Goal: Task Accomplishment & Management: Use online tool/utility

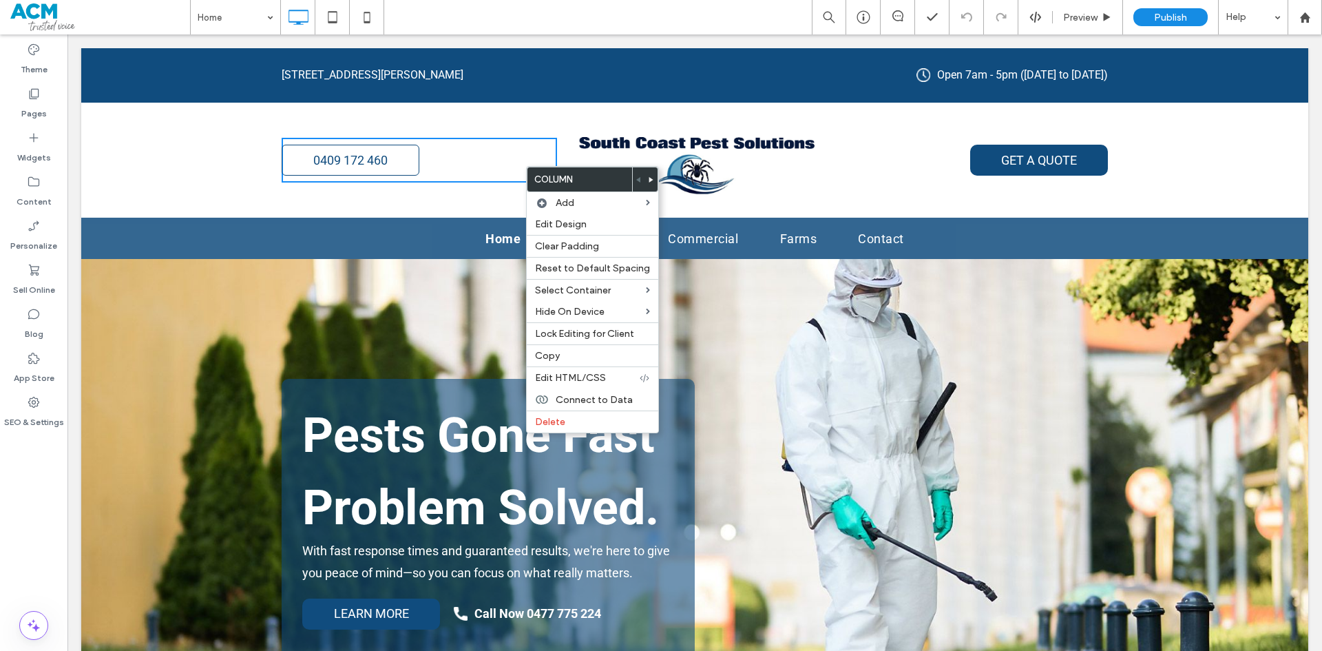
click at [498, 189] on div "0409 172 460 Click To Paste Click To Paste GET A QUOTE Click To Paste" at bounding box center [695, 160] width 826 height 94
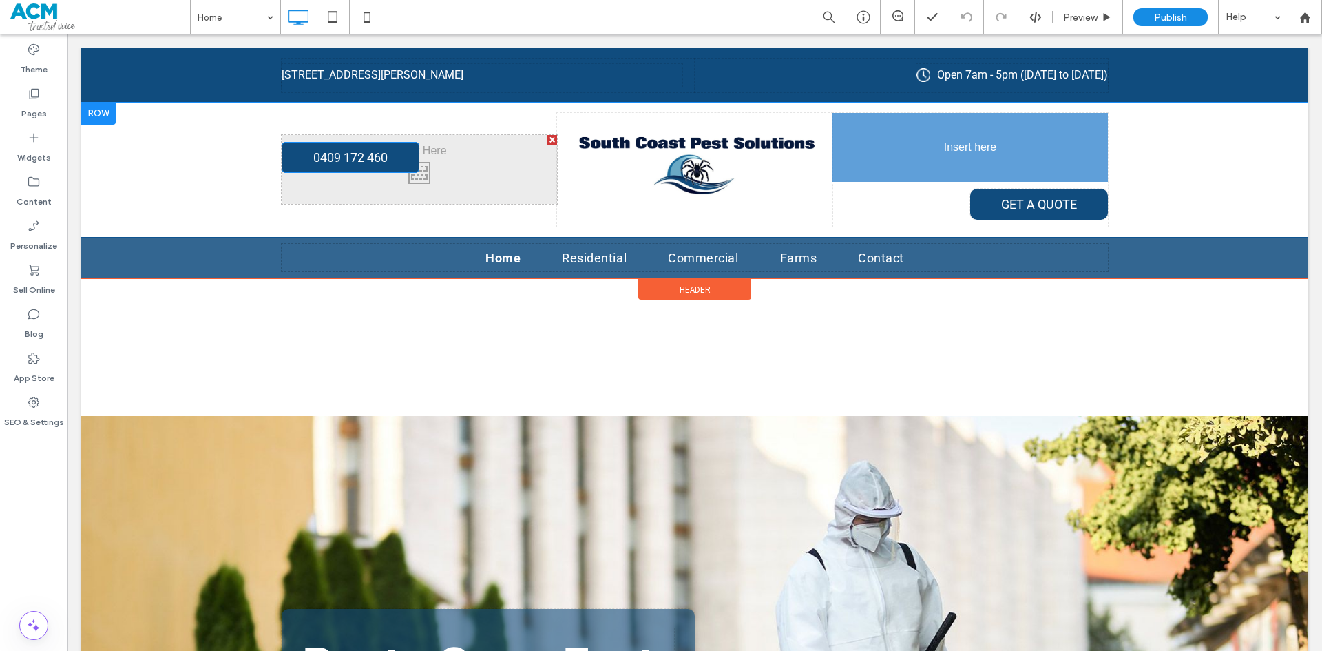
drag, startPoint x: 393, startPoint y: 166, endPoint x: 1078, endPoint y: 200, distance: 685.3
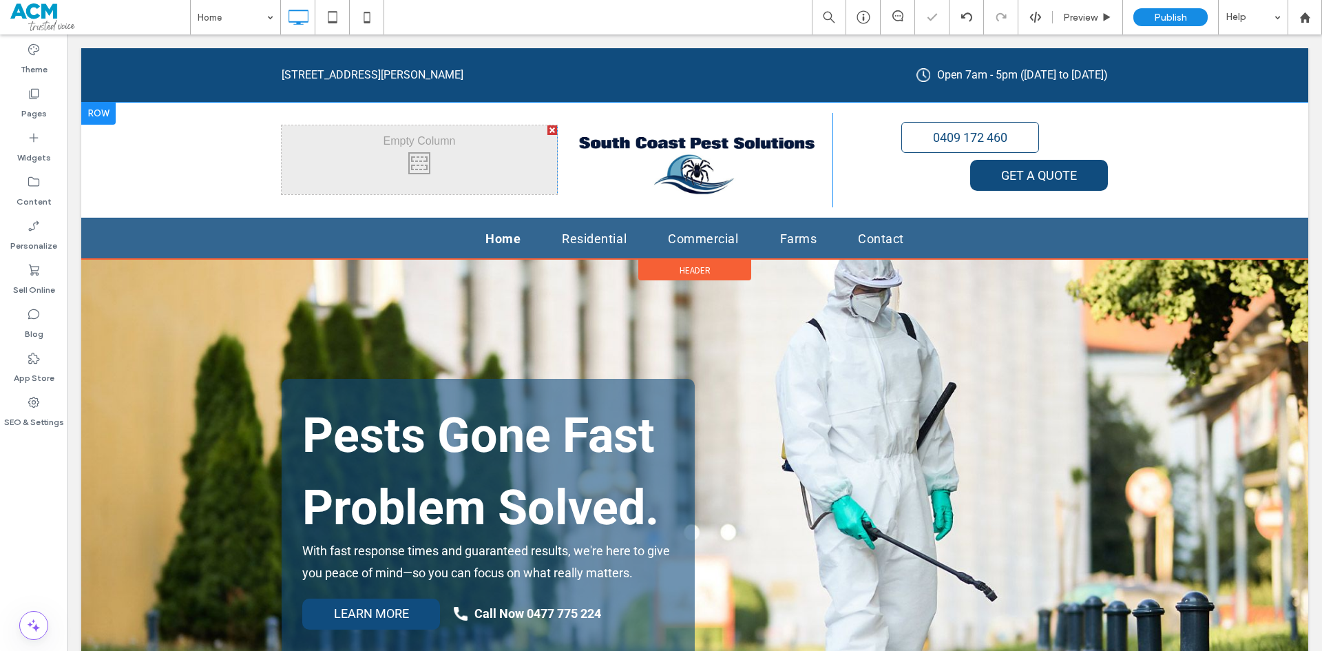
click at [547, 129] on div at bounding box center [552, 130] width 10 height 10
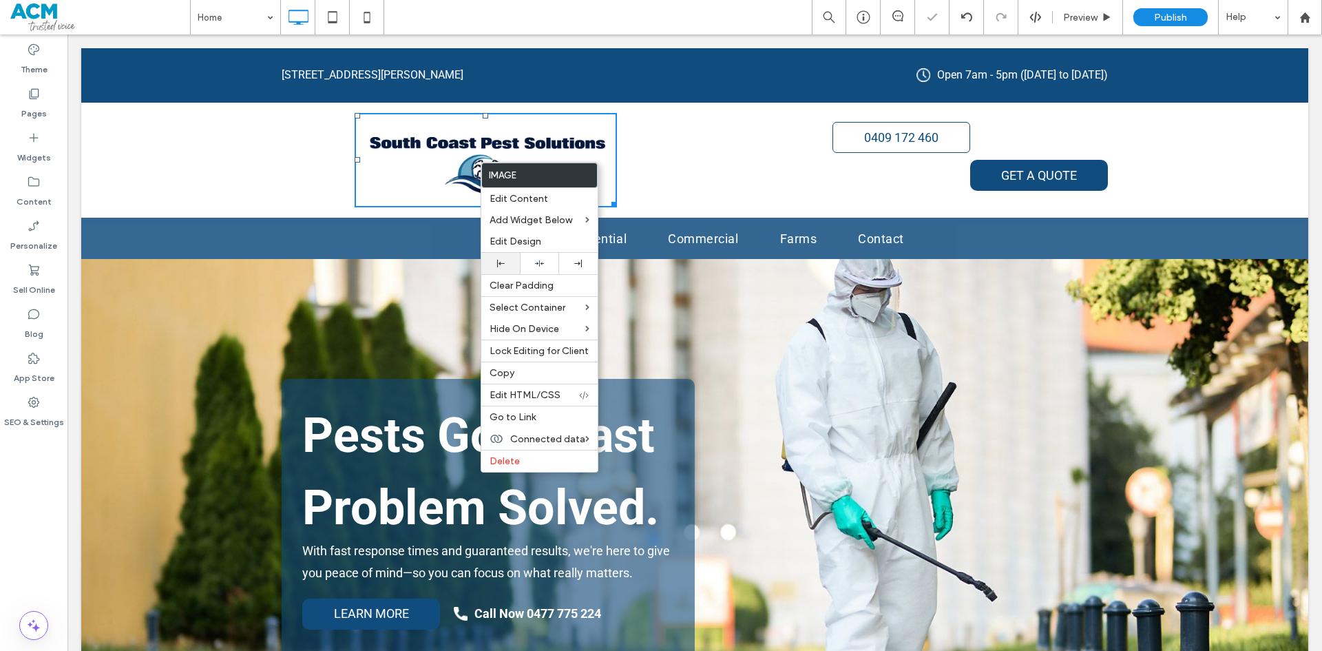
click at [507, 267] on div at bounding box center [500, 263] width 39 height 21
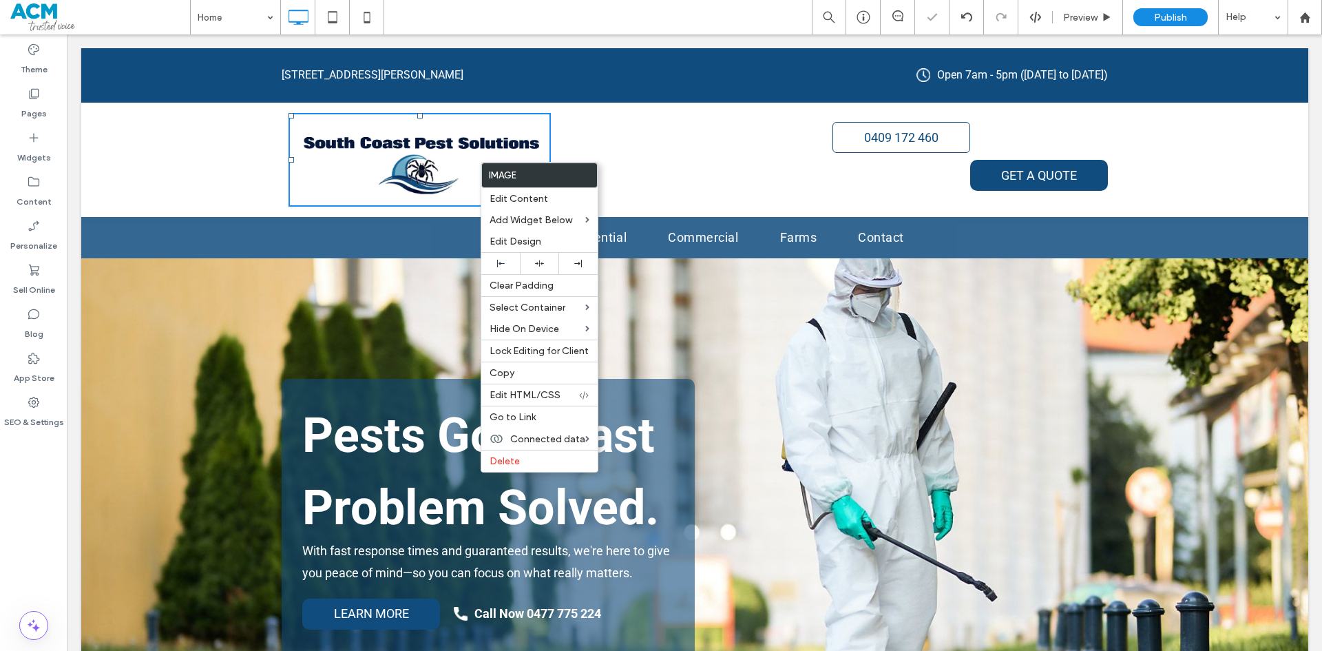
click at [725, 174] on div "0409 172 460 GET A QUOTE Click To Paste" at bounding box center [901, 160] width 413 height 76
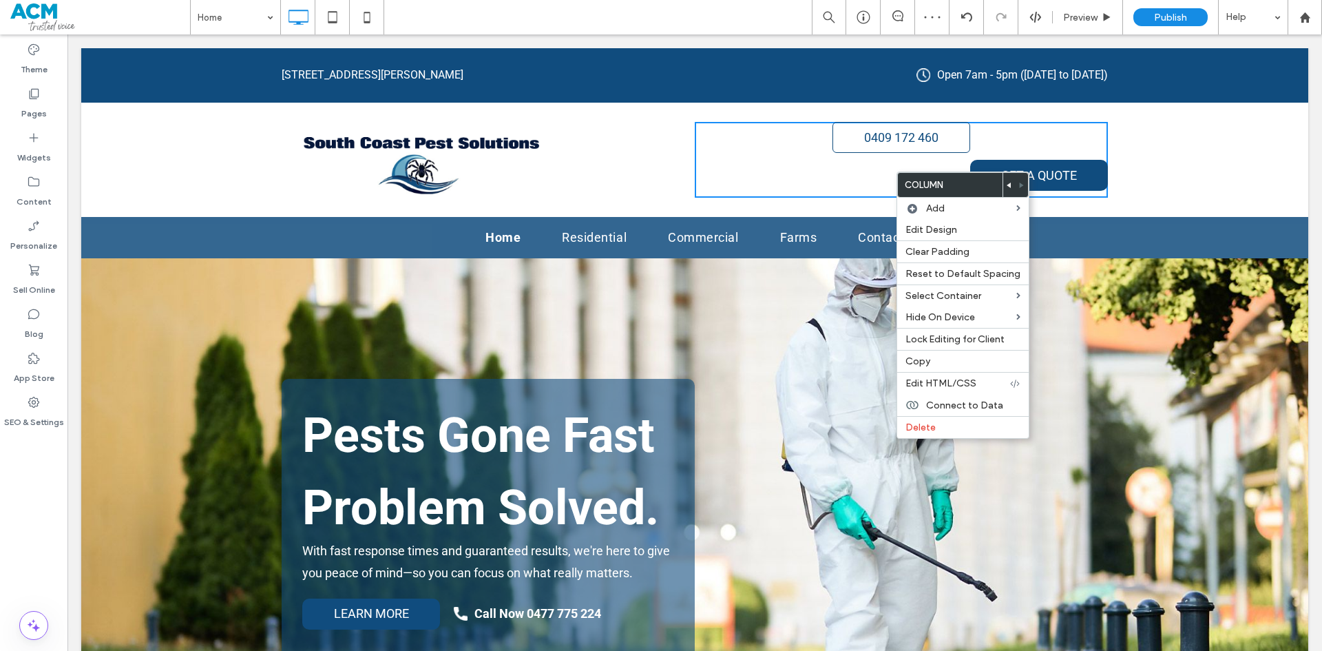
click at [779, 166] on div "0409 172 460 GET A QUOTE Click To Paste" at bounding box center [901, 160] width 413 height 76
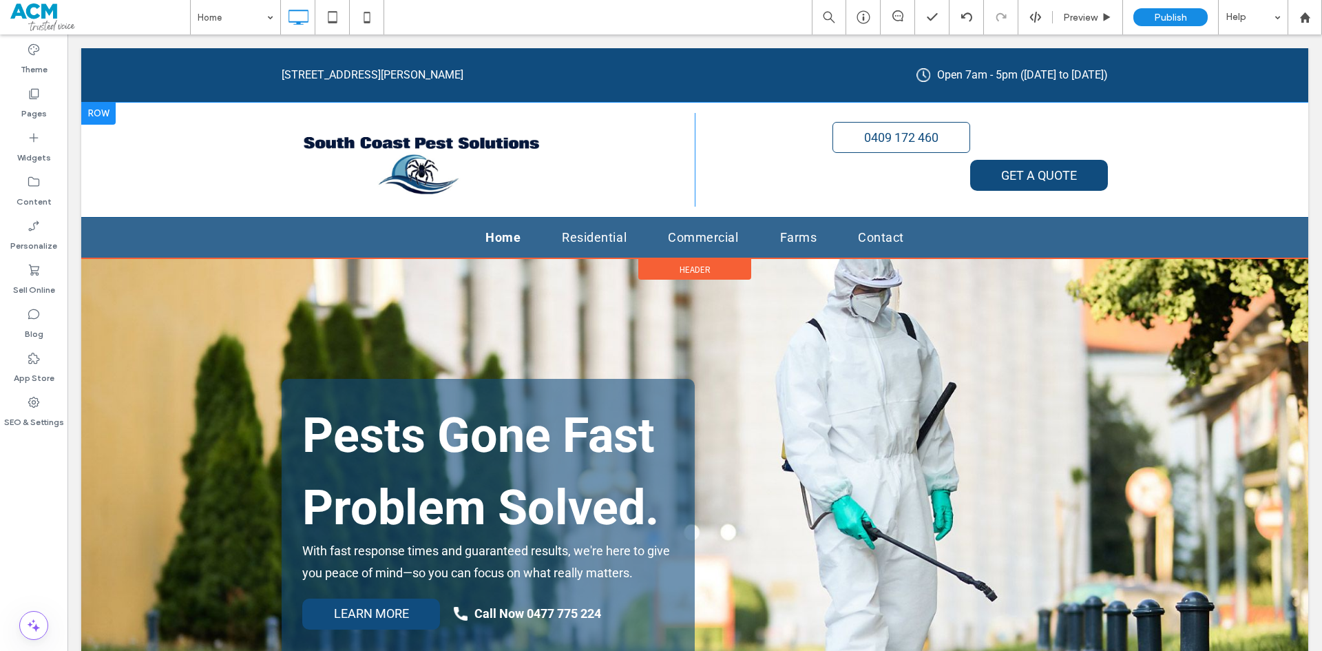
click at [143, 157] on div "Click To Paste 0409 172 460 GET A QUOTE Click To Paste" at bounding box center [694, 160] width 1227 height 114
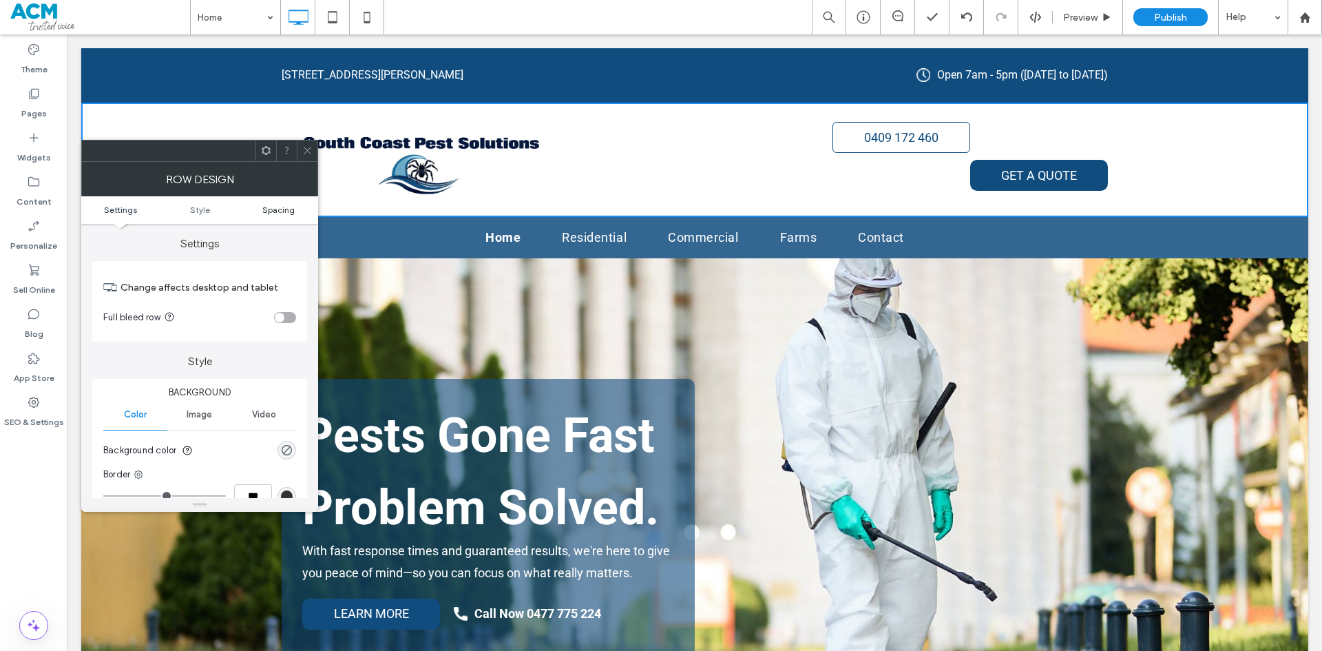
click at [277, 210] on span "Spacing" at bounding box center [278, 209] width 32 height 10
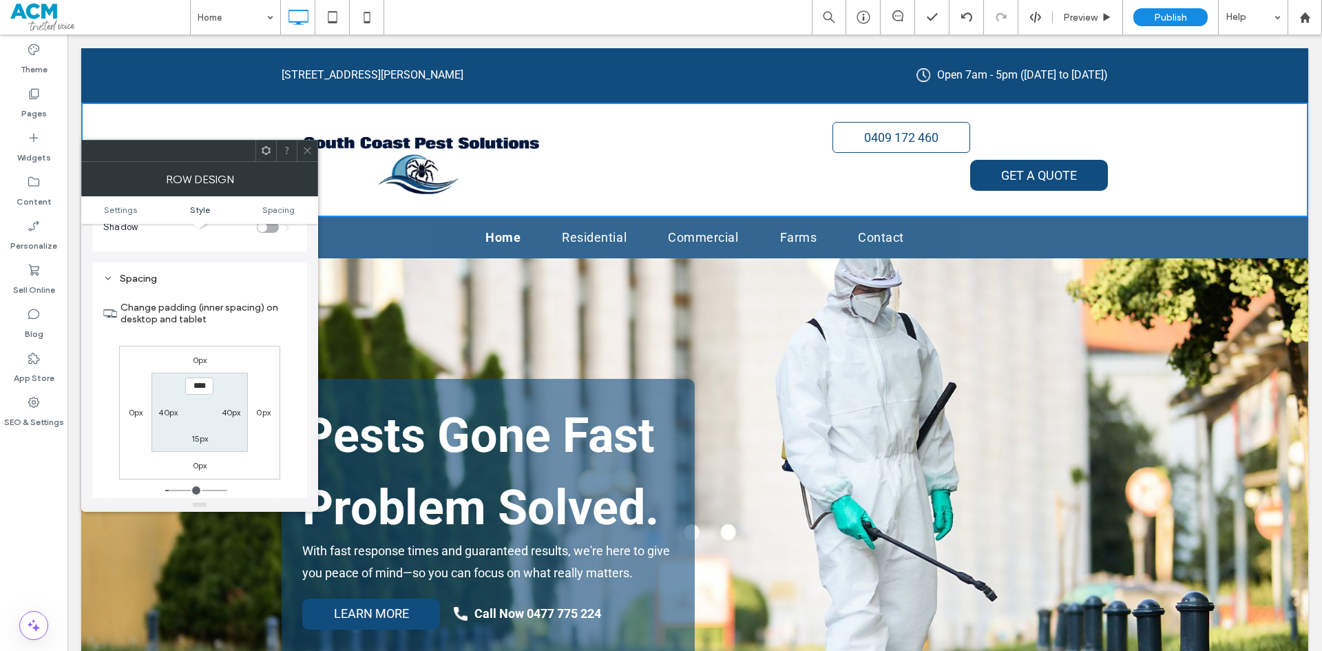
scroll to position [346, 0]
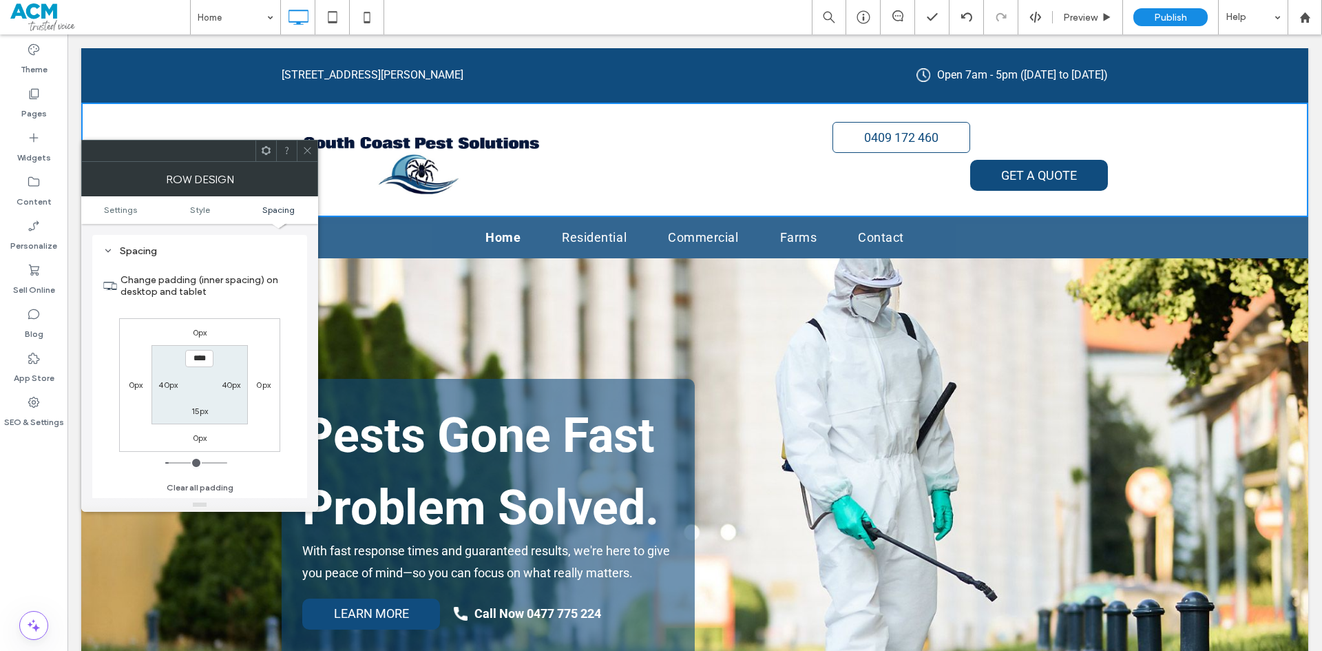
click at [299, 148] on div at bounding box center [307, 150] width 21 height 21
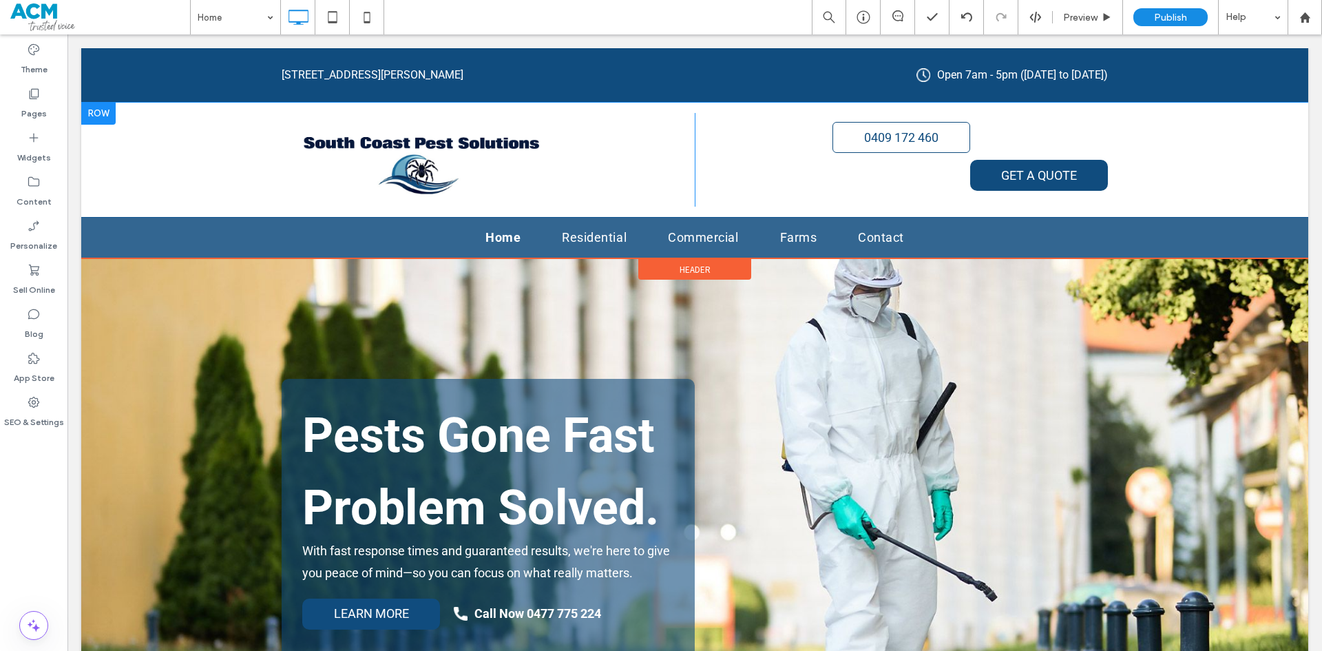
click at [107, 112] on div at bounding box center [98, 114] width 34 height 22
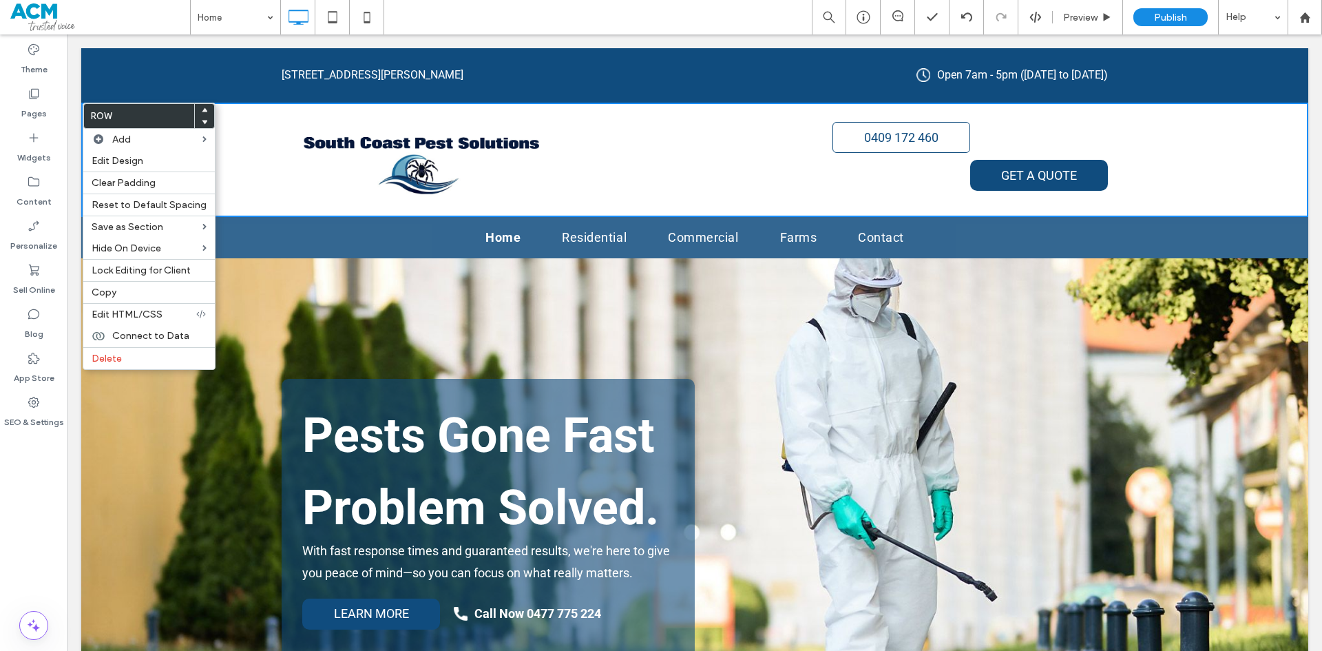
drag, startPoint x: 800, startPoint y: 196, endPoint x: 817, endPoint y: 200, distance: 17.7
click at [804, 198] on div "Click To Paste 0409 172 460 GET A QUOTE Click To Paste" at bounding box center [695, 160] width 826 height 94
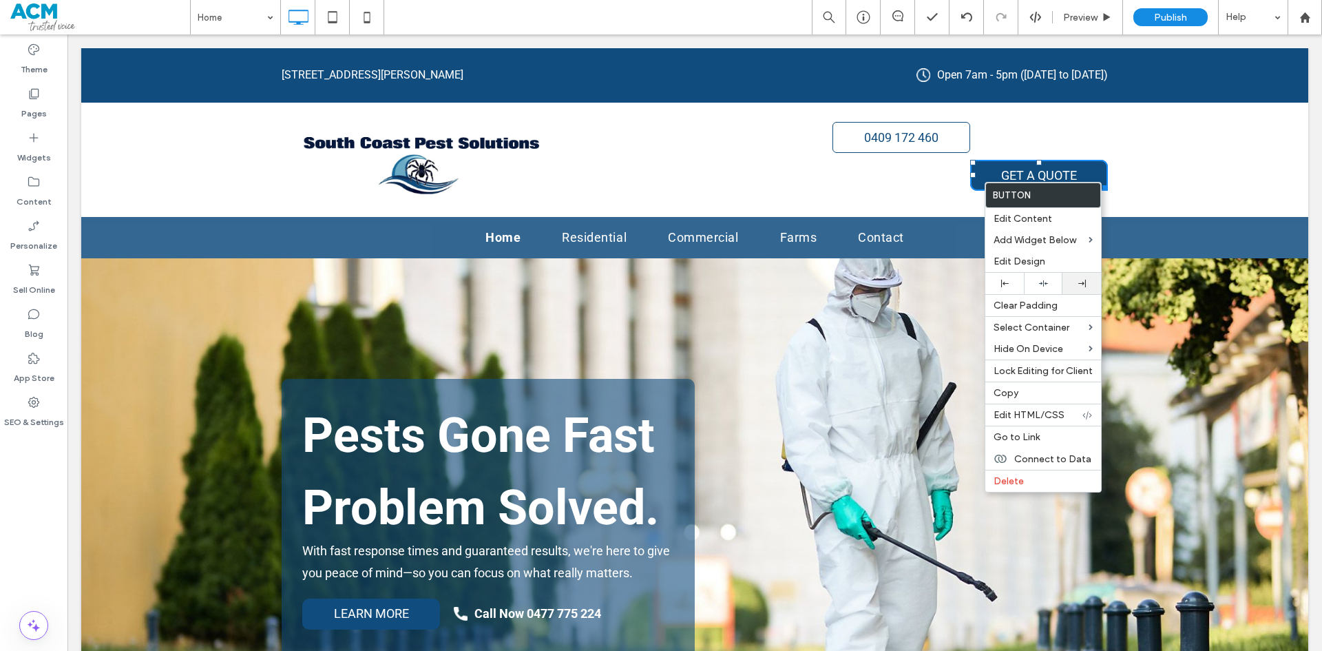
click at [1084, 293] on div at bounding box center [1081, 283] width 39 height 21
click at [923, 194] on div at bounding box center [661, 325] width 1322 height 651
click at [922, 194] on div "0409 172 460 GET A QUOTE Click To Paste" at bounding box center [901, 160] width 413 height 76
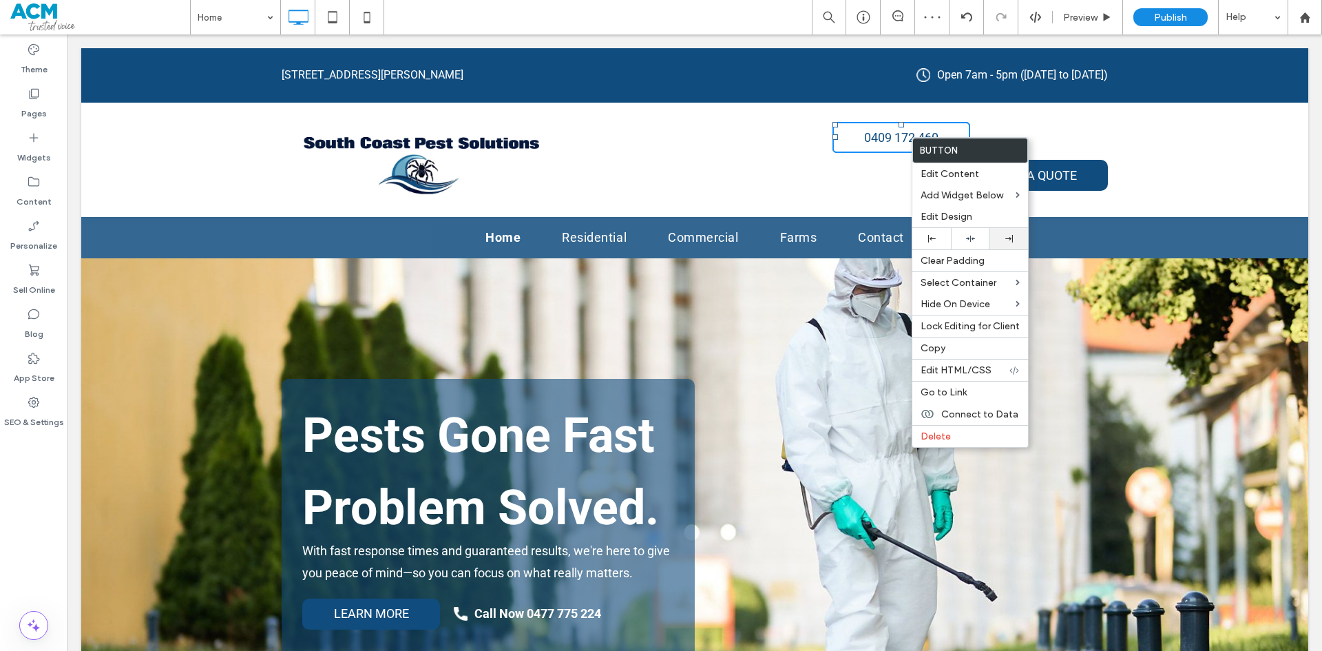
click at [1007, 234] on div at bounding box center [1008, 238] width 39 height 21
click at [868, 167] on div "0409 172 460 GET A QUOTE Click To Paste" at bounding box center [901, 160] width 413 height 76
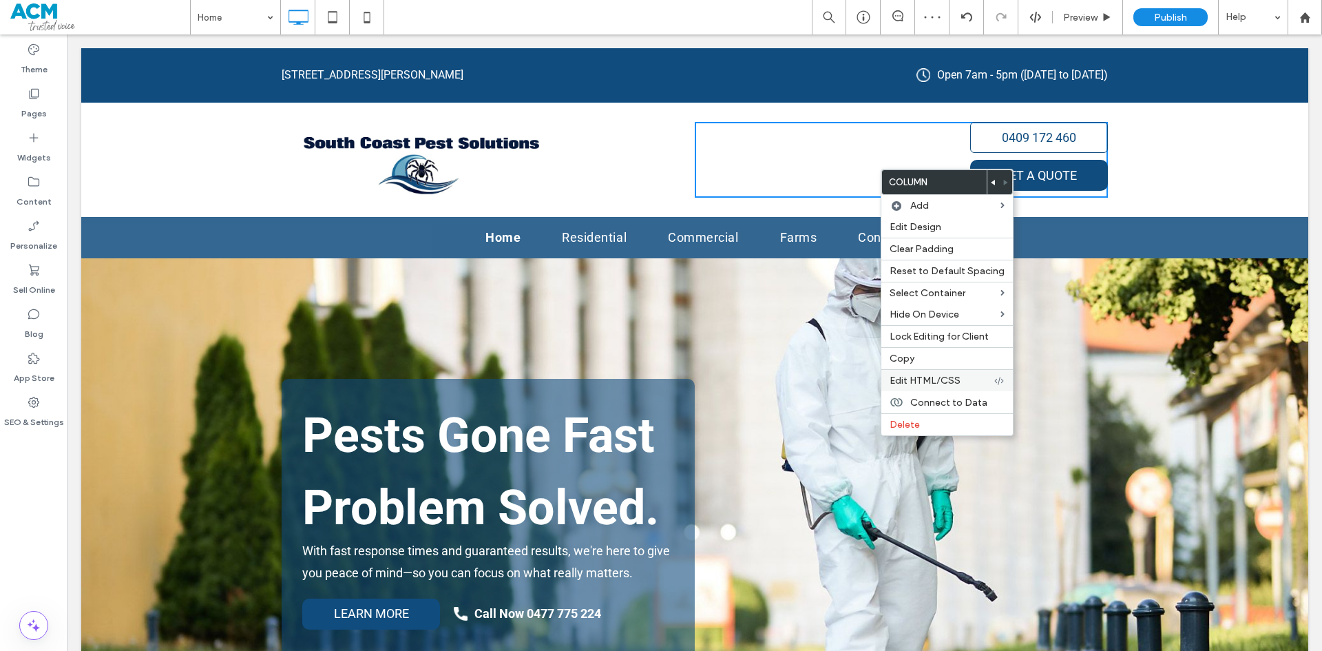
click at [937, 379] on span "Edit HTML/CSS" at bounding box center [925, 381] width 71 height 12
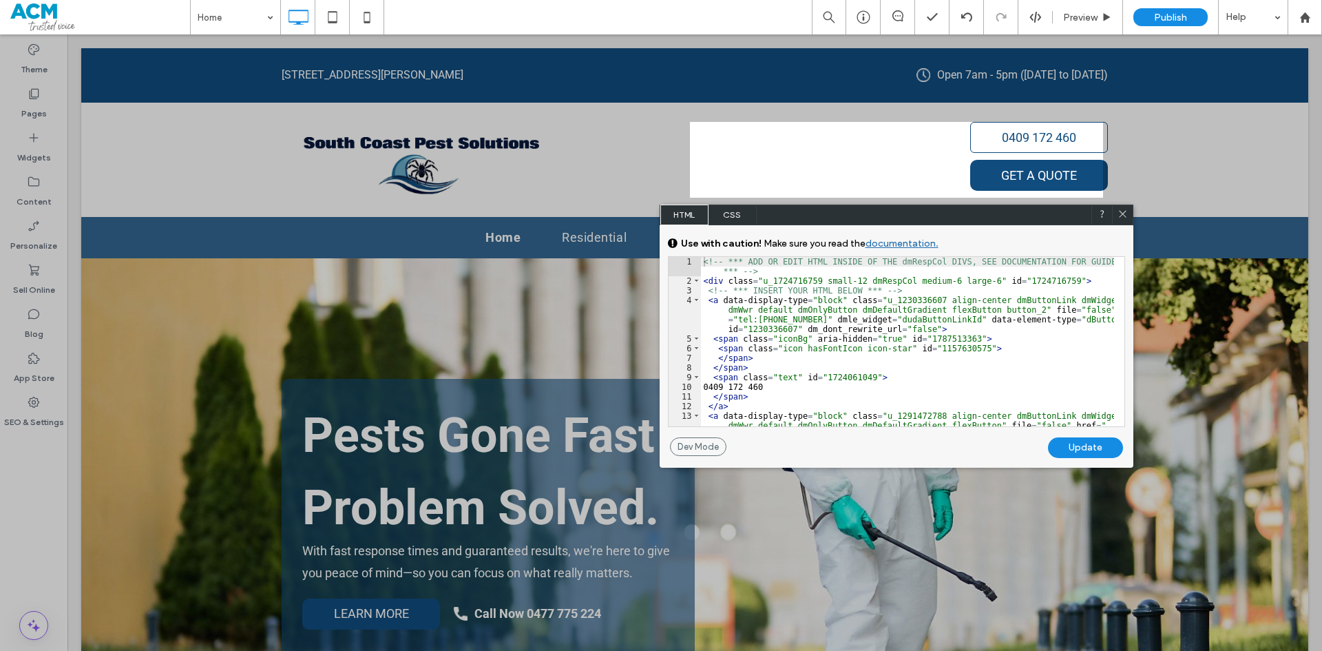
click at [736, 222] on span "CSS" at bounding box center [732, 214] width 48 height 21
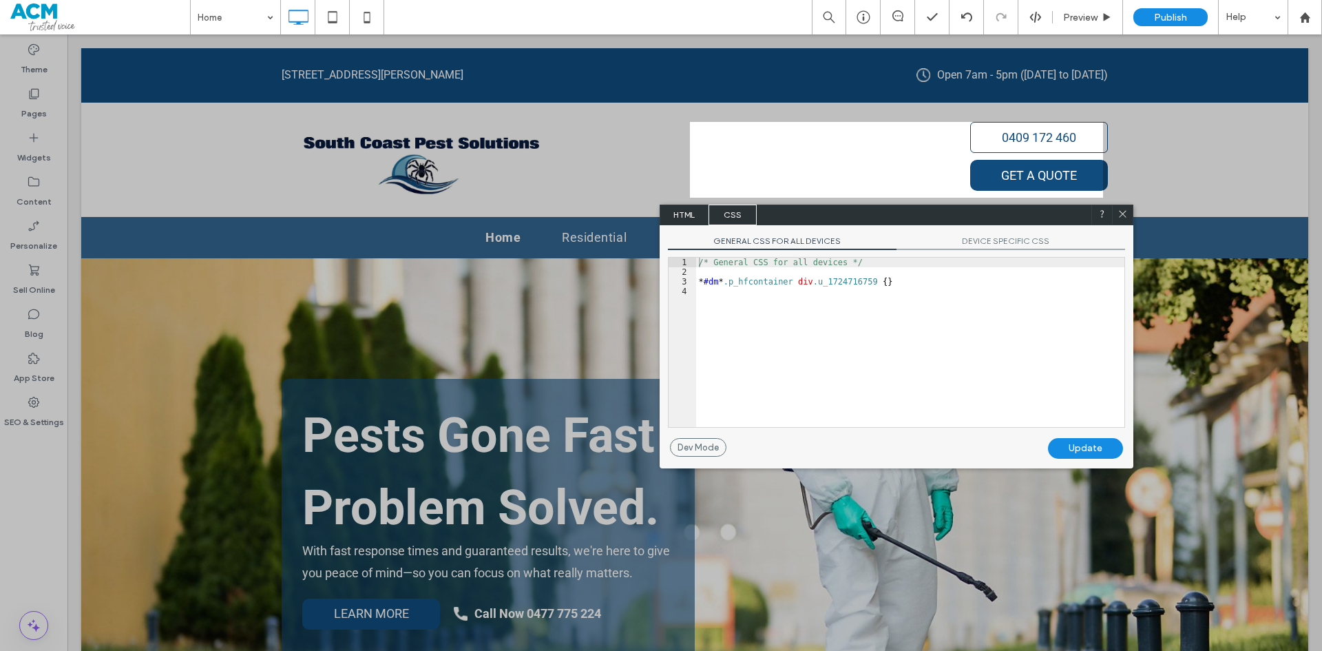
click at [965, 244] on span "DEVICE SPECIFIC CSS" at bounding box center [1010, 242] width 229 height 14
click at [836, 335] on div "/* Device specific CSS */ * #dm * .p_hfcontainer div .u_1724716759 { padding-to…" at bounding box center [912, 352] width 423 height 189
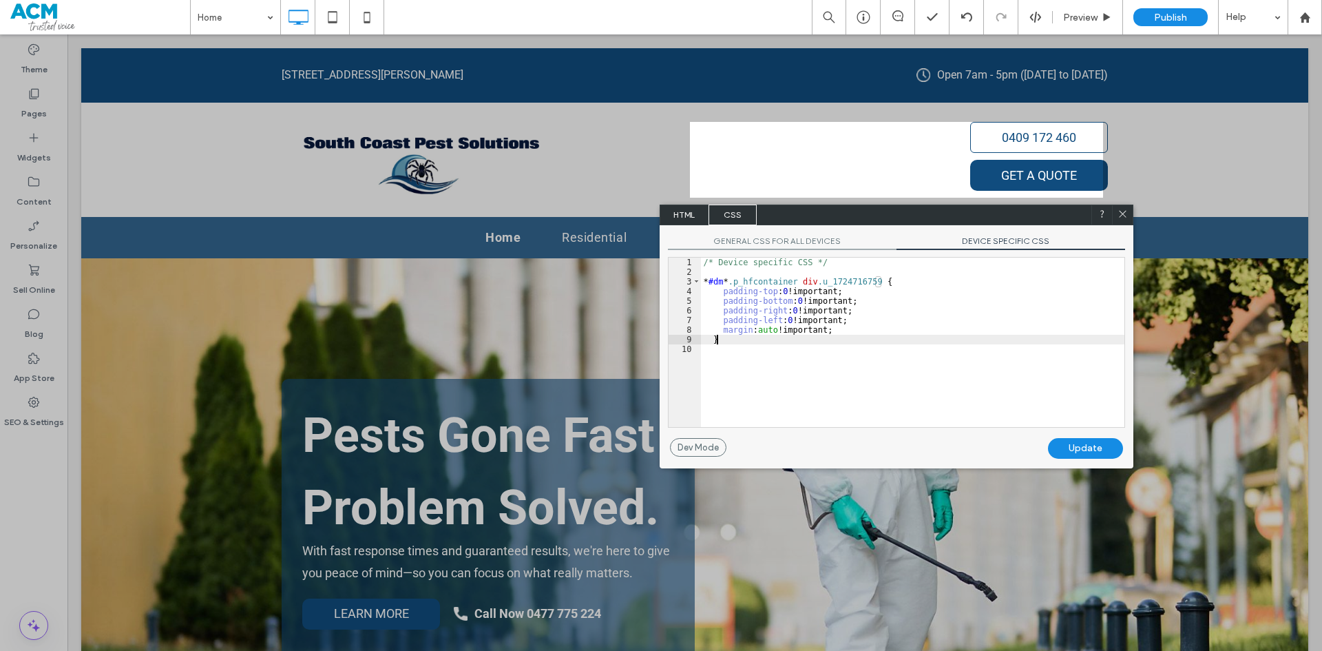
click at [837, 327] on div "/* Device specific CSS */ * #dm * .p_hfcontainer div .u_1724716759 { padding-to…" at bounding box center [912, 352] width 423 height 189
type textarea "**"
click at [1073, 441] on div "Update" at bounding box center [1085, 448] width 75 height 21
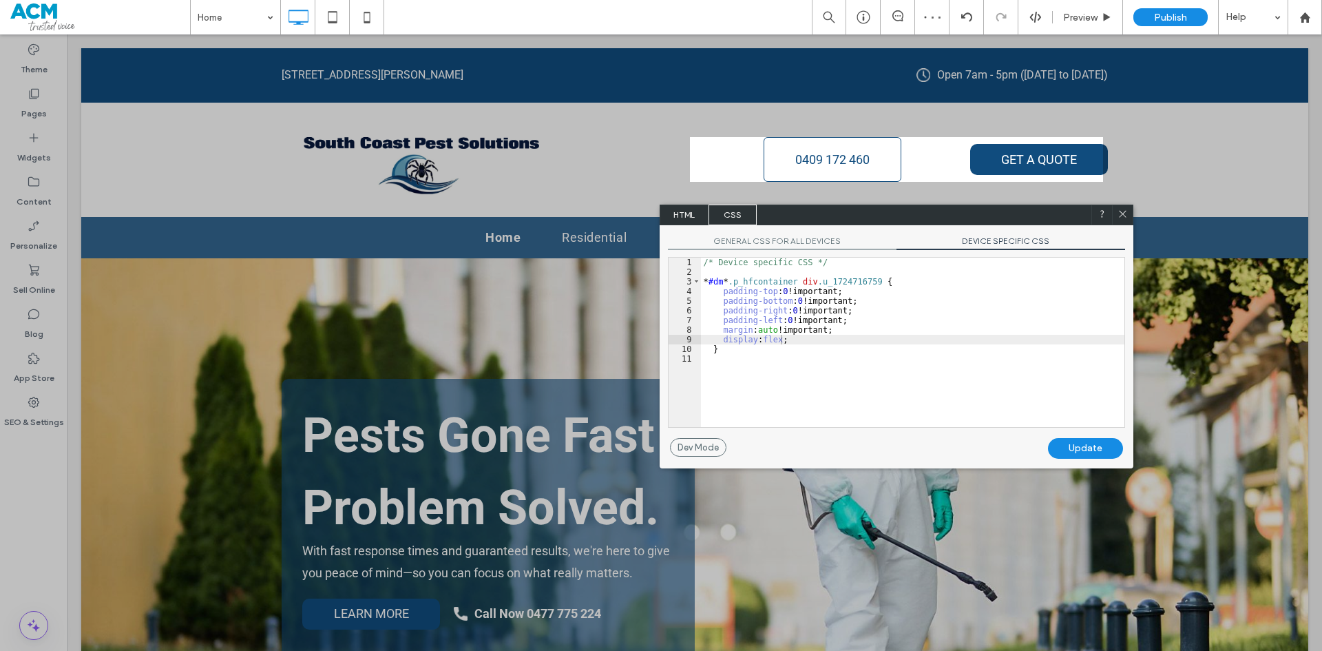
drag, startPoint x: 1121, startPoint y: 213, endPoint x: 1040, endPoint y: 203, distance: 81.1
click at [1121, 213] on icon at bounding box center [1122, 214] width 10 height 10
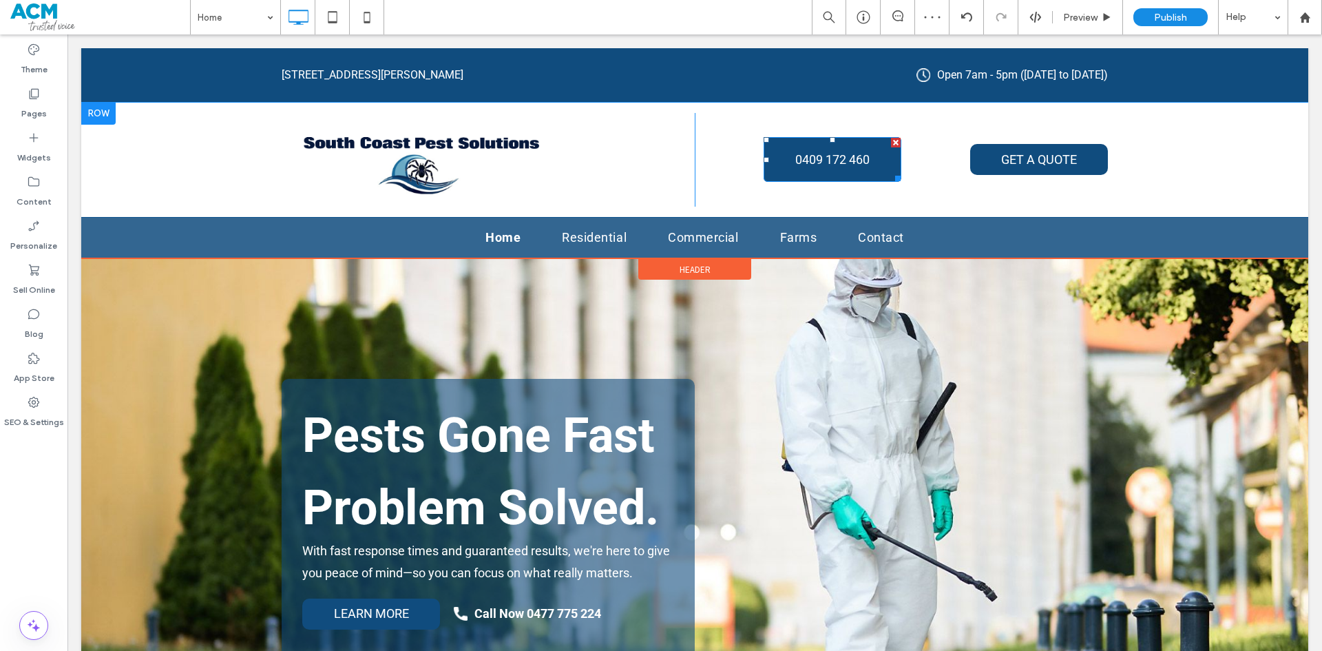
click at [851, 163] on span "0409 172 460" at bounding box center [832, 159] width 74 height 14
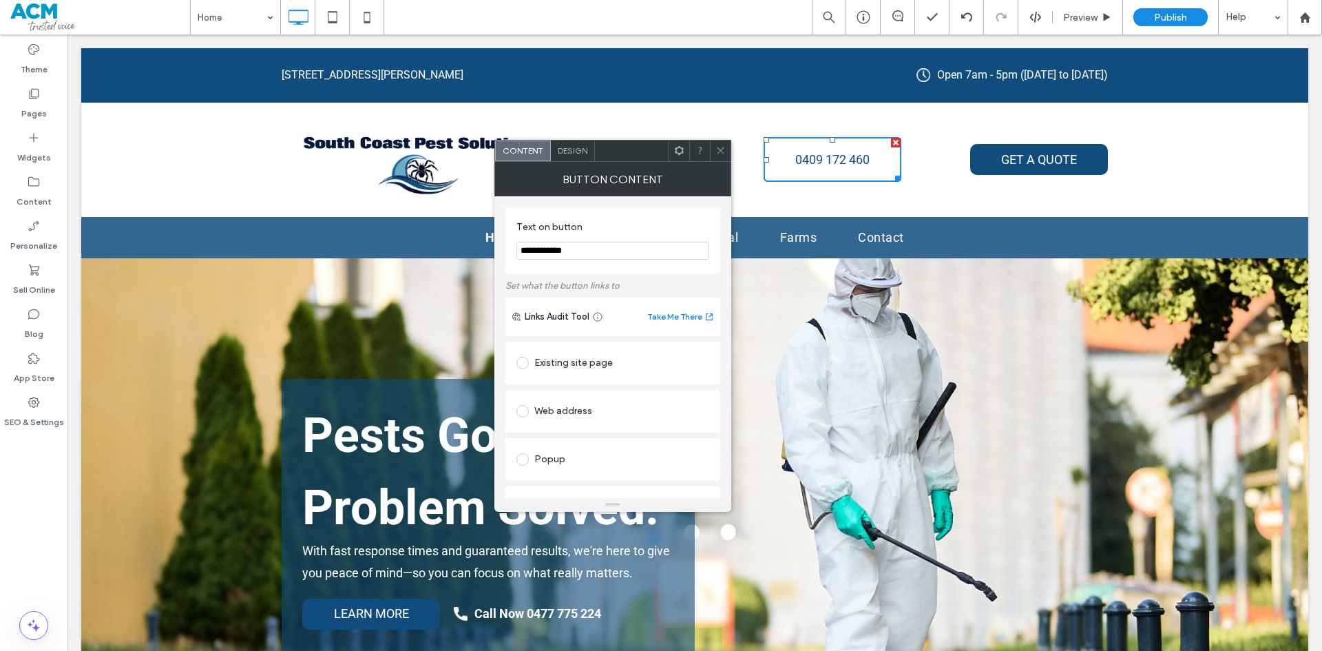
click at [678, 156] on span at bounding box center [679, 150] width 10 height 21
click at [574, 149] on span "Design" at bounding box center [573, 150] width 30 height 10
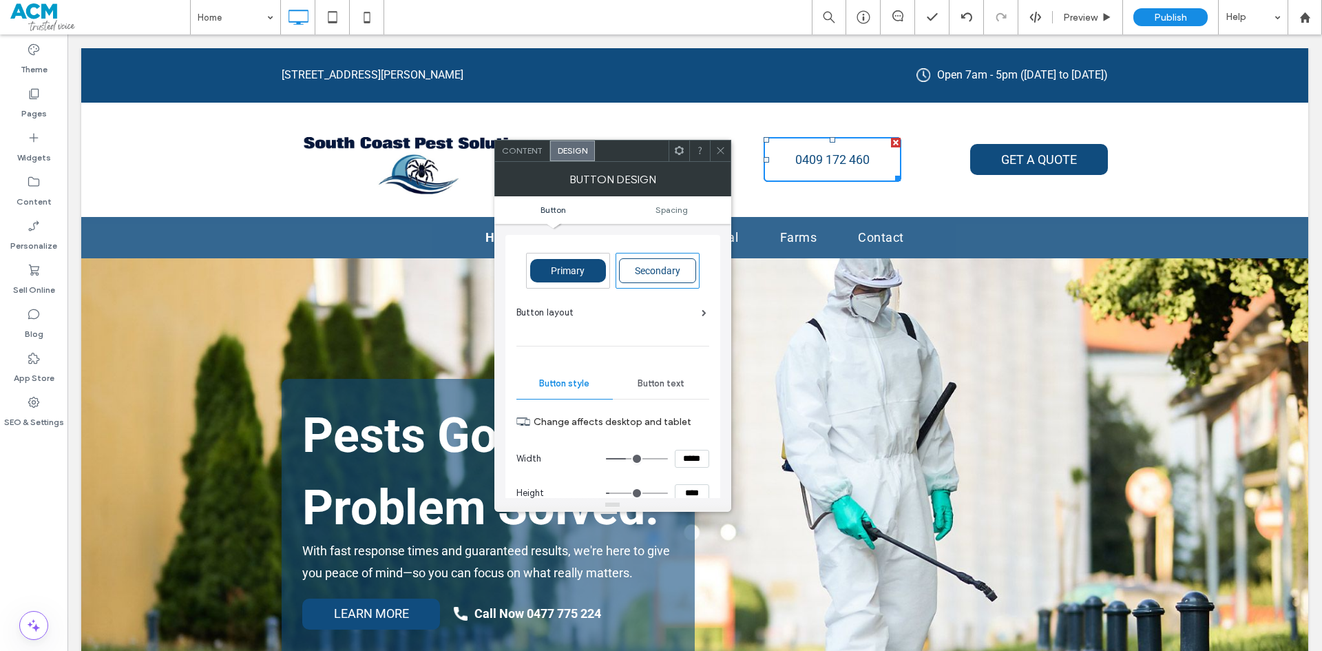
scroll to position [138, 0]
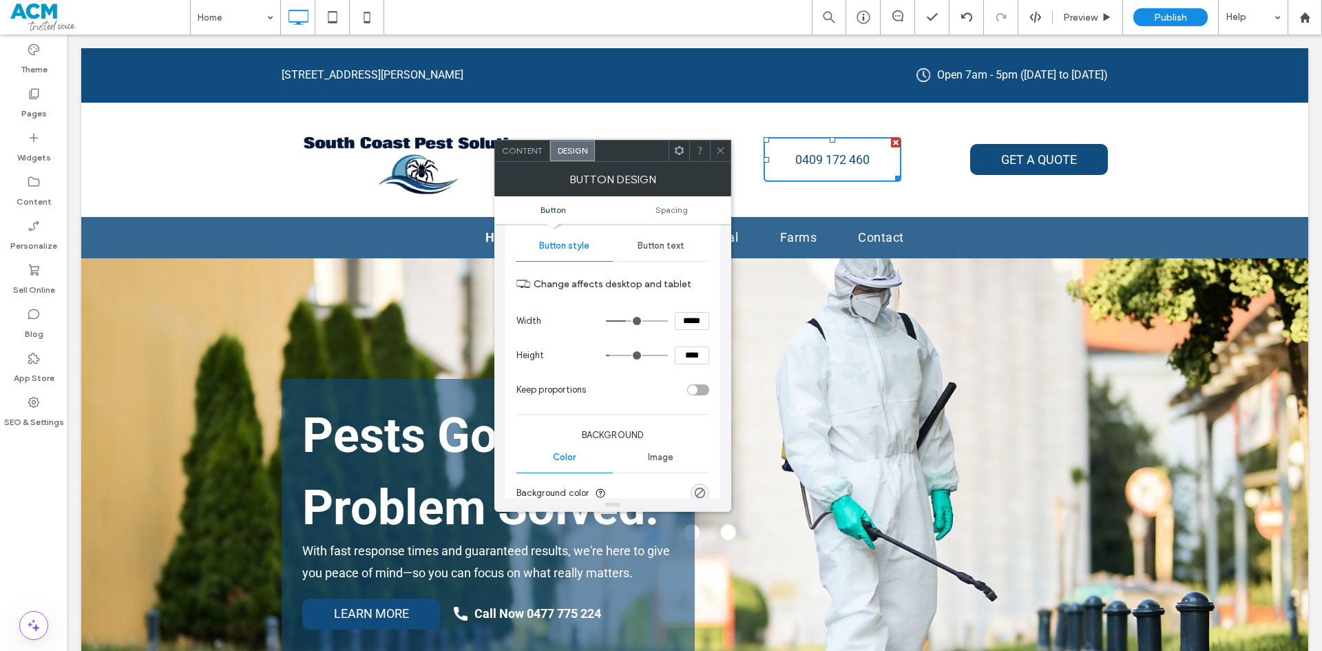
click at [693, 353] on input "****" at bounding box center [692, 355] width 34 height 18
type input "**"
click at [675, 149] on use at bounding box center [678, 150] width 9 height 9
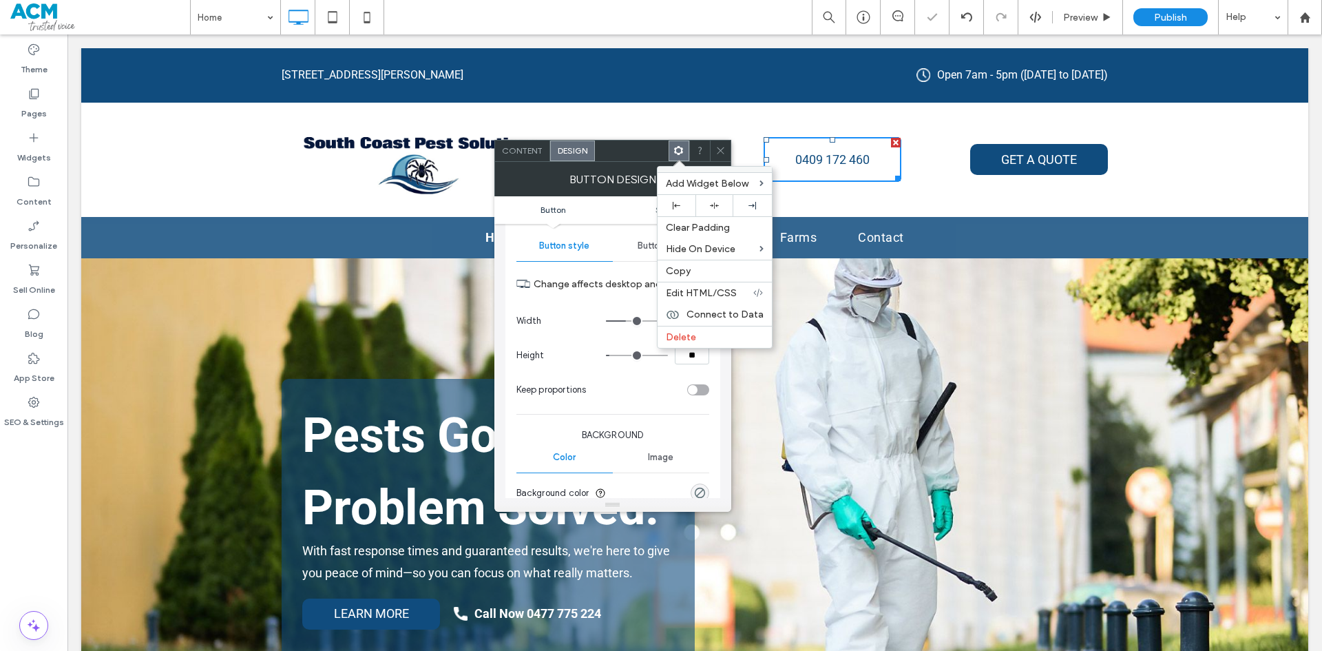
click at [697, 292] on span "Edit HTML/CSS" at bounding box center [701, 293] width 71 height 12
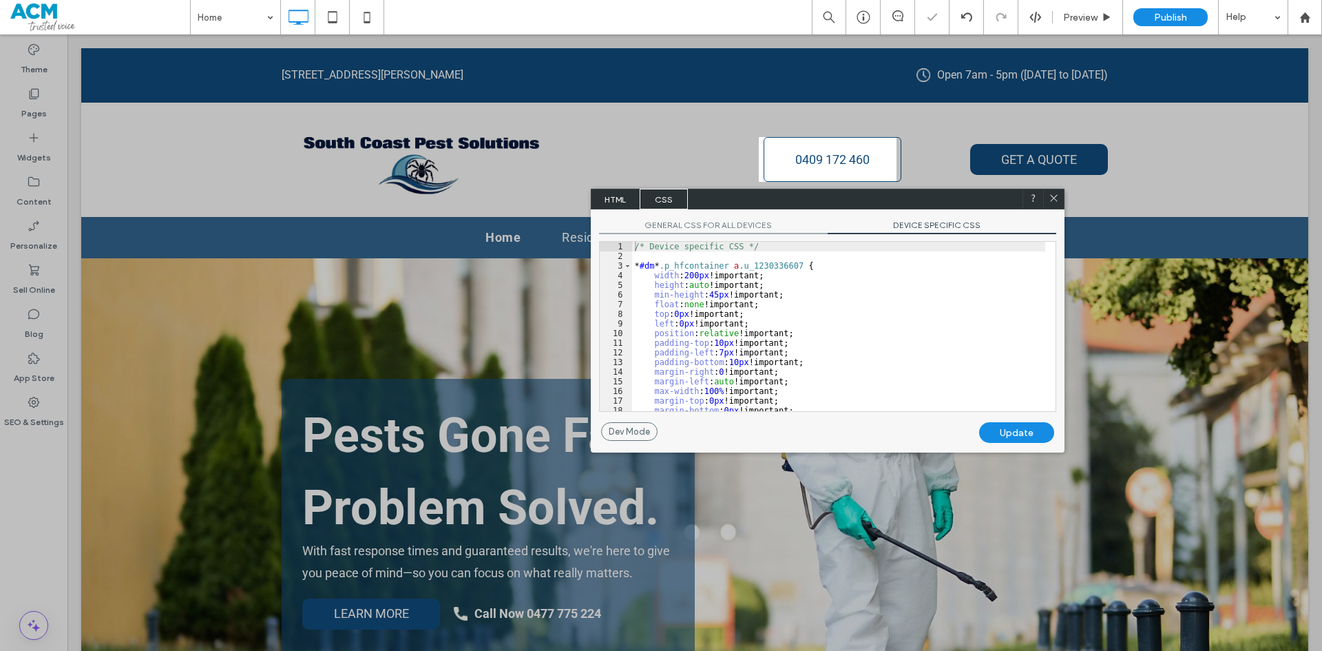
drag, startPoint x: 935, startPoint y: 231, endPoint x: 919, endPoint y: 233, distance: 16.1
click at [934, 231] on span "DEVICE SPECIFIC CSS" at bounding box center [942, 227] width 229 height 14
click at [821, 295] on div "/* Device specific CSS */ * #dm * .p_hfcontainer a .u_1230336607 { width : 200 …" at bounding box center [838, 336] width 413 height 189
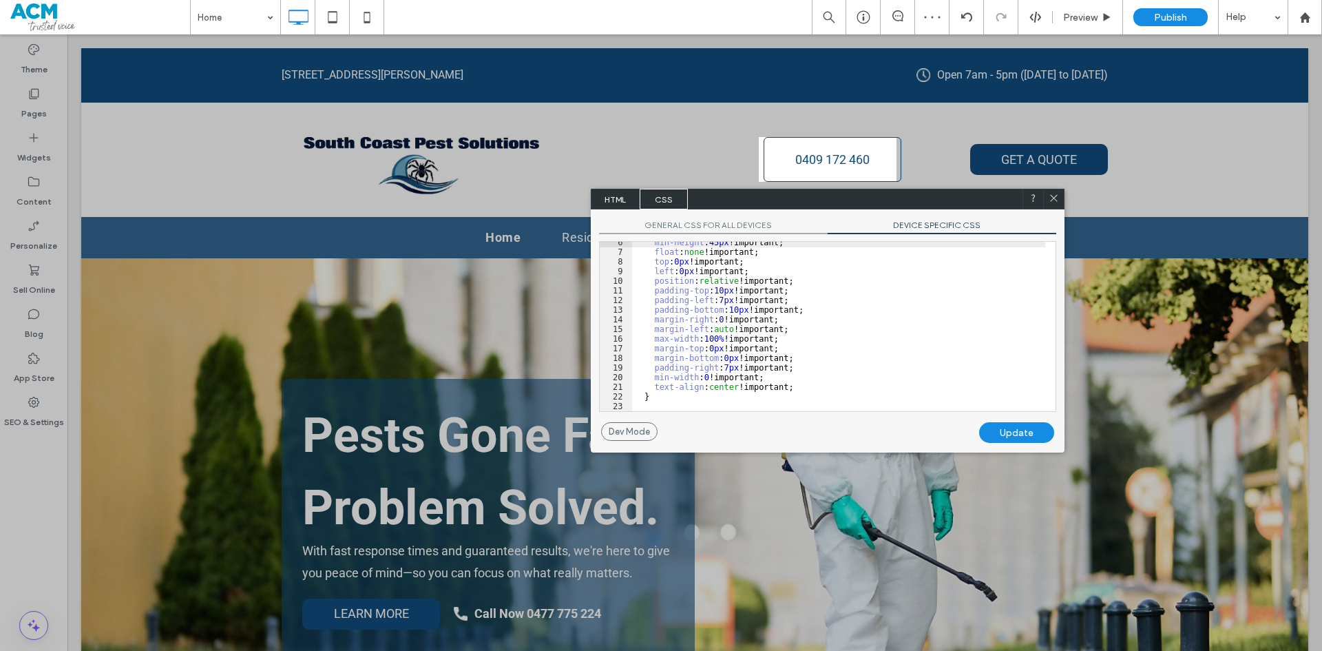
scroll to position [0, 0]
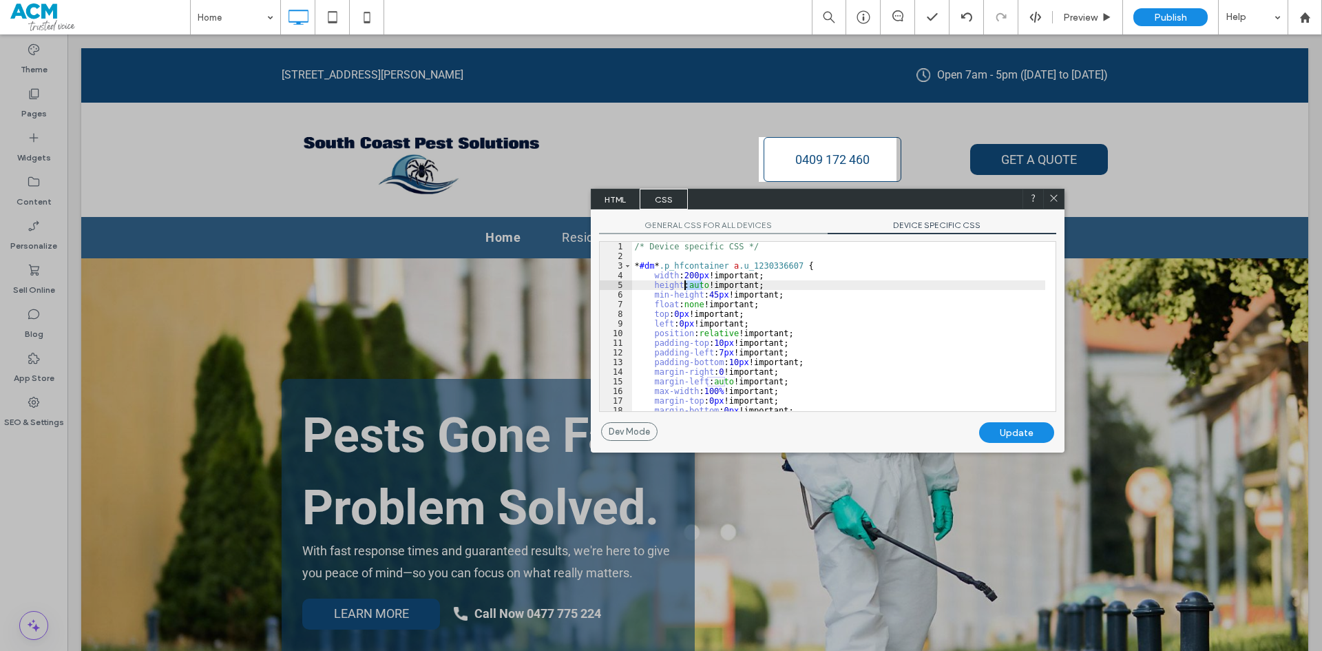
drag, startPoint x: 704, startPoint y: 286, endPoint x: 682, endPoint y: 286, distance: 21.3
click at [682, 286] on div "/* Device specific CSS */ * #dm * .p_hfcontainer a .u_1230336607 { width : 200 …" at bounding box center [838, 336] width 413 height 189
drag, startPoint x: 722, startPoint y: 291, endPoint x: 702, endPoint y: 297, distance: 21.6
click at [702, 297] on div "/* Device specific CSS */ * #dm * .p_hfcontainer a .u_1230336607 { width : 200 …" at bounding box center [838, 336] width 413 height 189
type textarea "**"
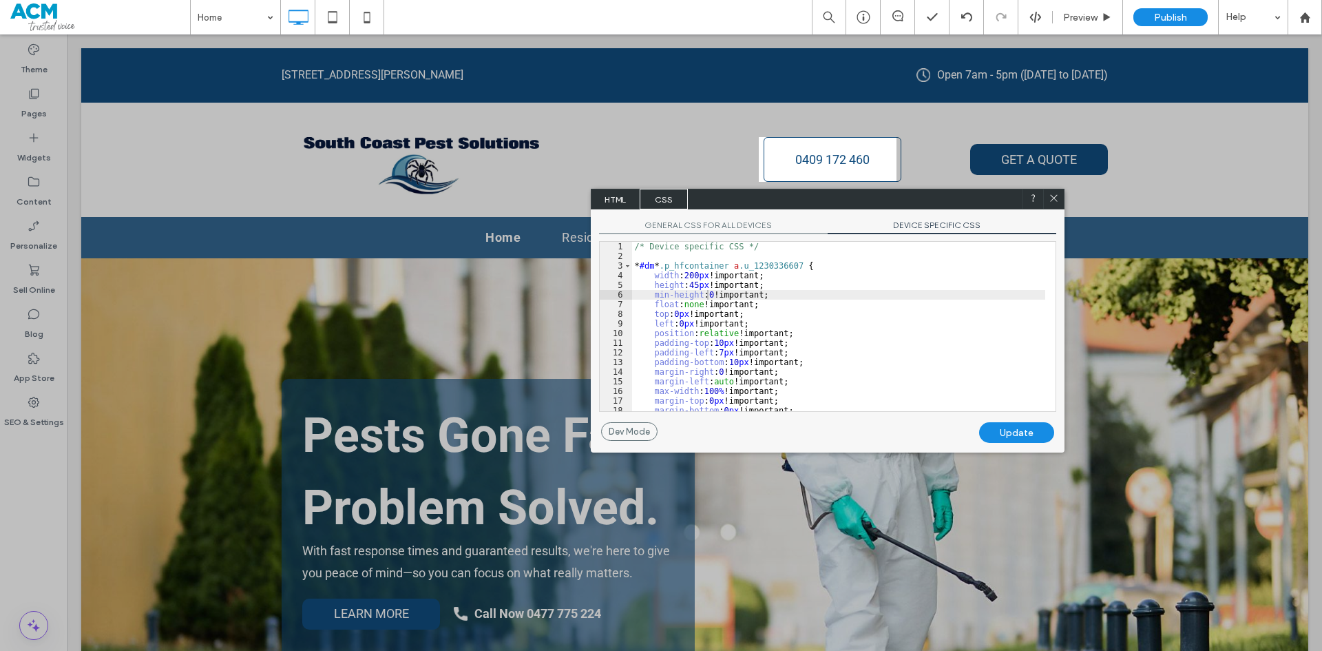
click at [1031, 434] on div "Update" at bounding box center [1016, 432] width 75 height 21
click at [797, 309] on div "/* Device specific CSS */ * #dm * .p_hfcontainer a .u_1230336607 { width : 200 …" at bounding box center [838, 336] width 413 height 189
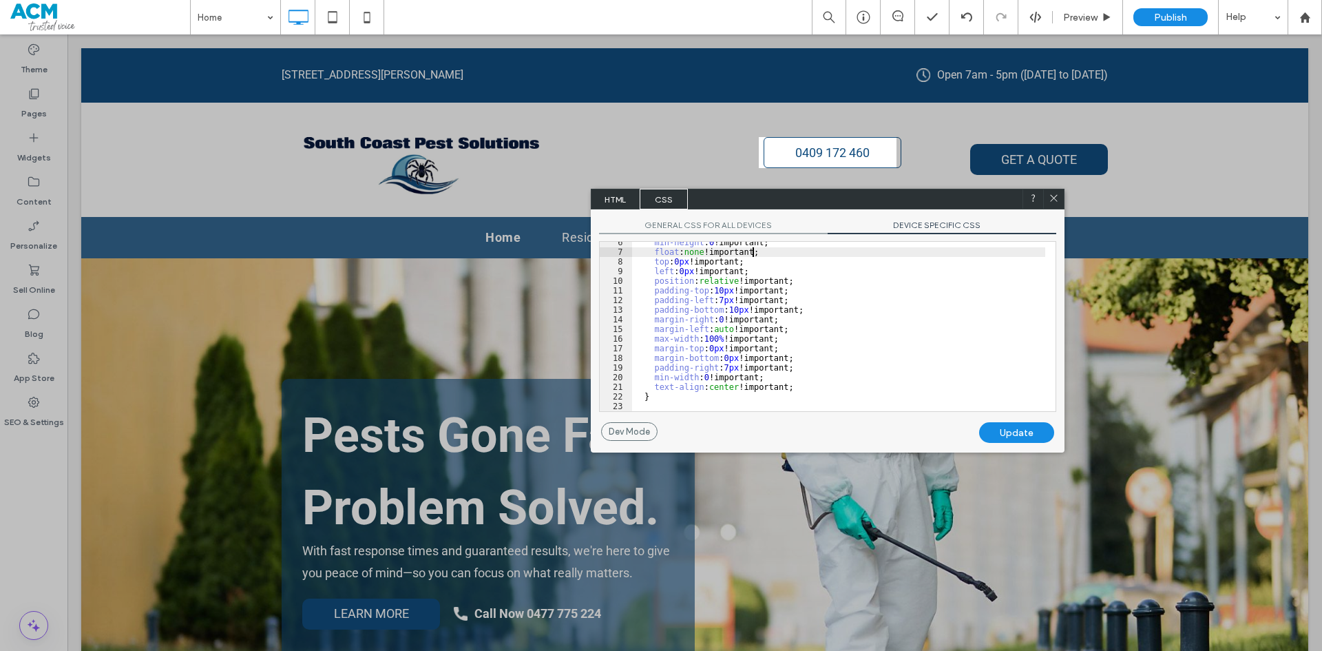
scroll to position [52, 0]
click at [812, 378] on div "min-height : 0 !important; float : none !important; top : 0 px !important; left…" at bounding box center [838, 332] width 413 height 189
type input "******"
click at [792, 347] on div "min-height : 0 !important; float : none !important; top : 0 px !important; left…" at bounding box center [838, 332] width 413 height 189
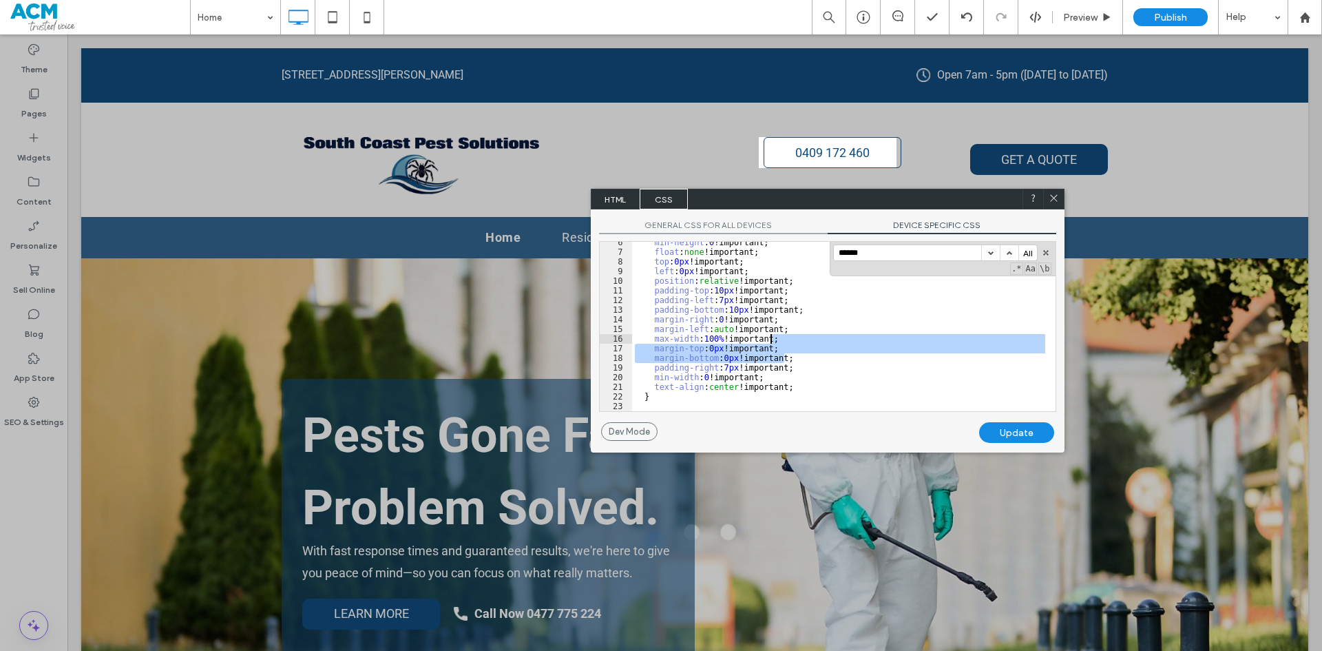
drag, startPoint x: 799, startPoint y: 355, endPoint x: 795, endPoint y: 339, distance: 17.0
click at [795, 339] on div "min-height : 0 !important; float : none !important; top : 0 px !important; left…" at bounding box center [838, 332] width 413 height 189
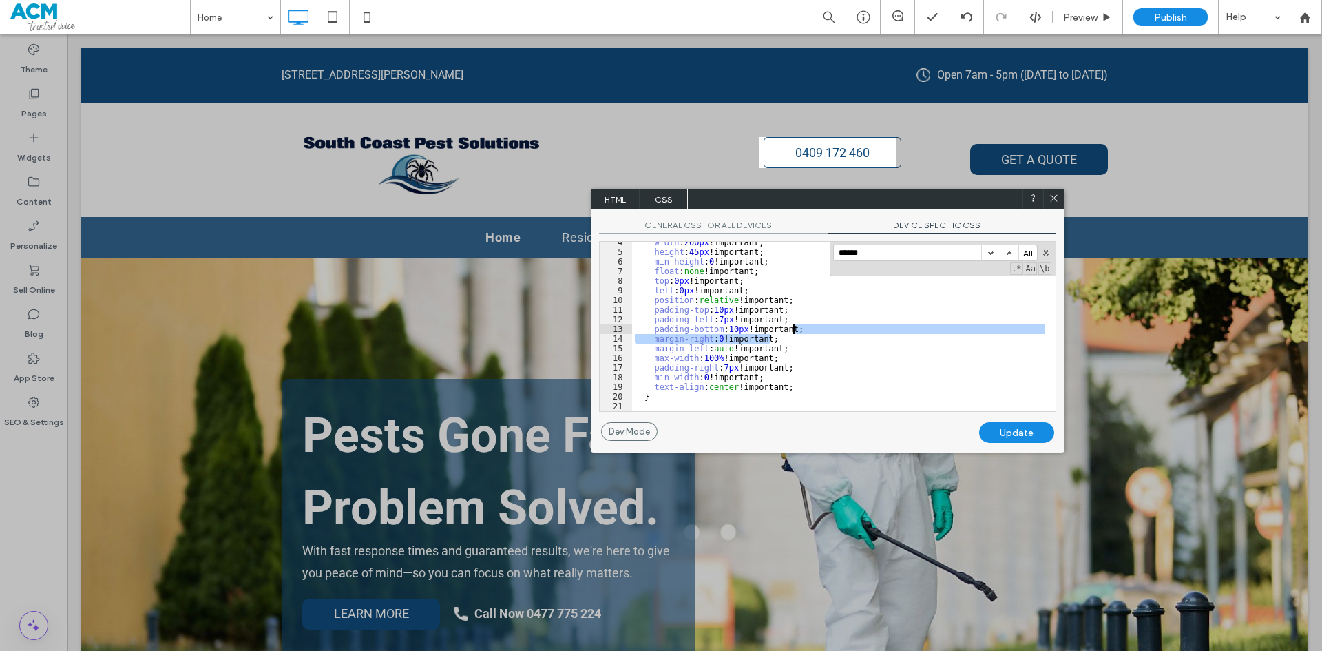
drag, startPoint x: 788, startPoint y: 342, endPoint x: 812, endPoint y: 328, distance: 28.0
click at [812, 328] on div "width : 200 px !important; height : 45 px !important; min-height : 0 !important…" at bounding box center [838, 332] width 413 height 189
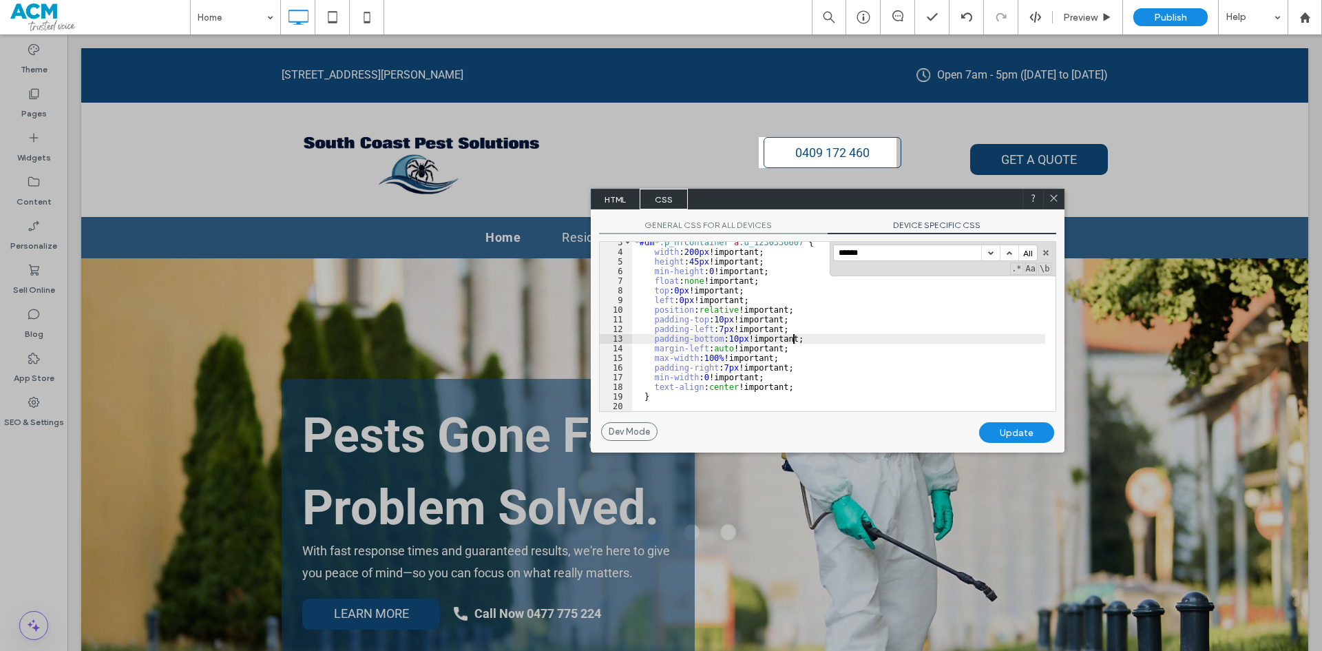
scroll to position [23, 0]
click at [890, 253] on input "******" at bounding box center [907, 252] width 147 height 15
drag, startPoint x: 786, startPoint y: 350, endPoint x: 714, endPoint y: 353, distance: 71.7
click at [714, 353] on div "* #dm * .p_hfcontainer a .u_1230336607 { width : 200 px !important; height : 45…" at bounding box center [838, 332] width 413 height 189
drag, startPoint x: 772, startPoint y: 347, endPoint x: 787, endPoint y: 346, distance: 15.2
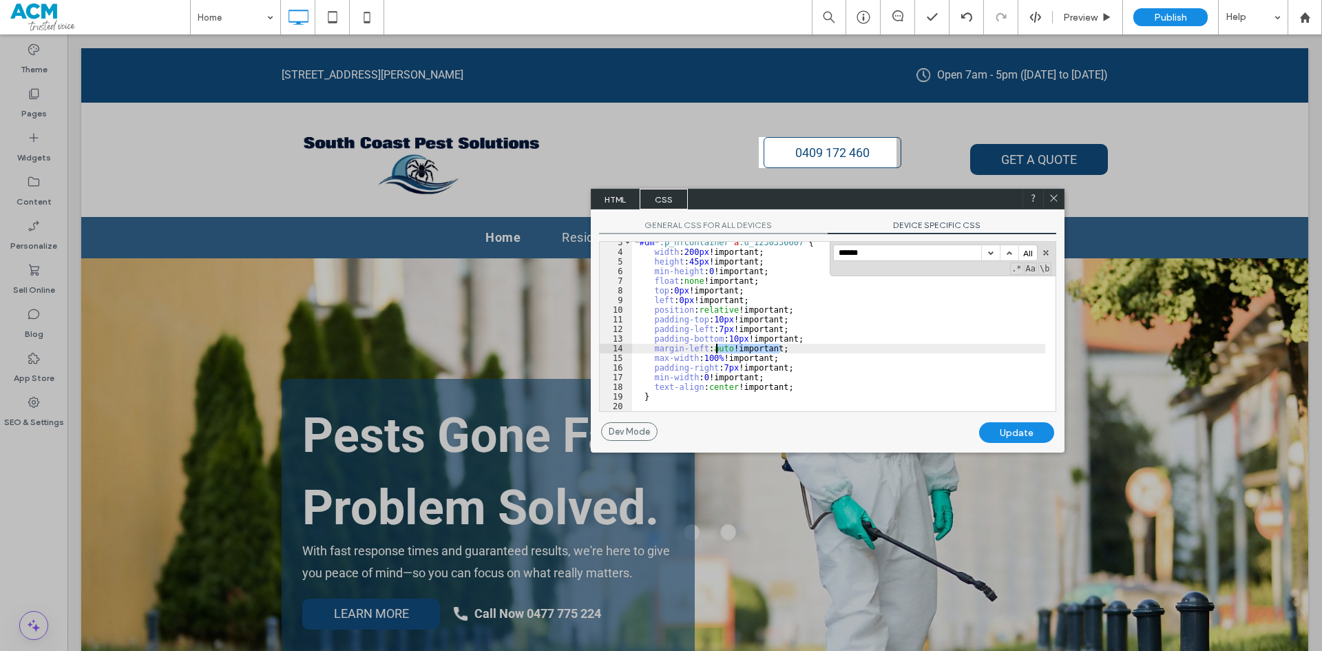
click at [773, 347] on div "* #dm * .p_hfcontainer a .u_1230336607 { width : 200 px !important; height : 45…" at bounding box center [838, 326] width 413 height 169
drag, startPoint x: 797, startPoint y: 346, endPoint x: 682, endPoint y: 348, distance: 115.7
click at [682, 348] on div "* #dm * .p_hfcontainer a .u_1230336607 { width : 200 px !important; height : 45…" at bounding box center [838, 332] width 413 height 189
click at [998, 425] on div "Update" at bounding box center [1016, 432] width 75 height 21
click at [1053, 198] on use at bounding box center [1053, 198] width 7 height 7
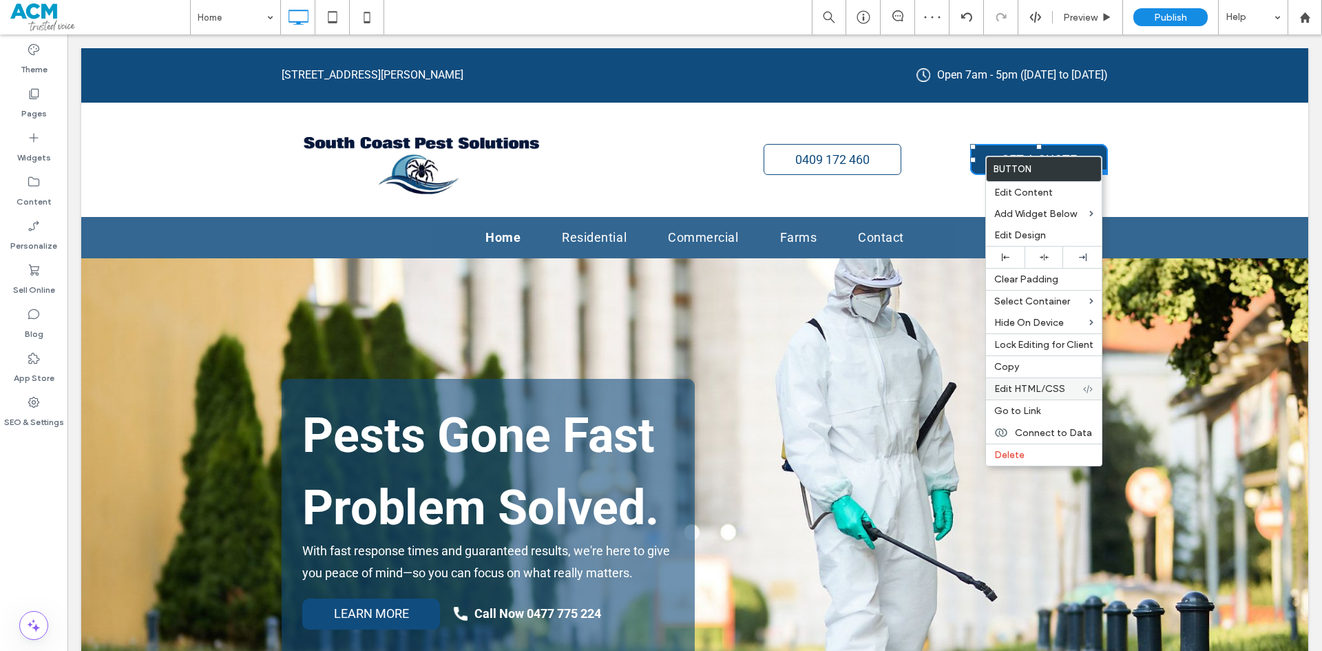
click at [1025, 388] on span "Edit HTML/CSS" at bounding box center [1029, 389] width 71 height 12
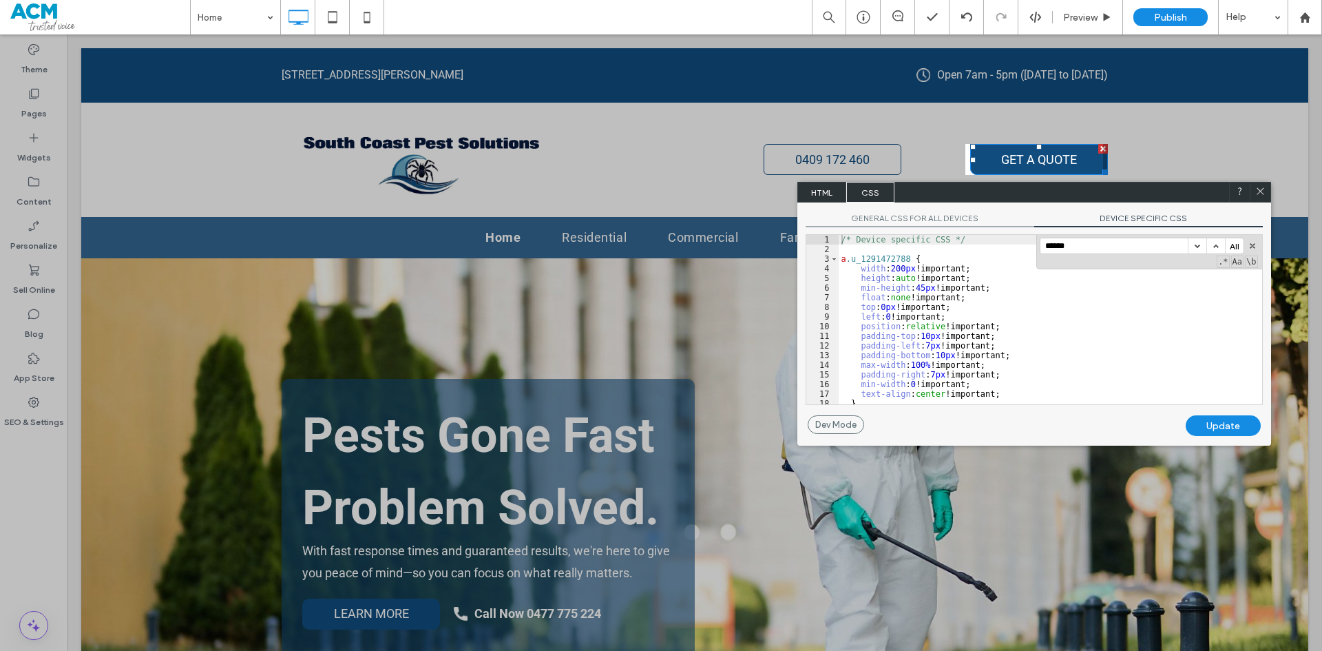
click at [1114, 242] on input "******" at bounding box center [1113, 245] width 147 height 15
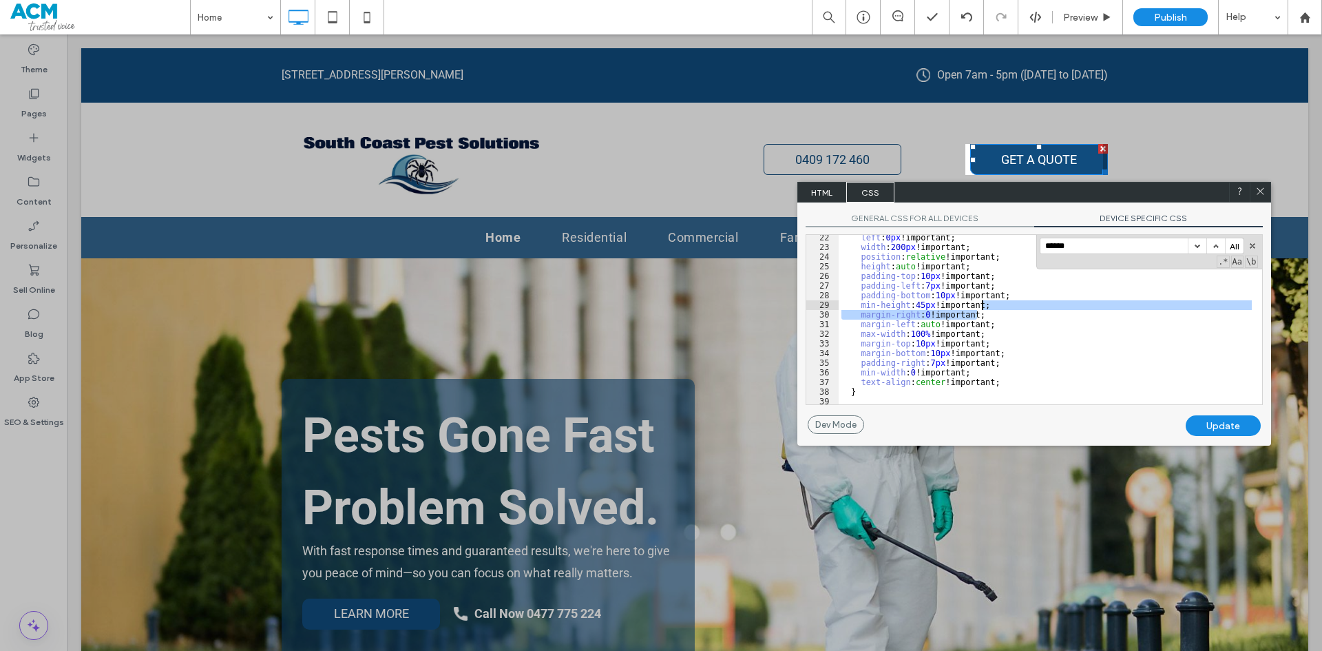
drag, startPoint x: 986, startPoint y: 313, endPoint x: 995, endPoint y: 304, distance: 13.2
click at [995, 304] on div "left : 0 px !important; width : 200 px !important; position : relative !importa…" at bounding box center [1045, 327] width 413 height 189
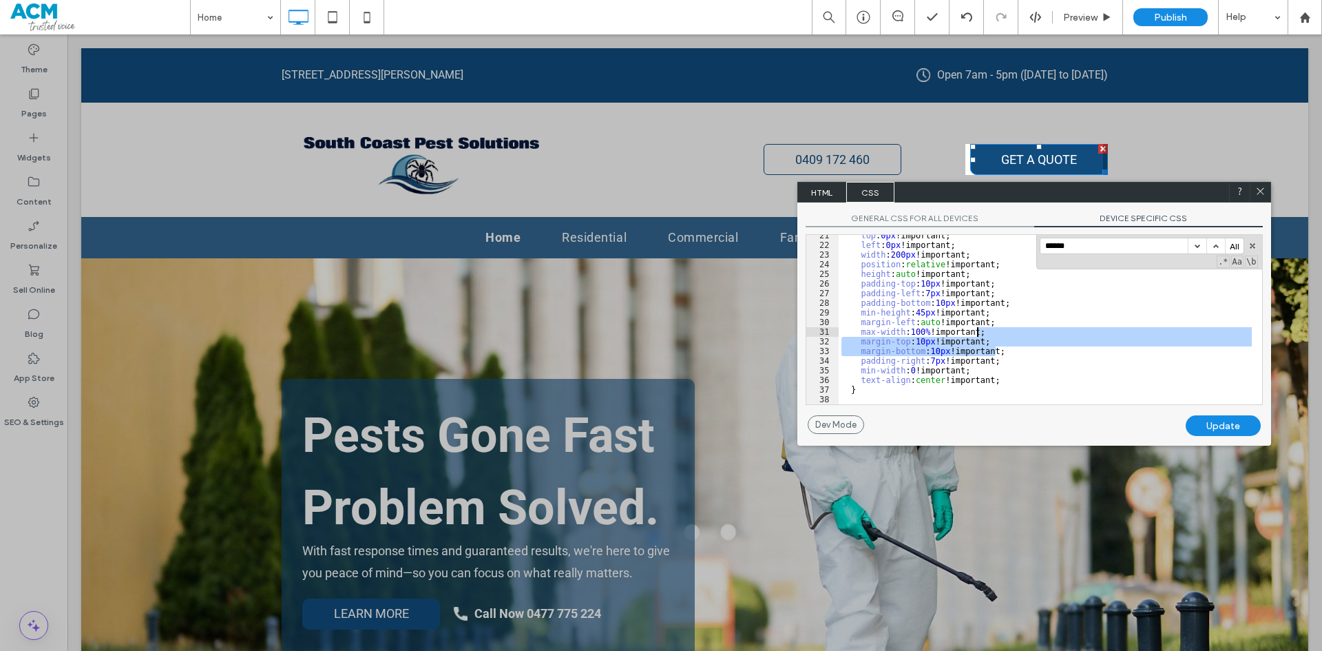
drag, startPoint x: 1020, startPoint y: 351, endPoint x: 1017, endPoint y: 334, distance: 17.4
click at [1017, 334] on div "top : 0 px !important; left : 0 px !important; width : 200 px !important; posit…" at bounding box center [1045, 325] width 413 height 189
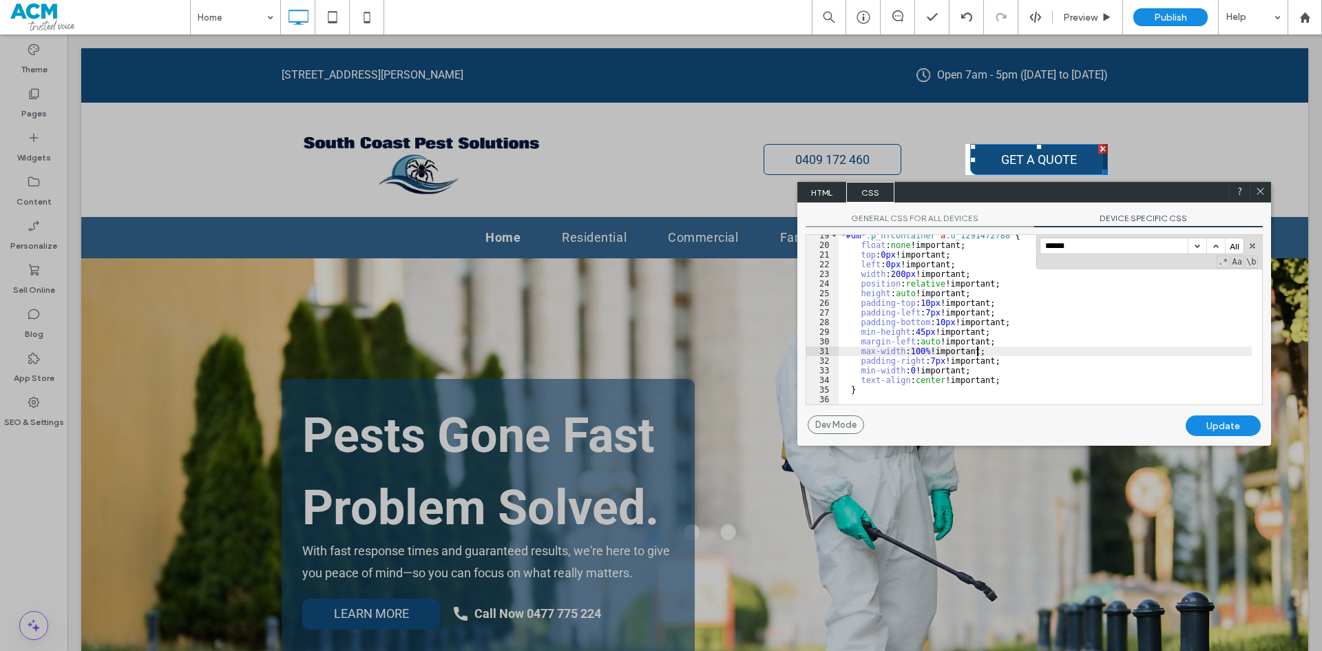
scroll to position [178, 0]
click at [1080, 247] on input "******" at bounding box center [1113, 245] width 147 height 15
drag, startPoint x: 995, startPoint y: 341, endPoint x: 888, endPoint y: 343, distance: 107.4
click at [888, 343] on div "* #dm * .p_hfcontainer a .u_1291472788 { float : none !important; top : 0 px !i…" at bounding box center [1045, 325] width 413 height 189
click at [1212, 417] on div "Update" at bounding box center [1223, 425] width 75 height 21
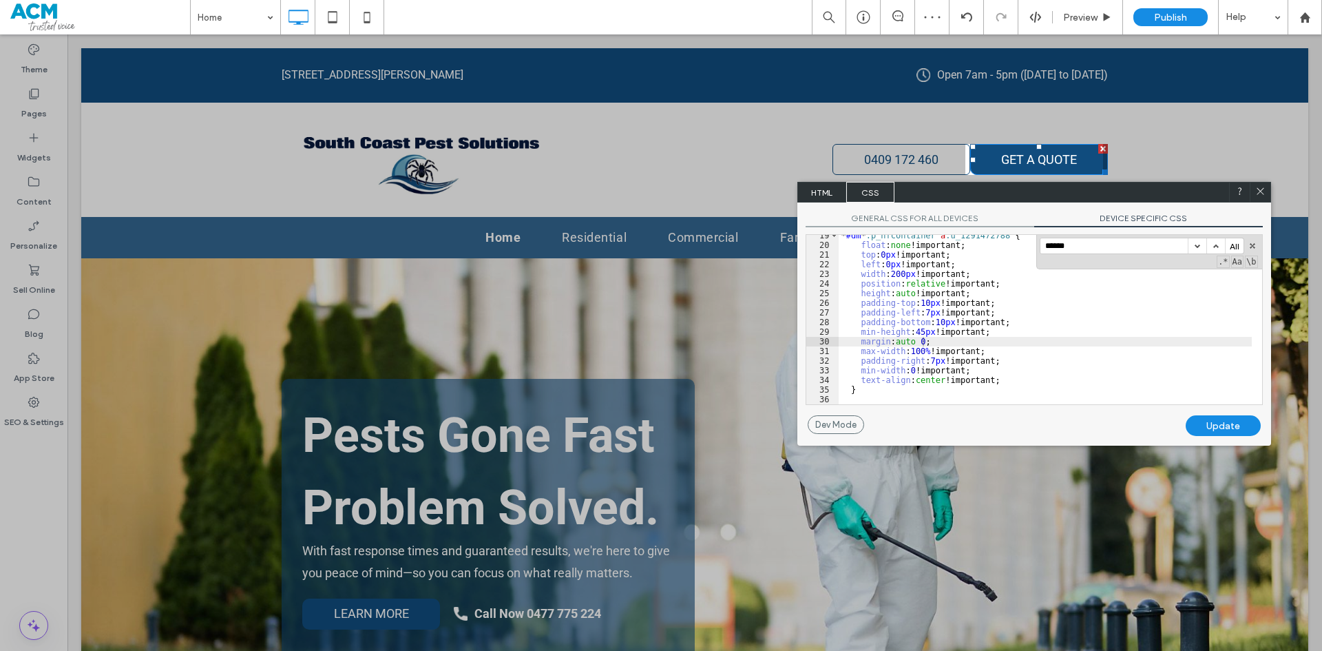
click at [922, 342] on div "* #dm * .p_hfcontainer a .u_1291472788 { float : none !important; top : 0 px !i…" at bounding box center [1045, 325] width 413 height 189
type textarea "**"
click at [1237, 423] on div "Update" at bounding box center [1223, 425] width 75 height 21
click at [1259, 191] on icon at bounding box center [1260, 191] width 10 height 10
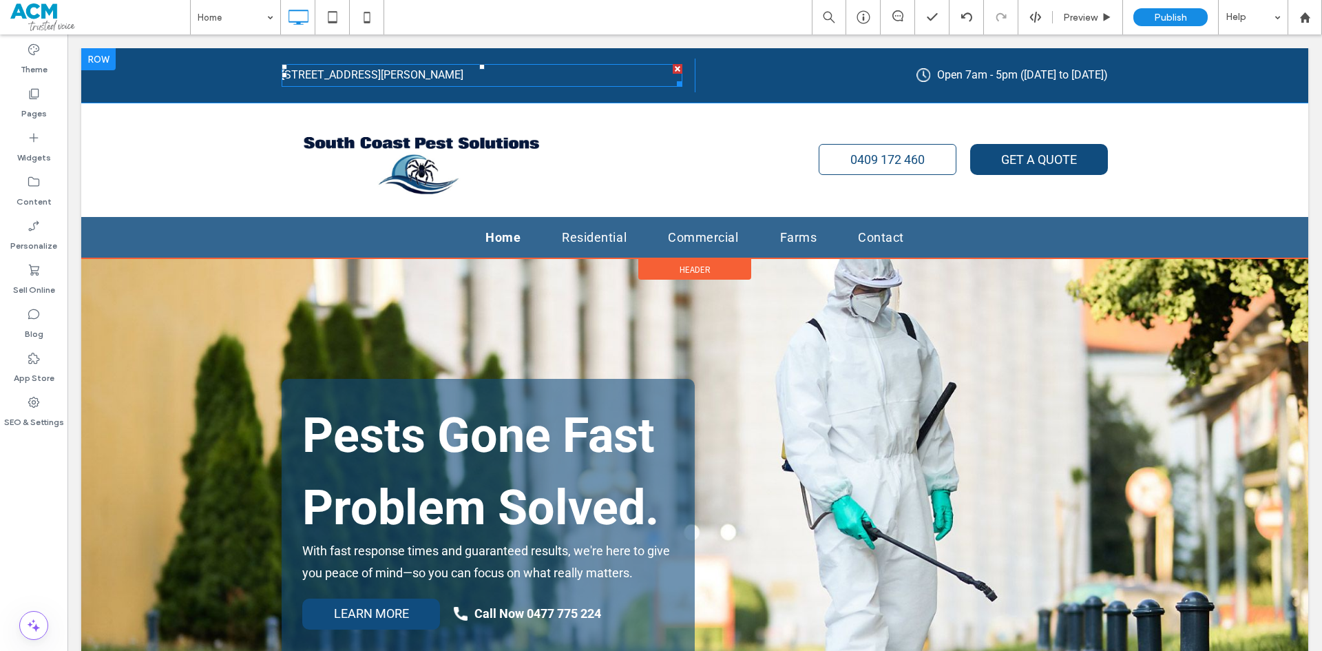
drag, startPoint x: 671, startPoint y: 70, endPoint x: 749, endPoint y: 118, distance: 92.1
click at [673, 70] on div at bounding box center [678, 69] width 10 height 10
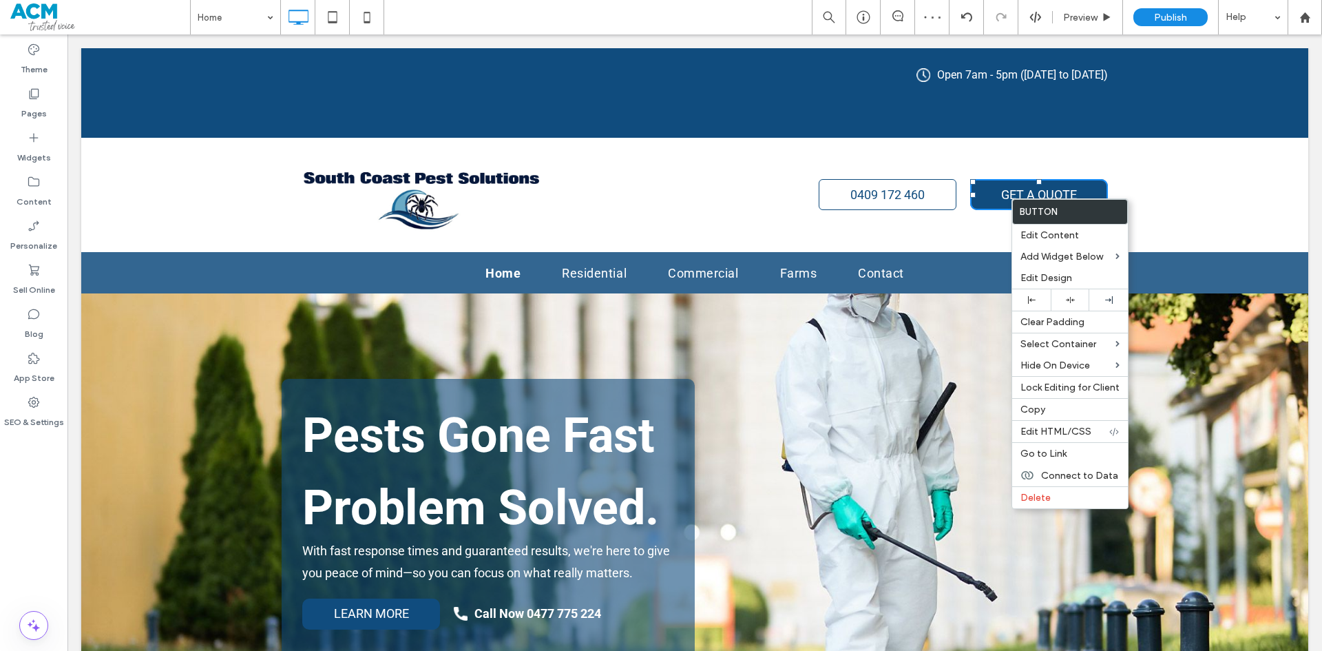
click at [835, 233] on div "Click To Paste 0409 172 460 GET A QUOTE Click To Paste" at bounding box center [695, 195] width 826 height 94
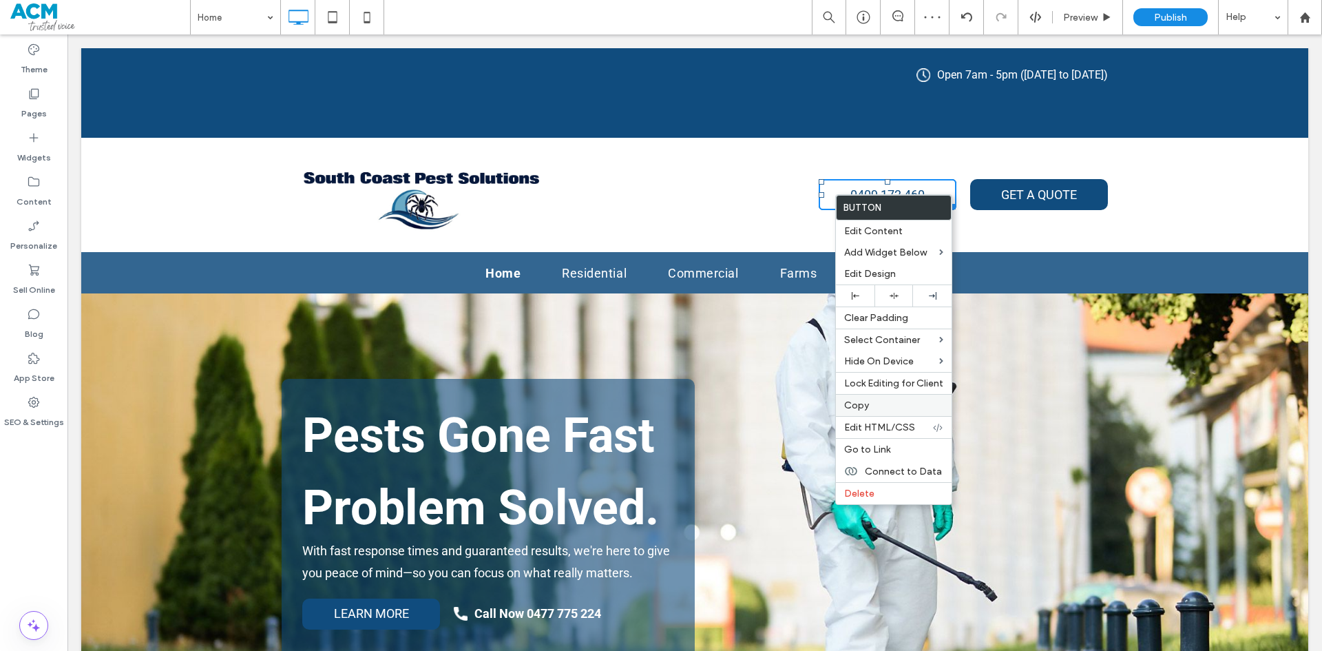
click at [885, 406] on label "Copy" at bounding box center [893, 405] width 99 height 12
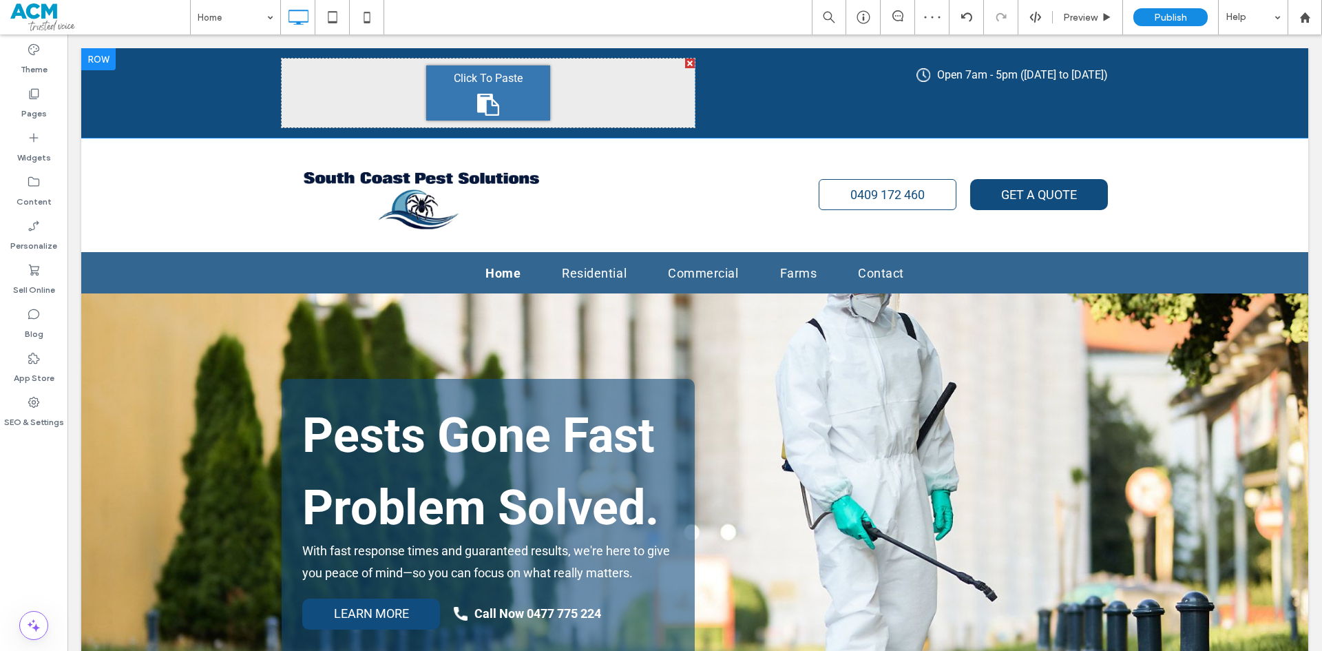
click at [426, 87] on div "Click To Paste" at bounding box center [488, 92] width 124 height 55
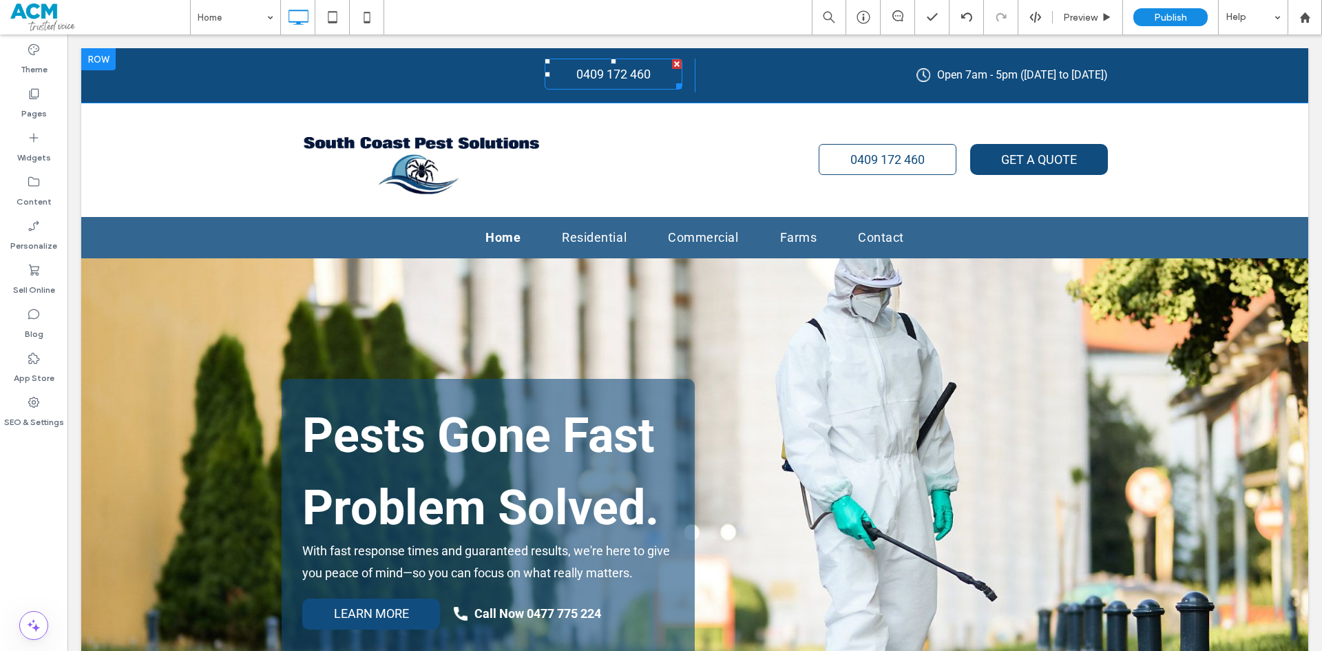
click at [606, 76] on span "0409 172 460" at bounding box center [613, 74] width 74 height 14
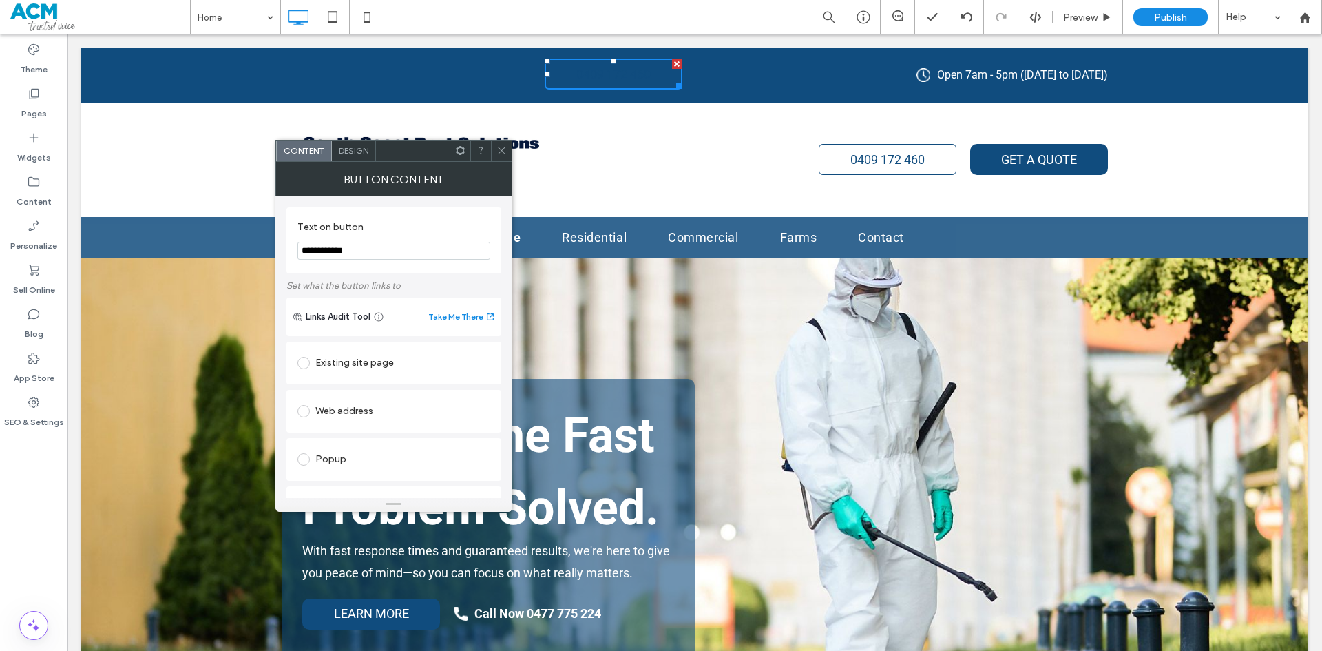
click at [501, 151] on icon at bounding box center [501, 150] width 10 height 10
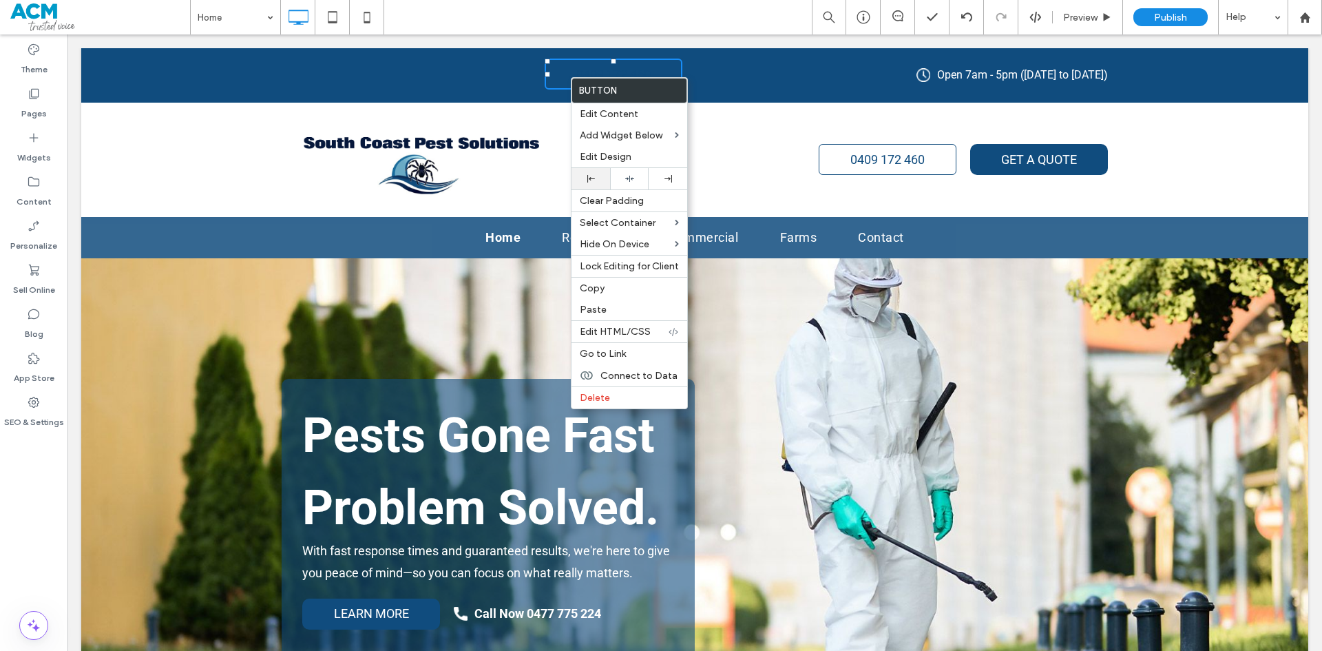
click at [591, 176] on icon at bounding box center [591, 179] width 8 height 8
click at [367, 85] on link "0409 172 460" at bounding box center [351, 74] width 138 height 31
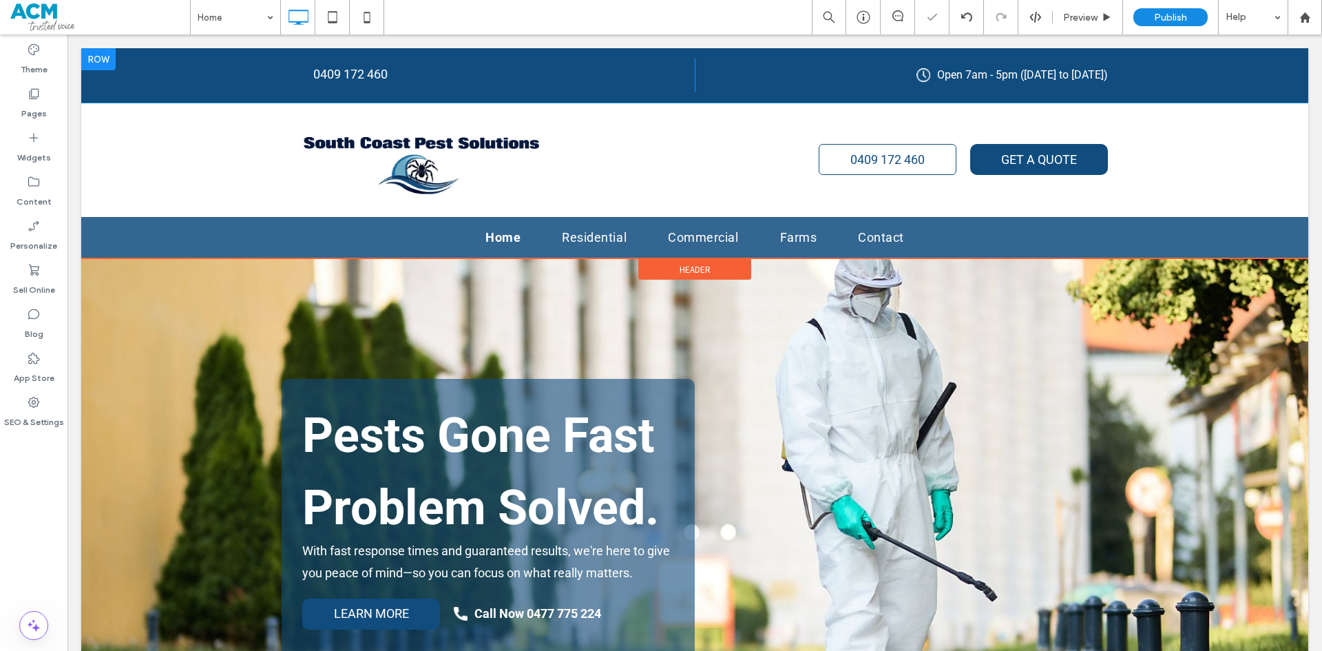
click at [355, 73] on span "0409 172 460" at bounding box center [350, 74] width 74 height 14
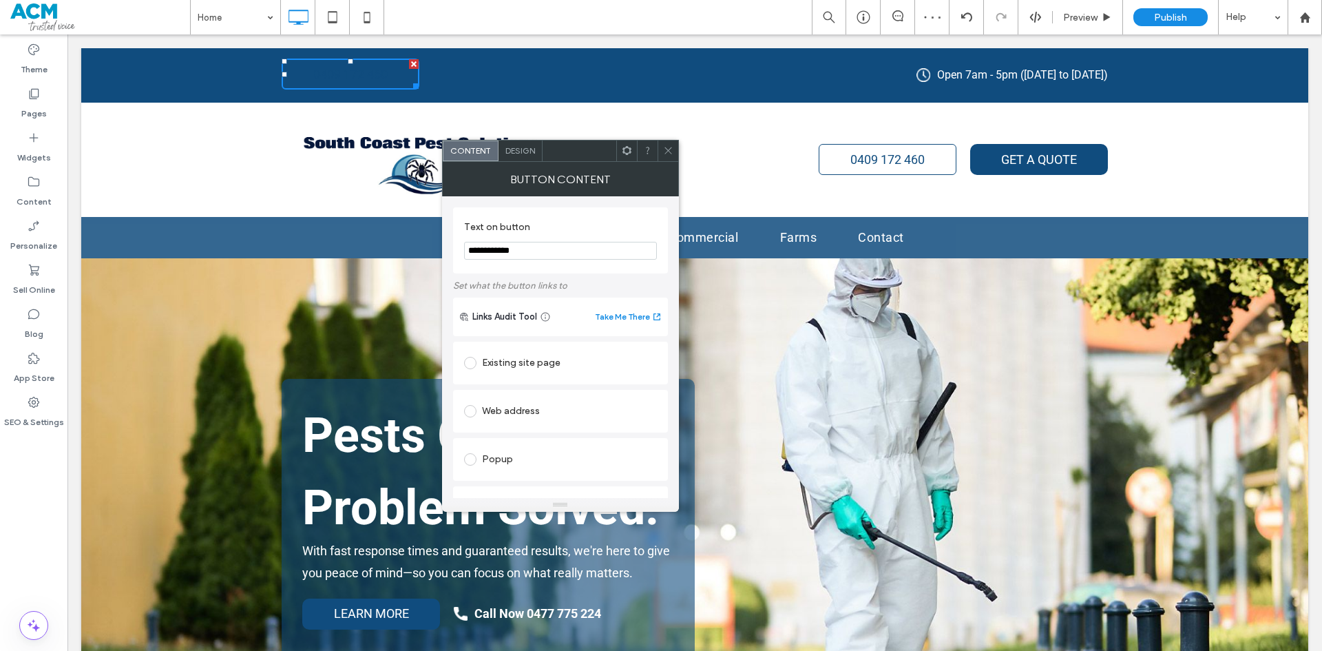
click at [513, 147] on span "Design" at bounding box center [520, 150] width 30 height 10
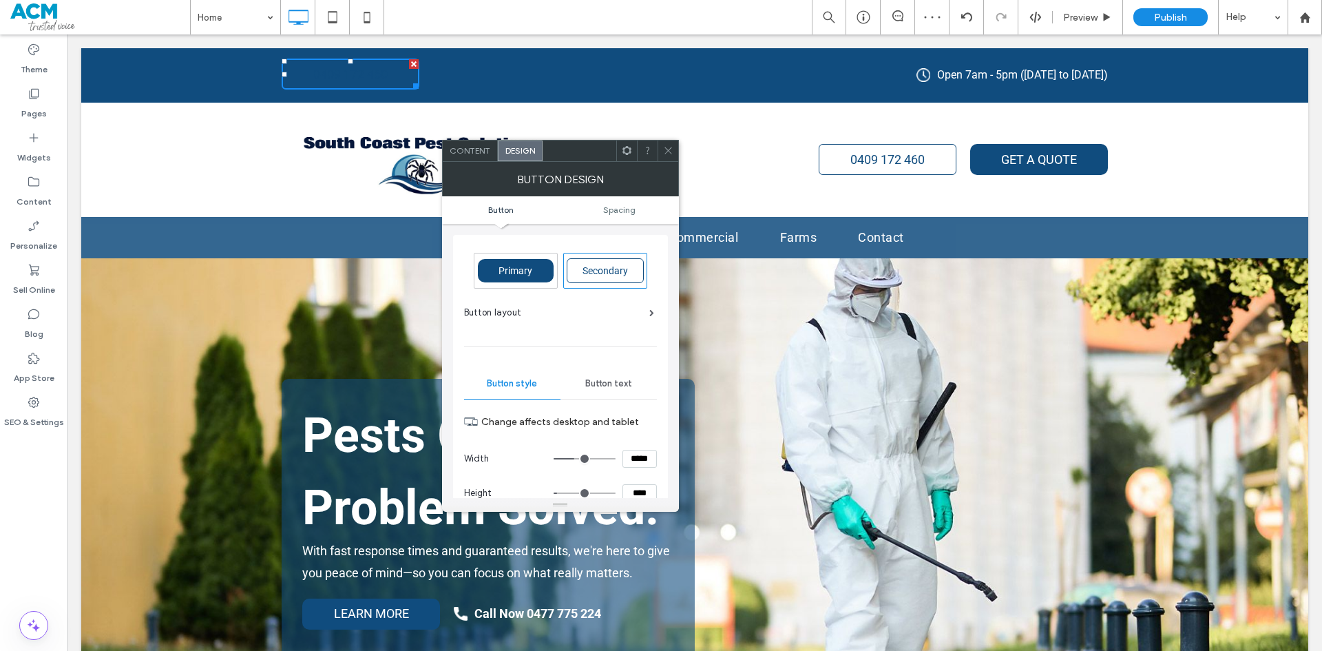
click at [522, 274] on span "Primary" at bounding box center [515, 270] width 43 height 11
type input "*"
type input "***"
click at [670, 150] on icon at bounding box center [668, 150] width 10 height 10
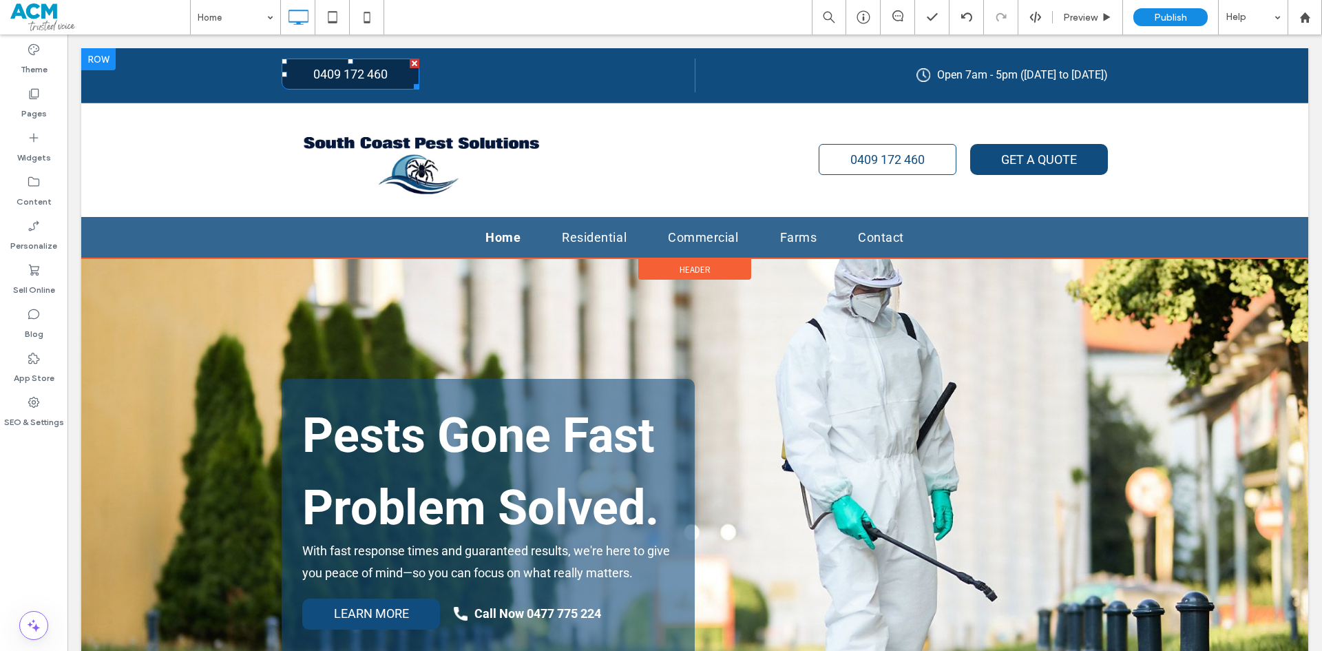
click at [345, 81] on span "0409 172 460" at bounding box center [350, 74] width 74 height 14
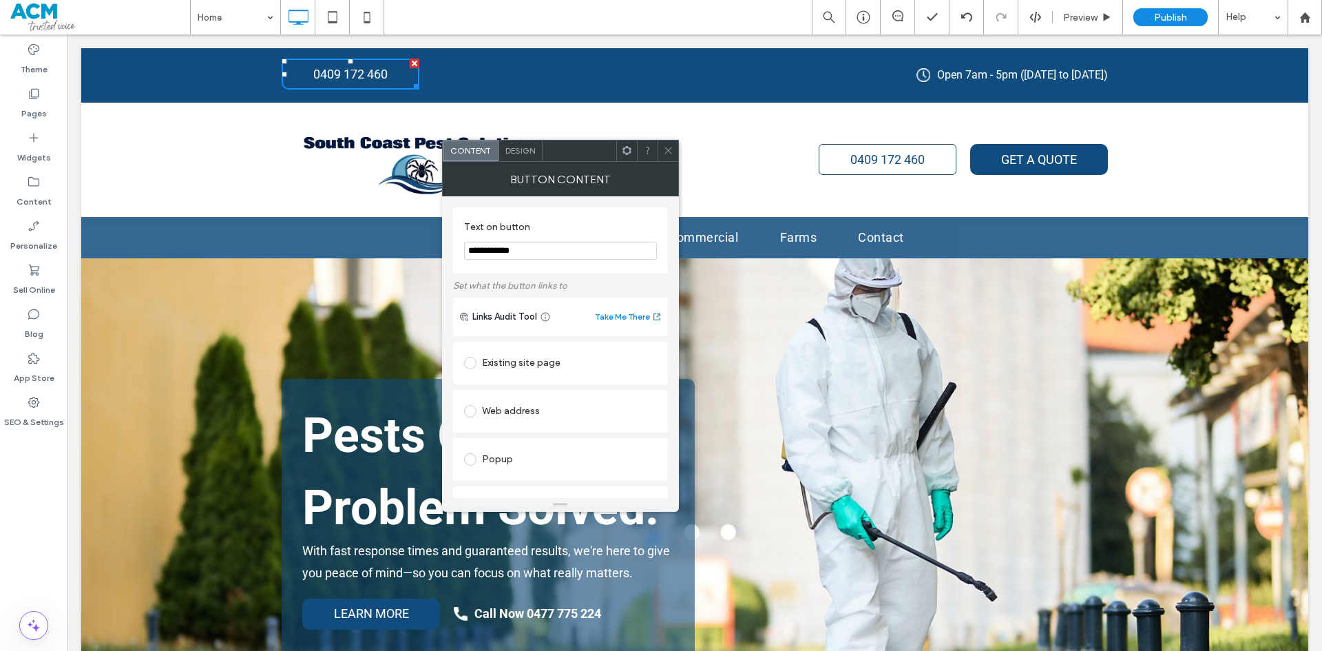
click at [520, 154] on span "Design" at bounding box center [520, 150] width 30 height 10
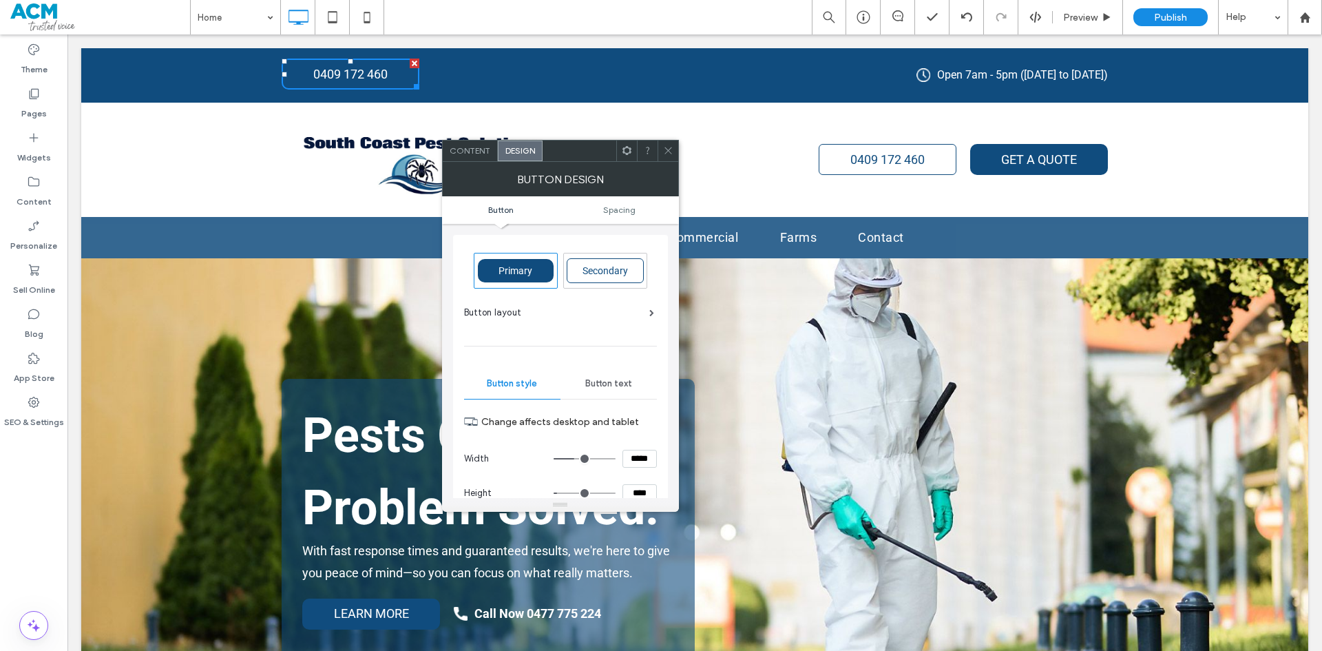
scroll to position [138, 0]
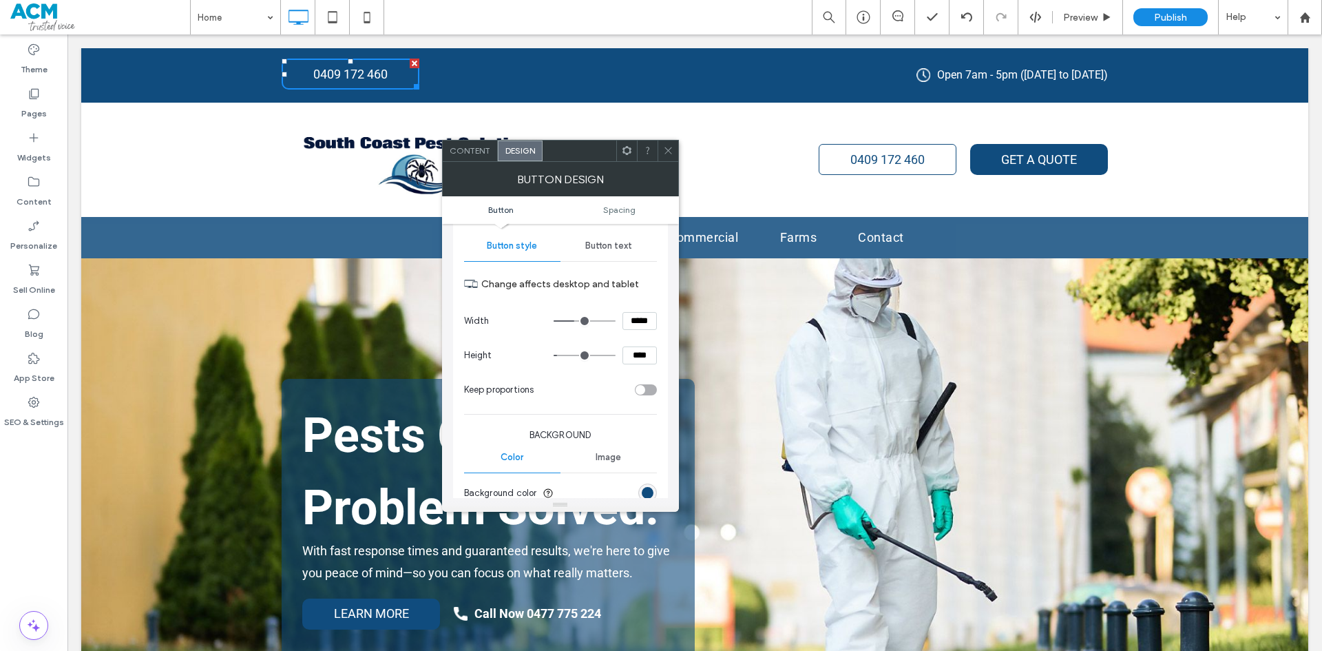
click at [650, 501] on div at bounding box center [560, 505] width 237 height 14
click at [650, 494] on div "rgb(16, 76, 126)" at bounding box center [648, 493] width 12 height 12
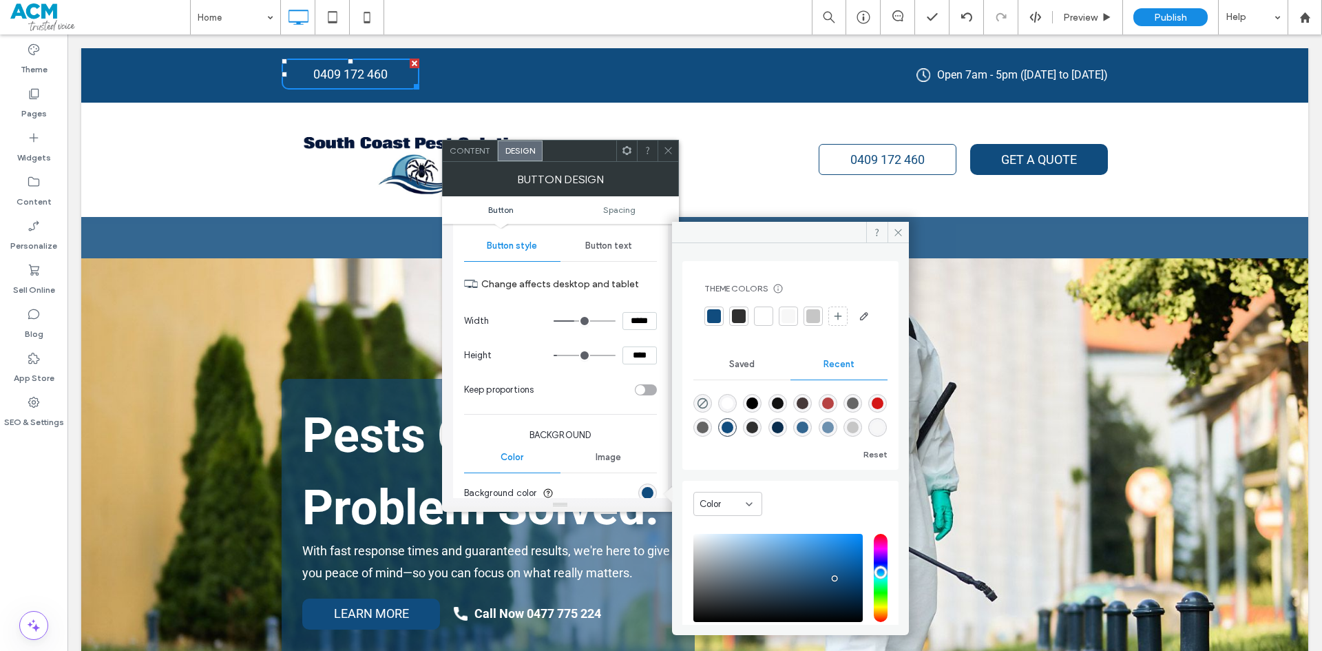
click at [765, 314] on div at bounding box center [764, 316] width 14 height 14
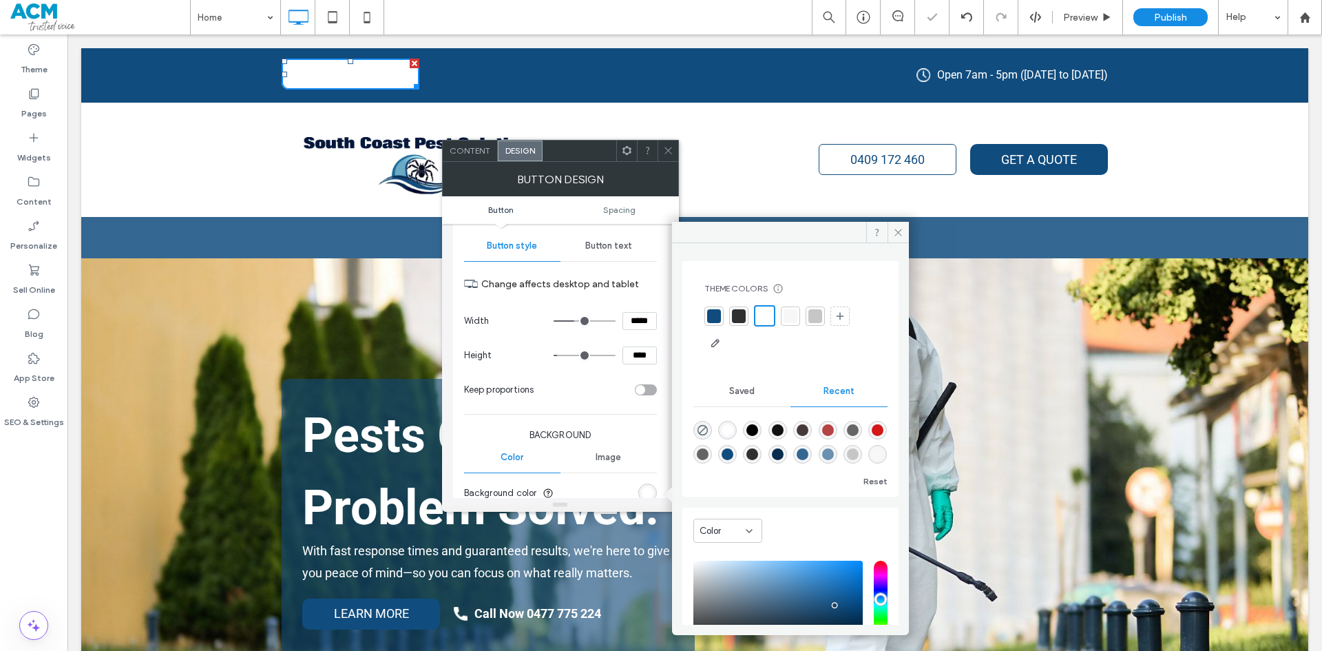
click at [621, 251] on div "Button text" at bounding box center [608, 246] width 96 height 30
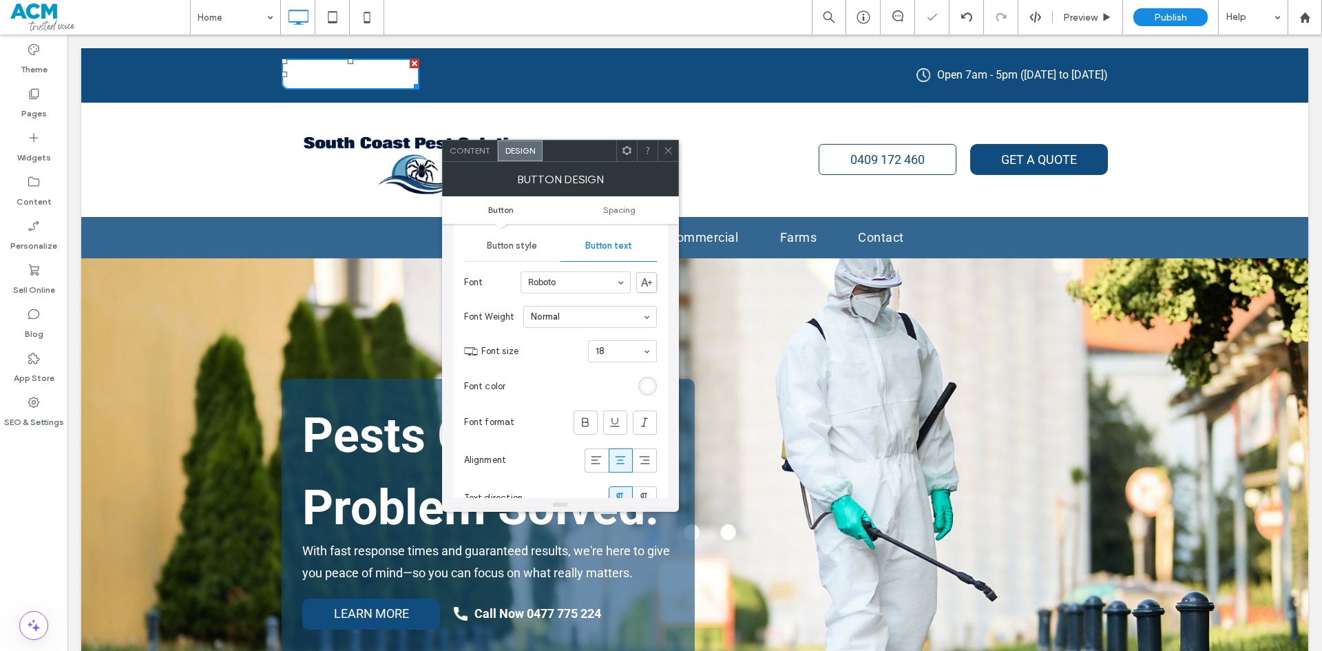
click at [648, 404] on div "Font format" at bounding box center [560, 422] width 193 height 38
click at [647, 395] on section "Font color" at bounding box center [560, 386] width 193 height 34
click at [647, 390] on div "rgb(255, 255, 255)" at bounding box center [648, 386] width 12 height 12
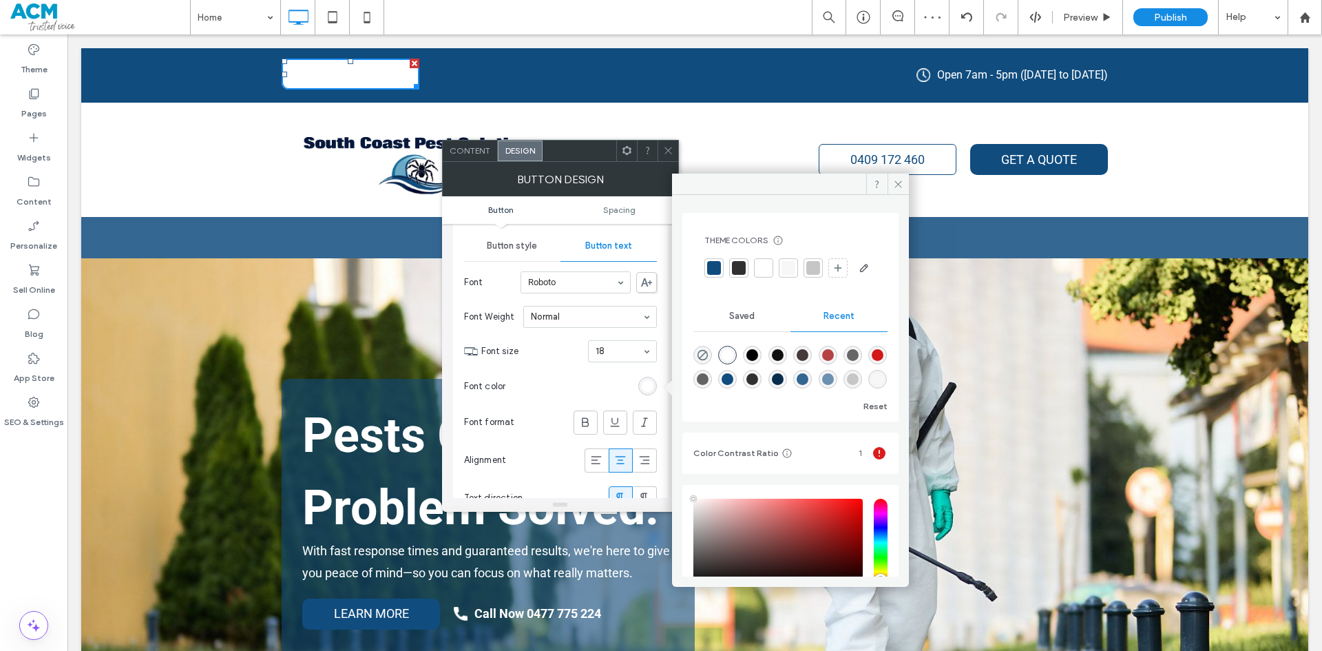
click at [710, 270] on div at bounding box center [714, 268] width 14 height 14
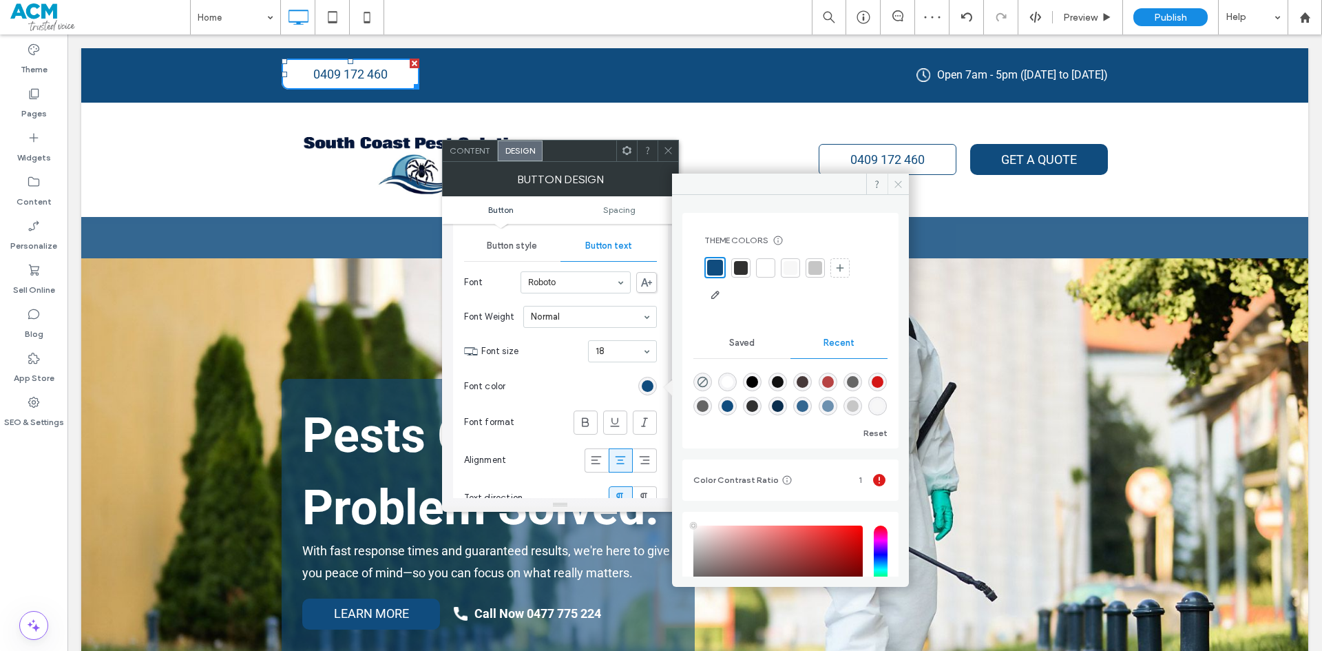
click at [894, 179] on icon at bounding box center [898, 184] width 10 height 10
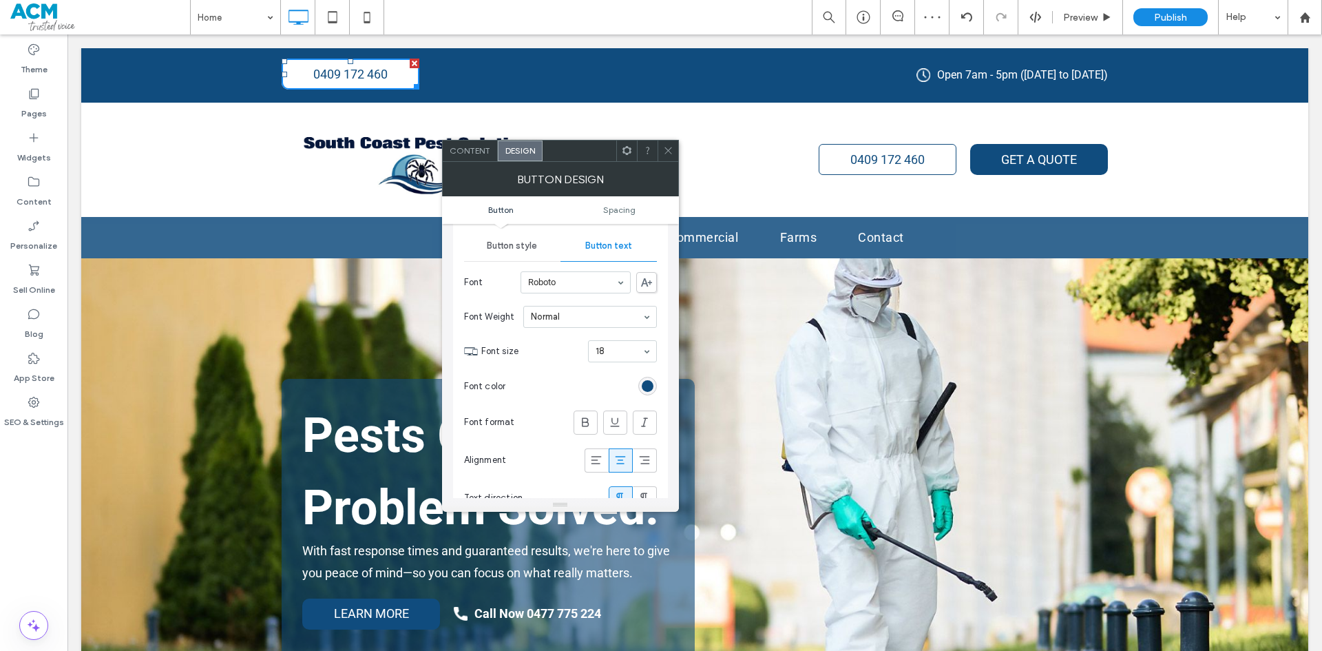
click at [490, 159] on div "Content" at bounding box center [470, 150] width 55 height 21
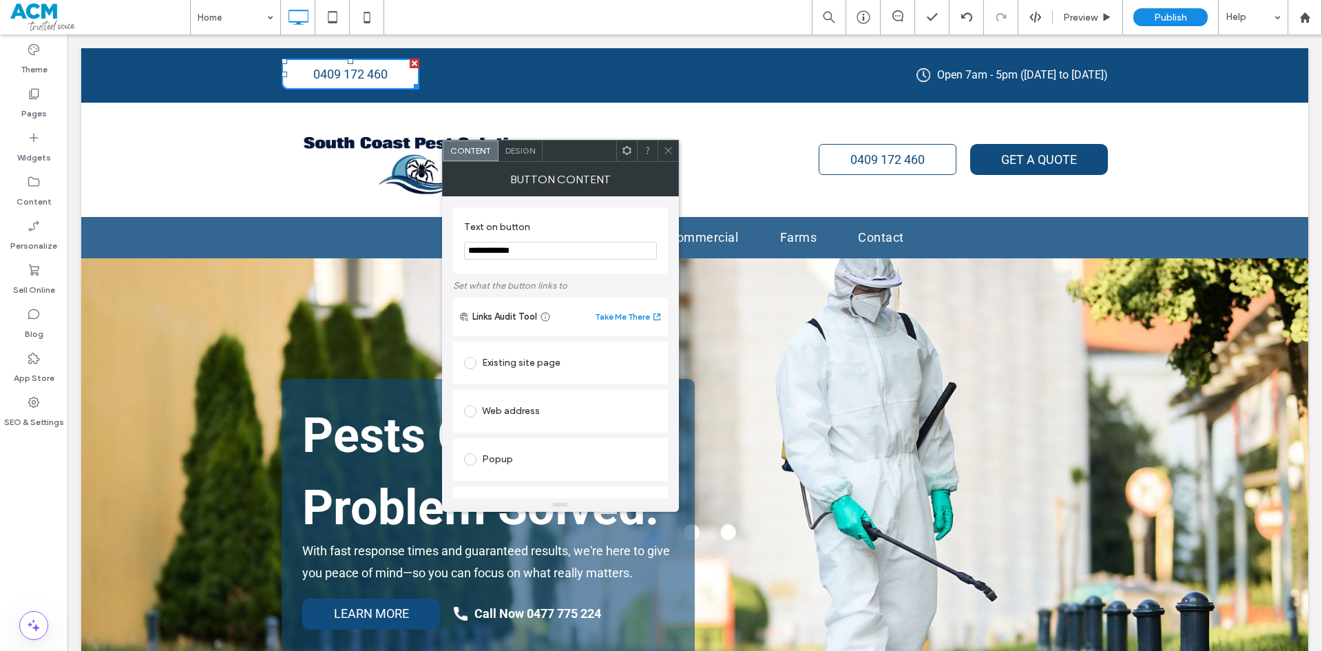
drag, startPoint x: 609, startPoint y: 286, endPoint x: 390, endPoint y: 253, distance: 220.9
type input "*"
type input "**********"
click at [538, 364] on div "Existing site page" at bounding box center [560, 363] width 193 height 22
click at [663, 151] on icon at bounding box center [668, 150] width 10 height 10
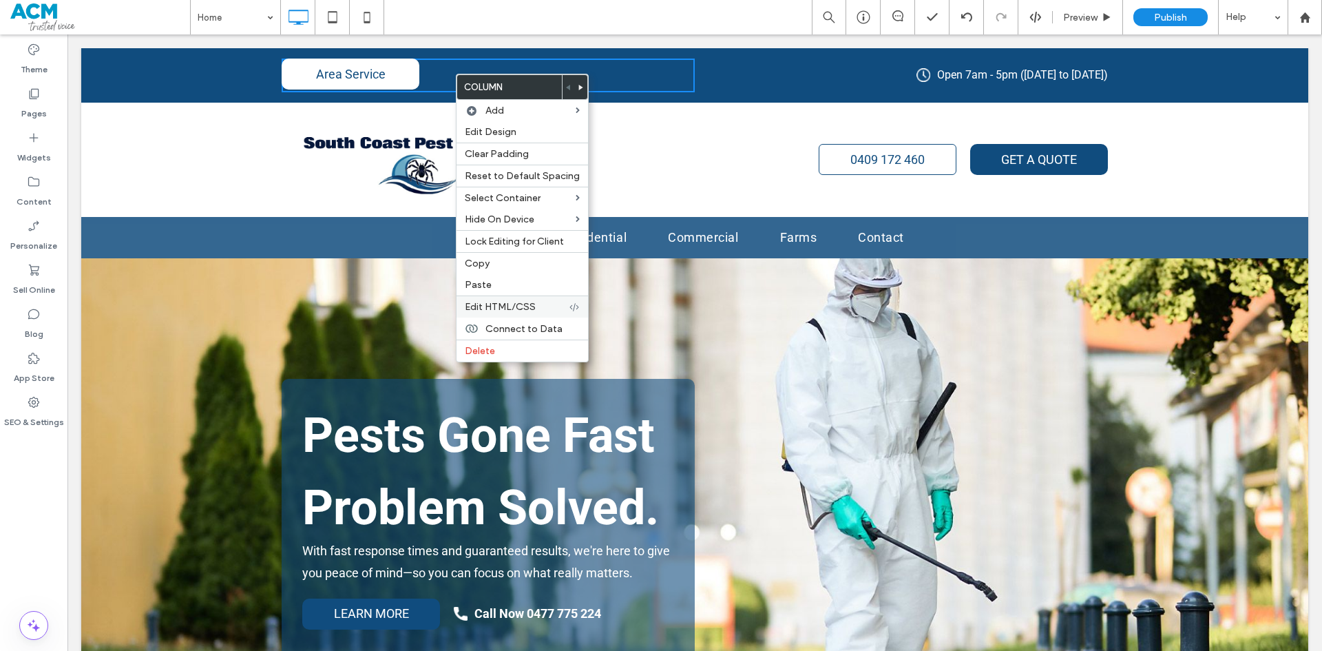
click at [530, 306] on span "Edit HTML/CSS" at bounding box center [500, 307] width 71 height 12
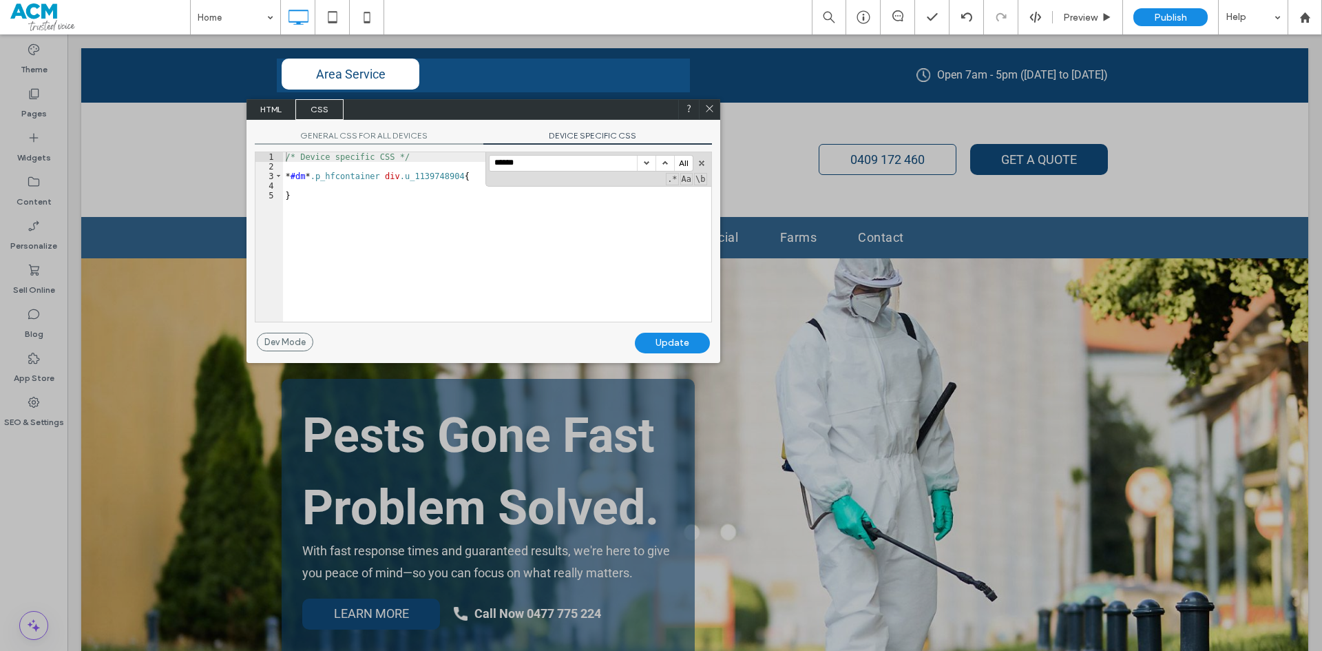
click at [602, 165] on input "******" at bounding box center [563, 163] width 147 height 15
drag, startPoint x: 416, startPoint y: 195, endPoint x: 406, endPoint y: 185, distance: 14.6
click at [415, 195] on div "/* Device specific CSS */ * #dm * .p_hfcontainer div .u_1139748904 { }" at bounding box center [497, 246] width 428 height 189
click at [406, 185] on div "/* Device specific CSS */ * #dm * .p_hfcontainer div .u_1139748904 { }" at bounding box center [497, 246] width 428 height 189
type textarea "**"
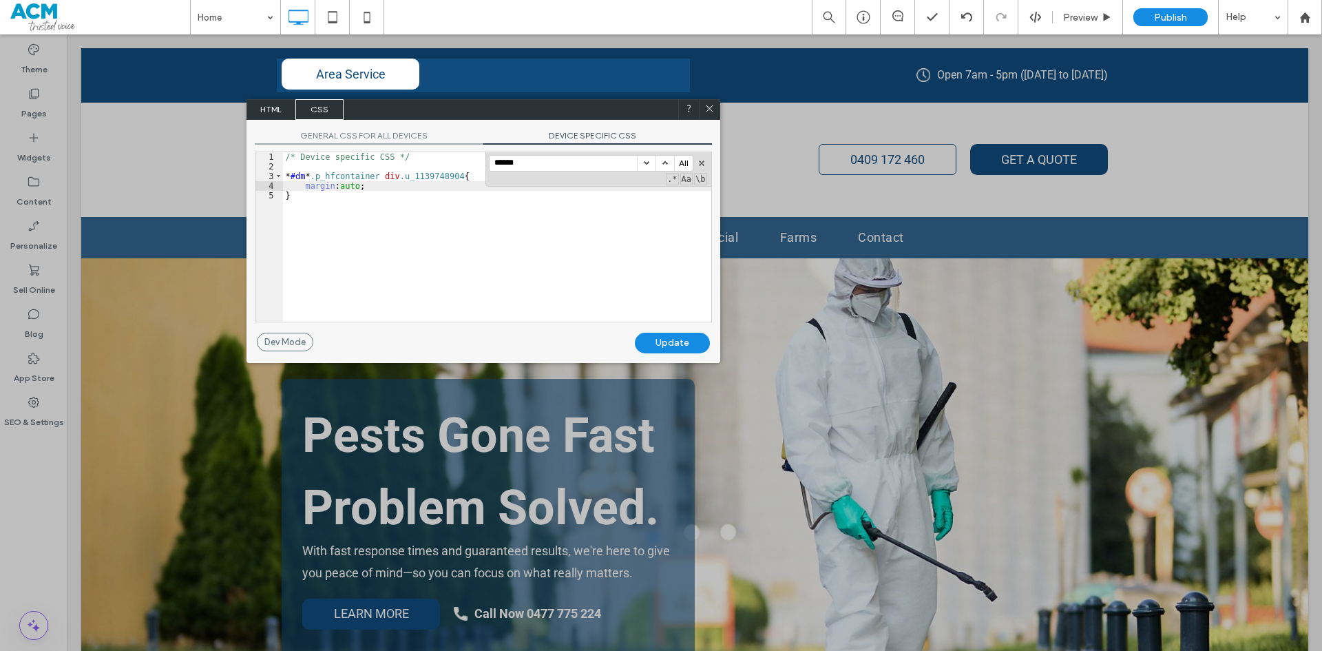
click at [660, 339] on div "Update" at bounding box center [672, 343] width 75 height 21
click at [713, 105] on icon at bounding box center [709, 108] width 10 height 10
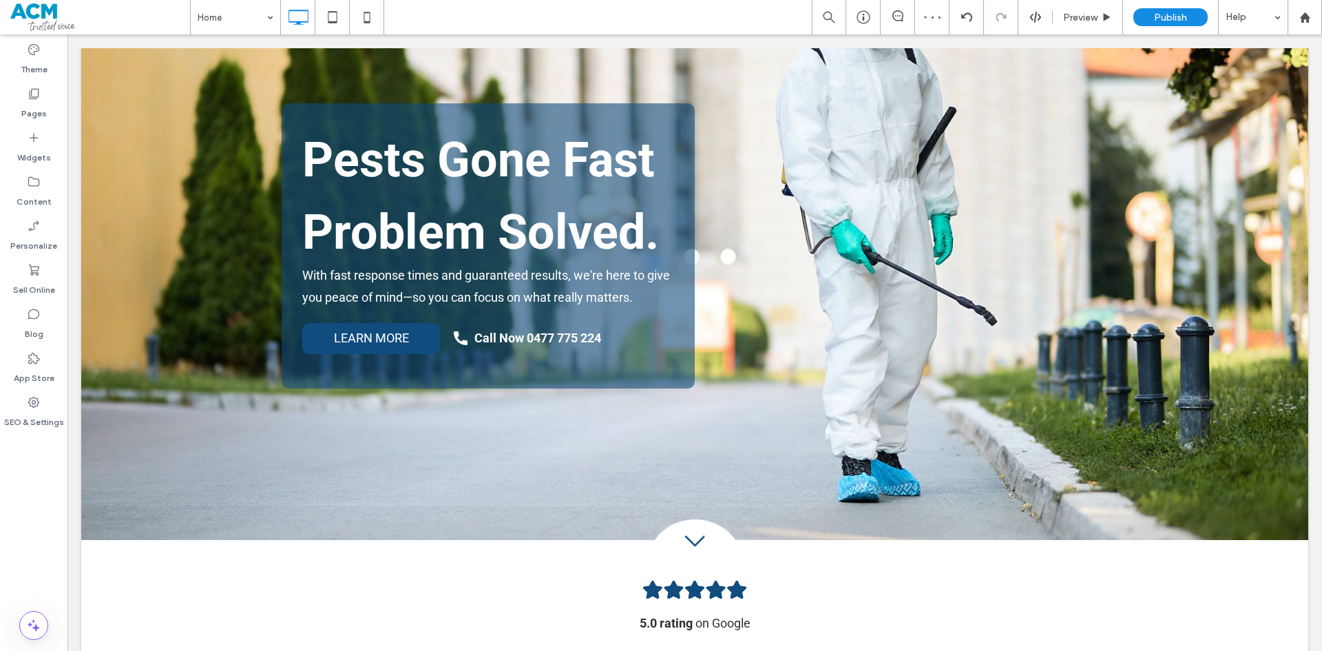
scroll to position [0, 0]
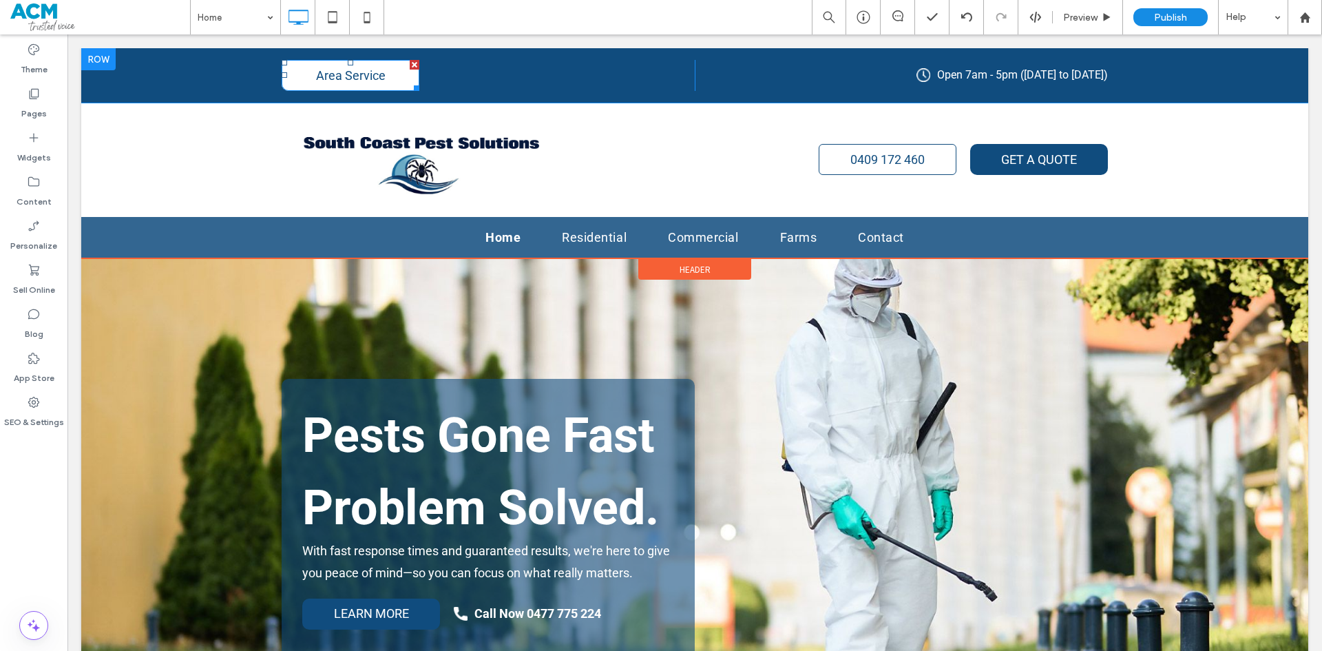
click at [381, 66] on link "Area Service" at bounding box center [351, 75] width 138 height 31
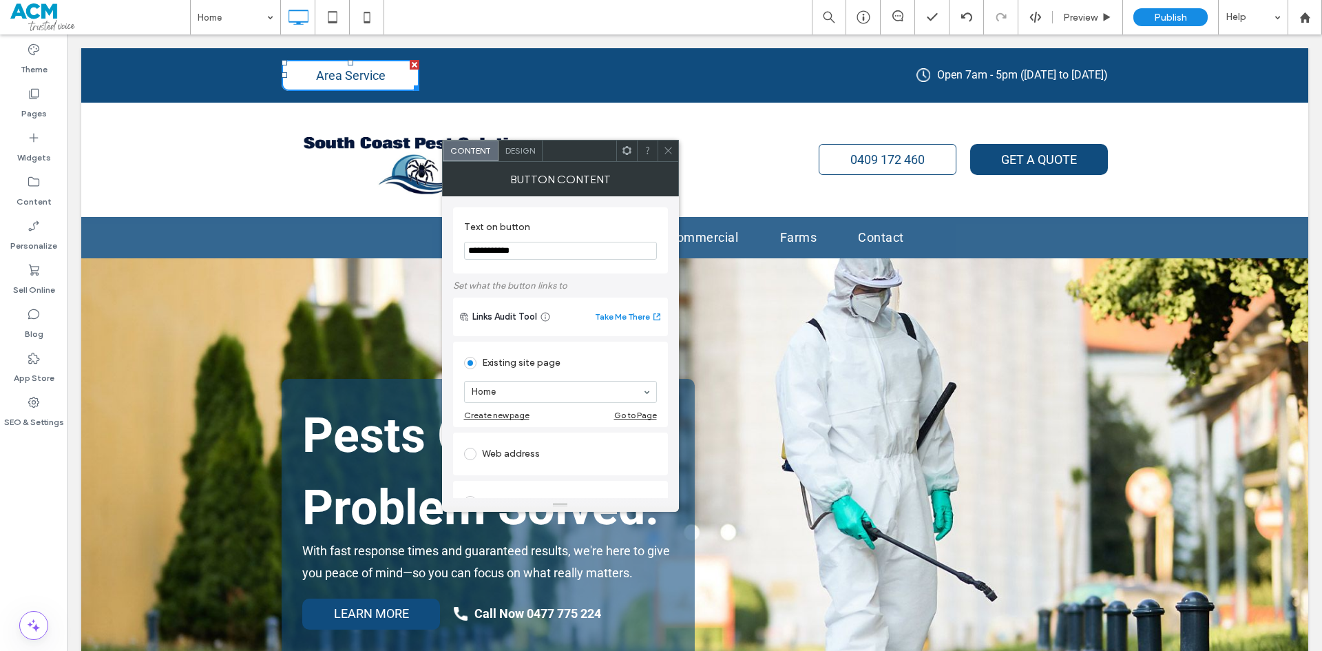
drag, startPoint x: 601, startPoint y: 287, endPoint x: 437, endPoint y: 251, distance: 168.6
click at [502, 252] on input "**********" at bounding box center [560, 251] width 193 height 18
drag, startPoint x: 555, startPoint y: 286, endPoint x: 435, endPoint y: 253, distance: 124.3
click at [508, 253] on input "*******" at bounding box center [560, 251] width 193 height 18
type input "********"
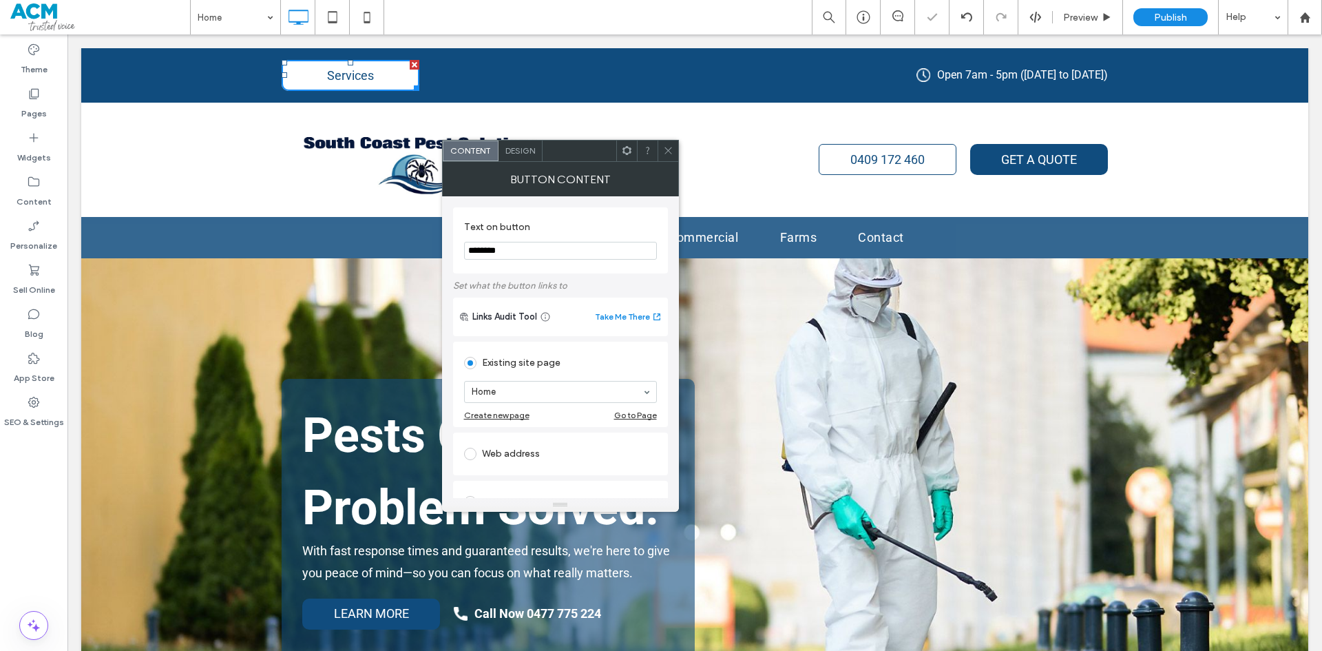
click at [671, 154] on use at bounding box center [667, 150] width 7 height 7
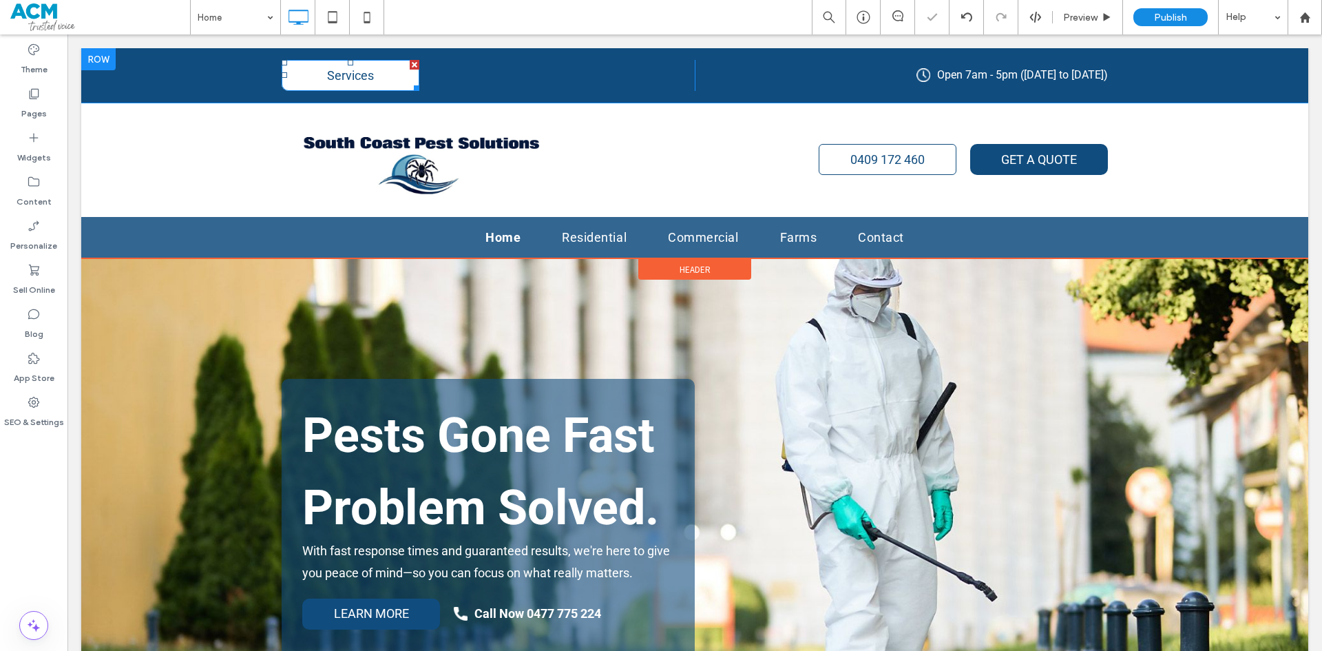
click at [347, 72] on span "Services" at bounding box center [350, 75] width 47 height 14
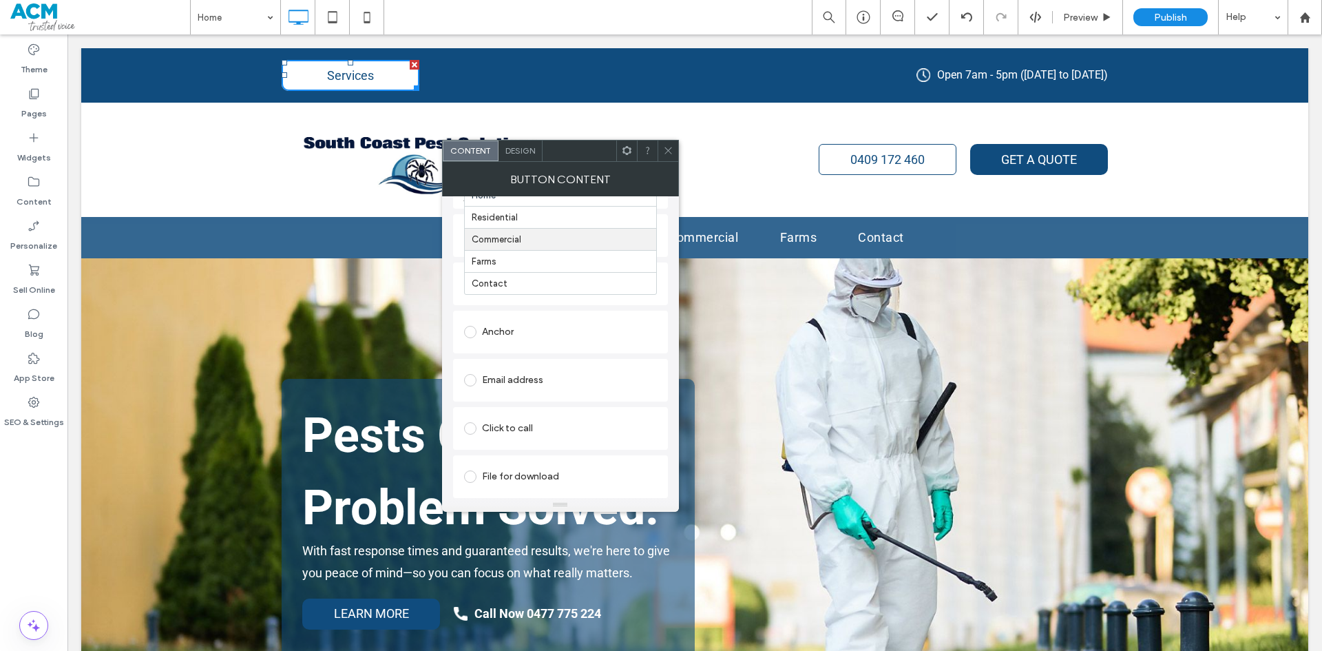
scroll to position [81, 0]
click at [673, 143] on div at bounding box center [668, 150] width 21 height 21
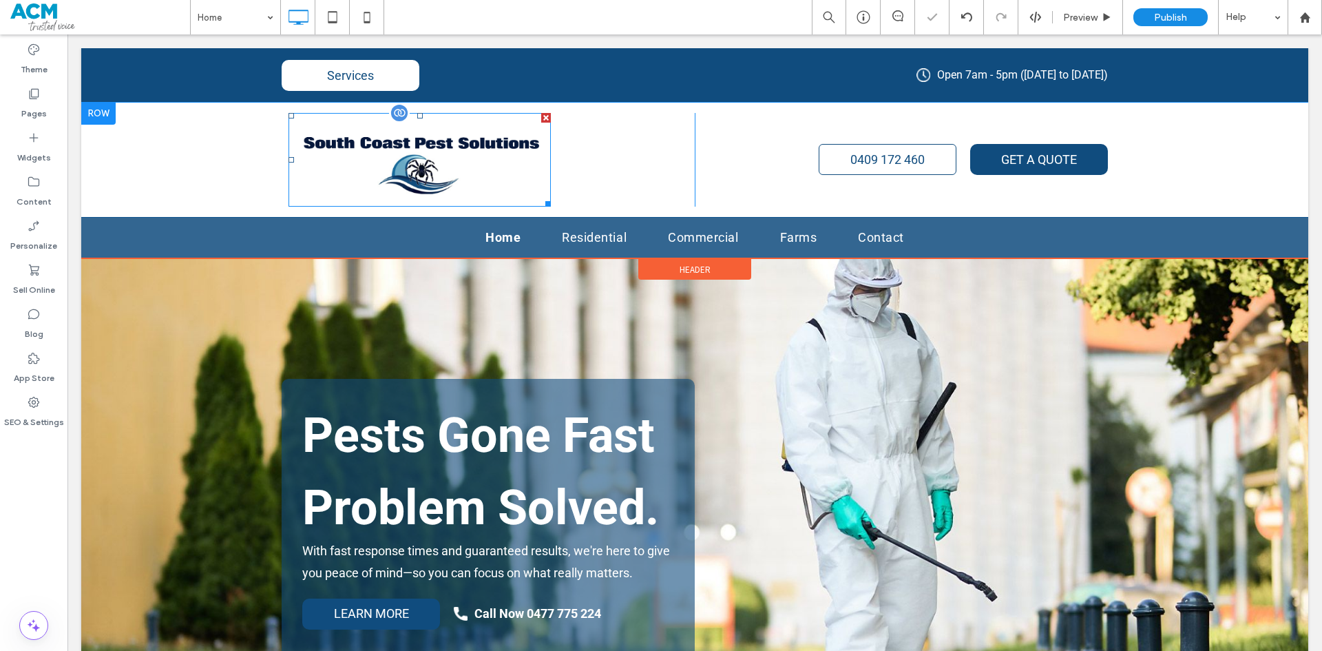
click at [439, 171] on img at bounding box center [419, 160] width 262 height 94
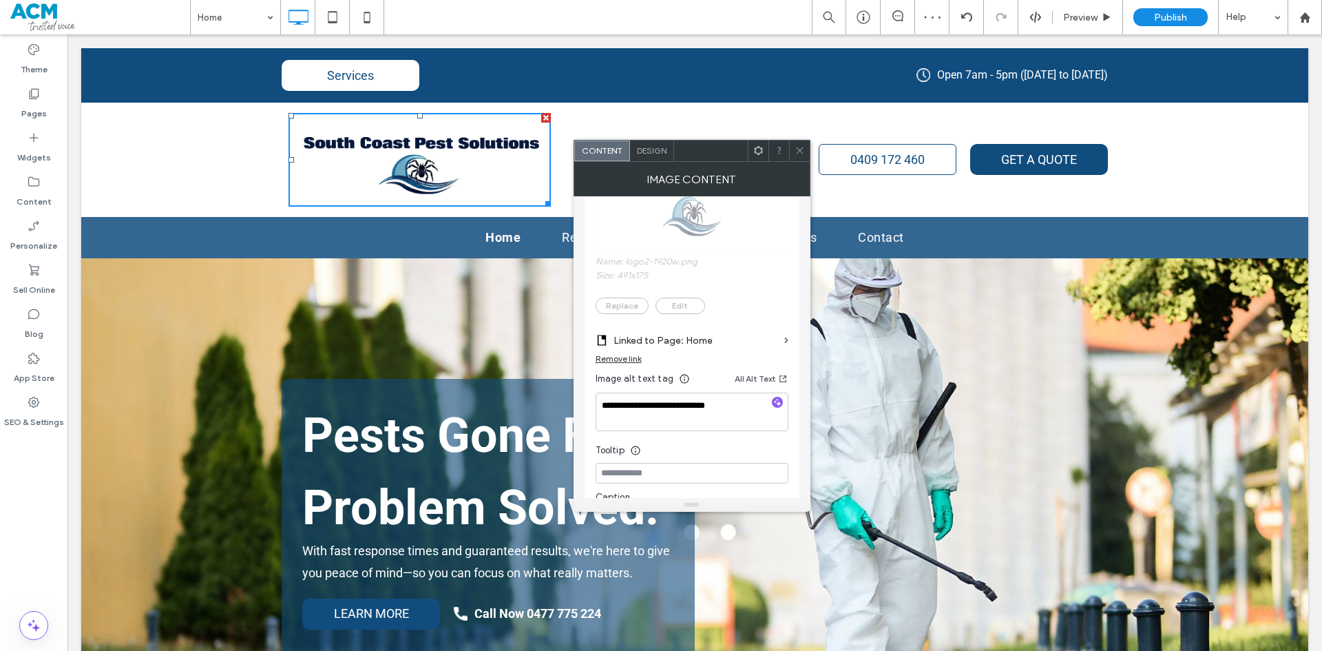
scroll to position [413, 0]
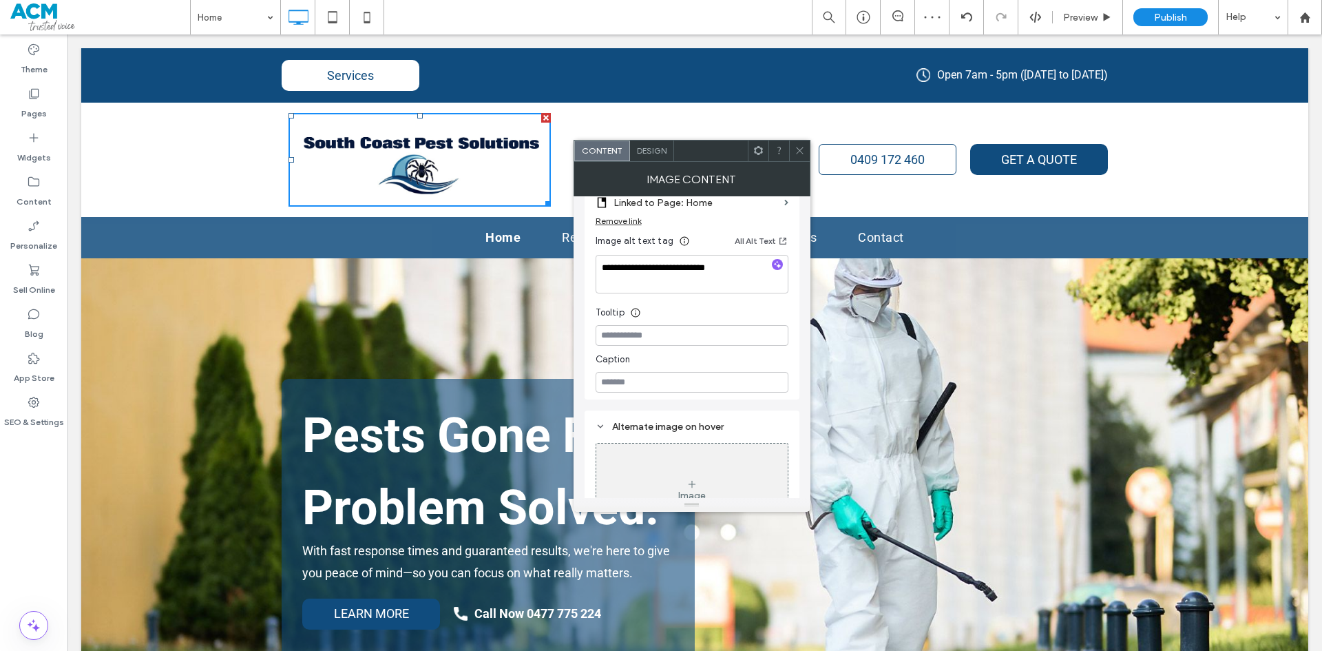
click at [798, 148] on icon at bounding box center [800, 150] width 10 height 10
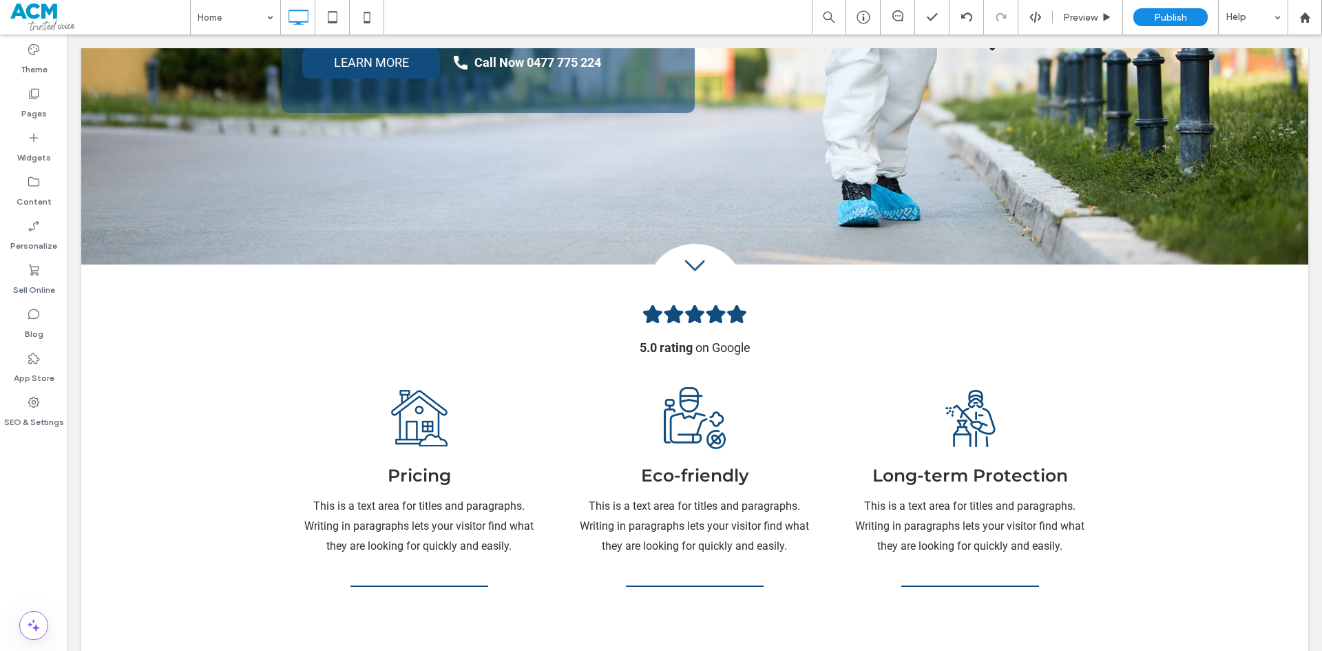
scroll to position [138, 0]
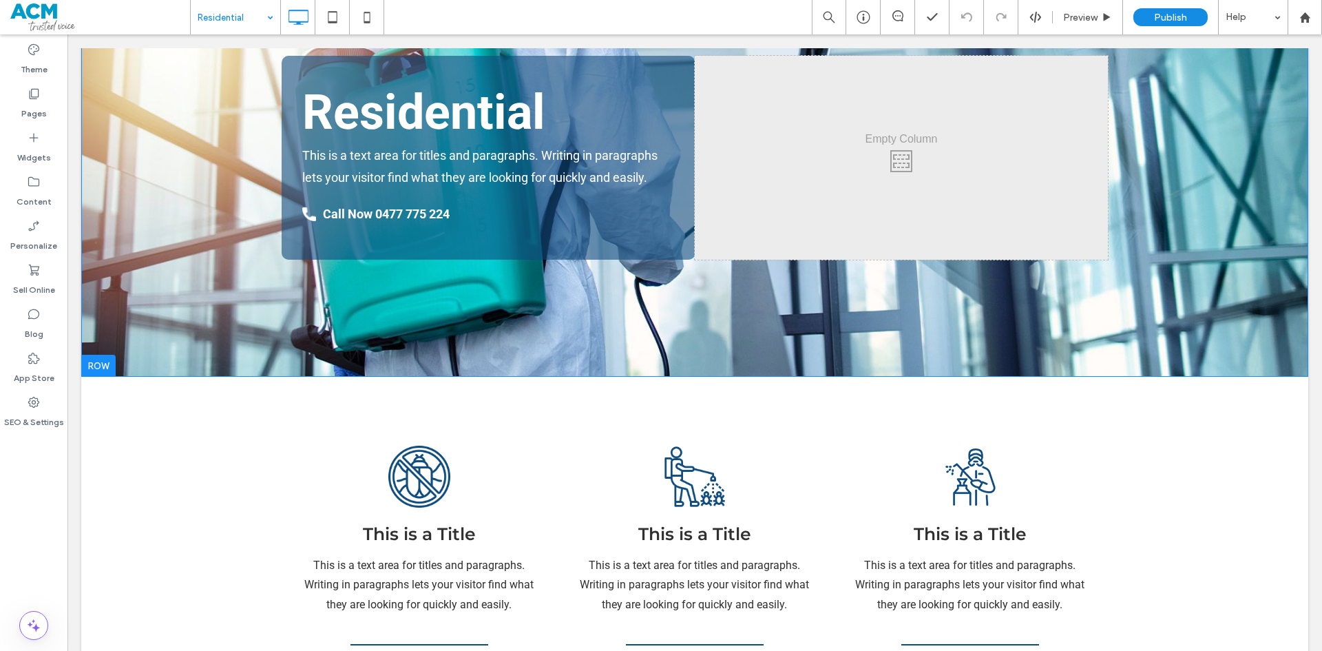
scroll to position [151, 0]
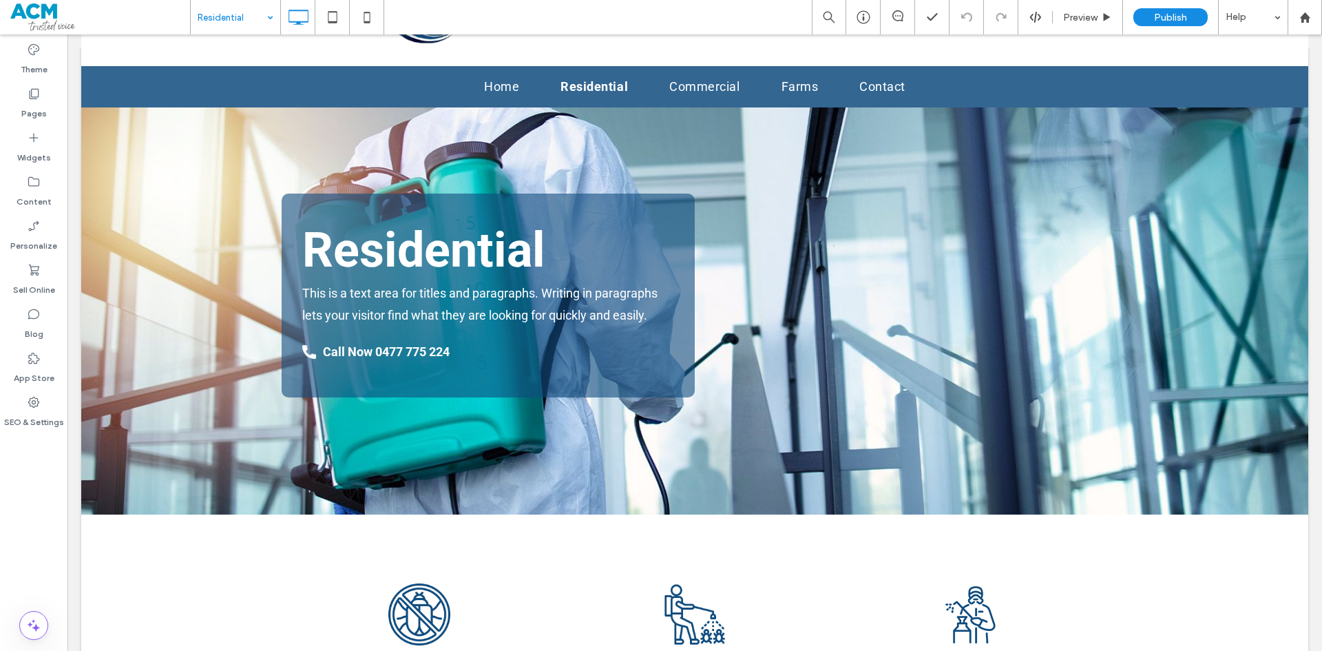
click at [260, 19] on input at bounding box center [232, 17] width 69 height 34
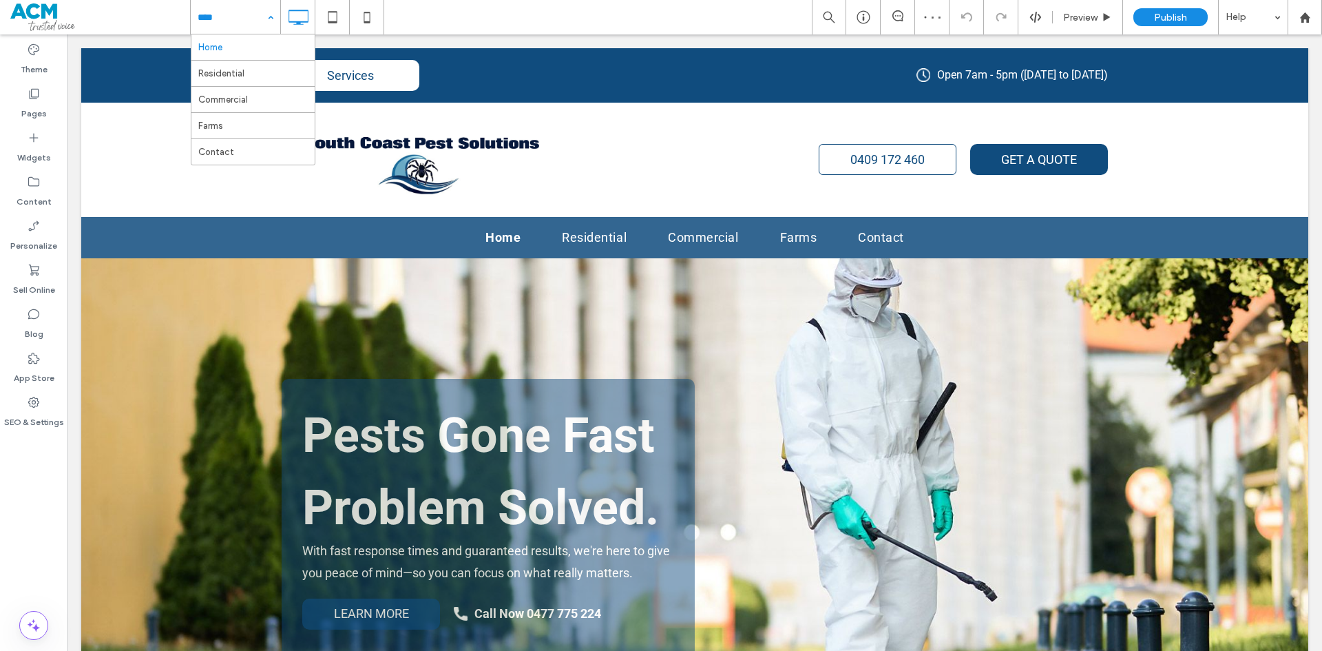
click at [250, 16] on input at bounding box center [232, 17] width 69 height 34
